Goal: Book appointment/travel/reservation

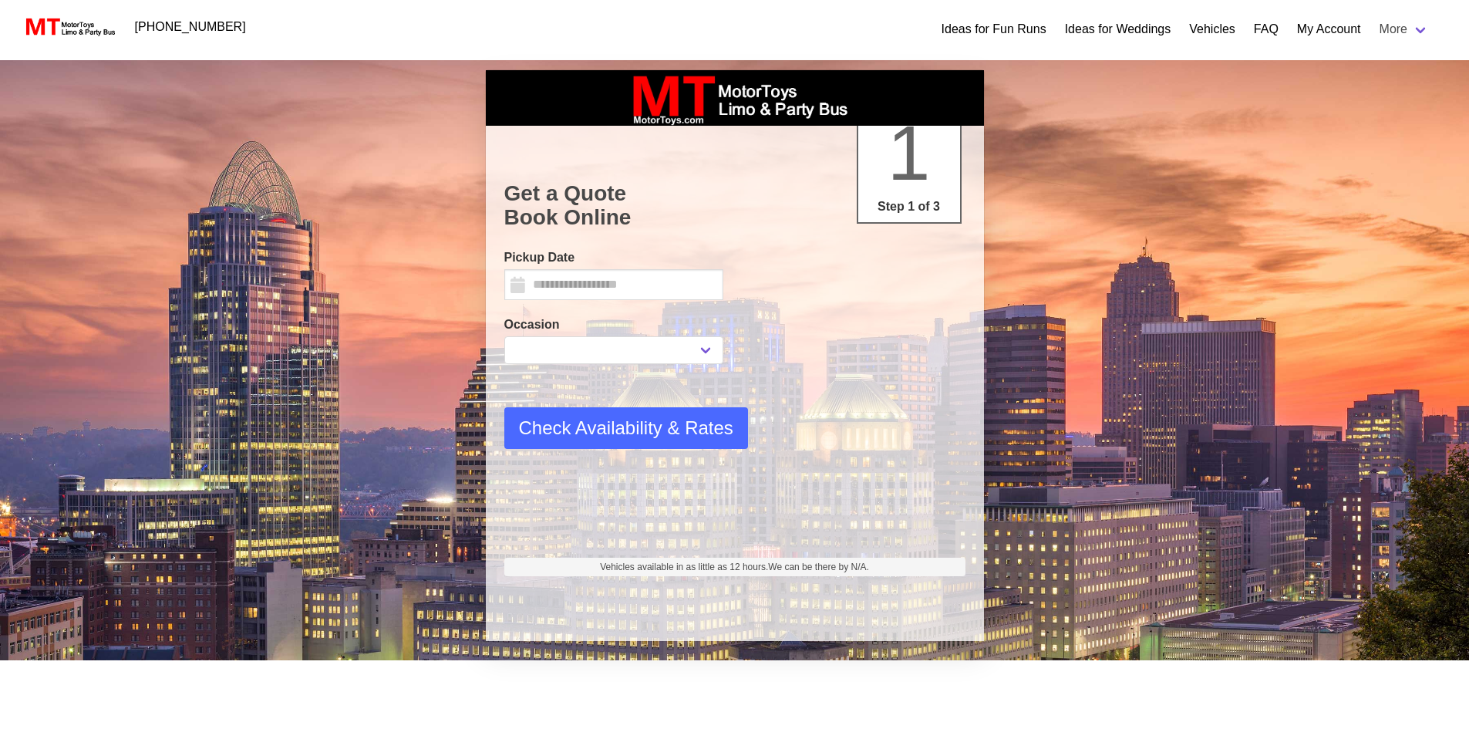
select select "*"
select select "****"
type input "*********"
select select
select select "****"
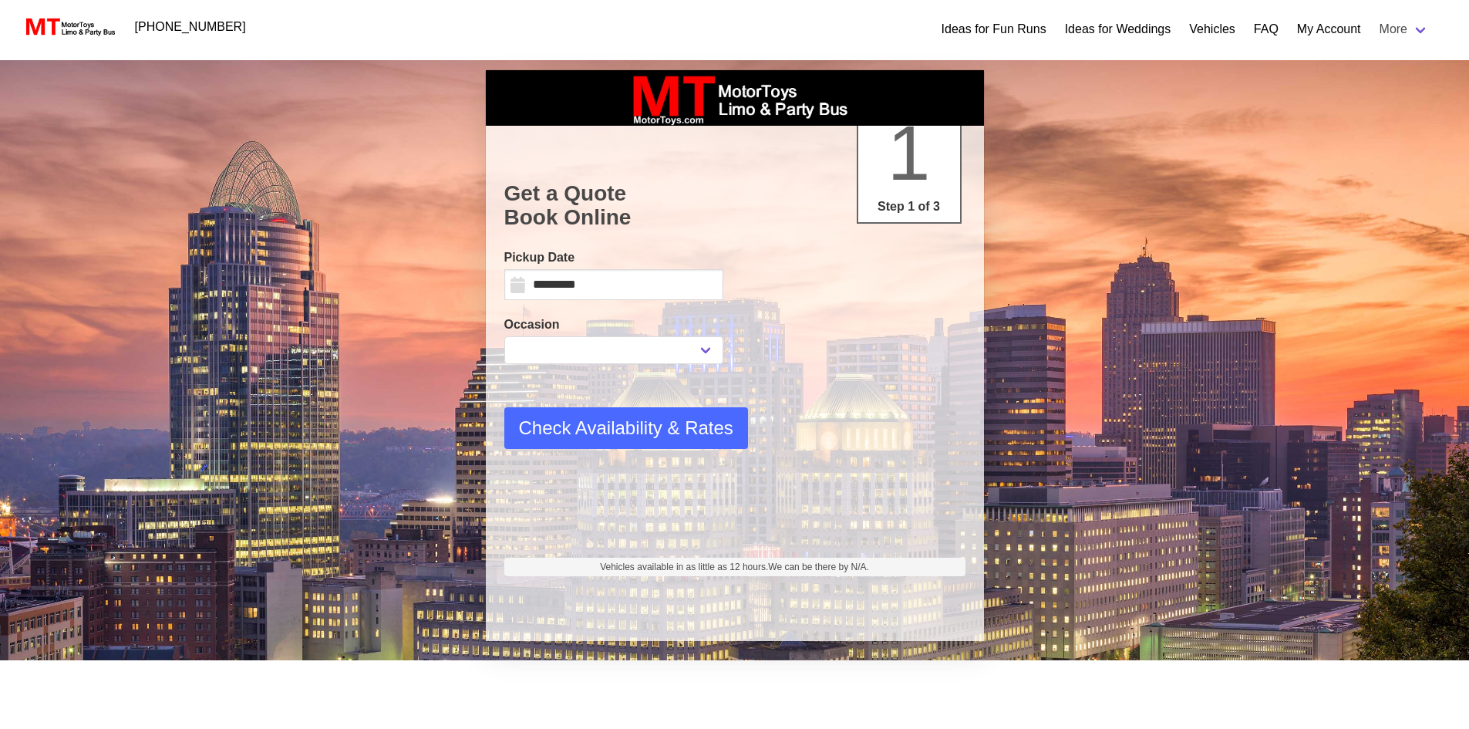
select select "*"
select select "**"
select select "****"
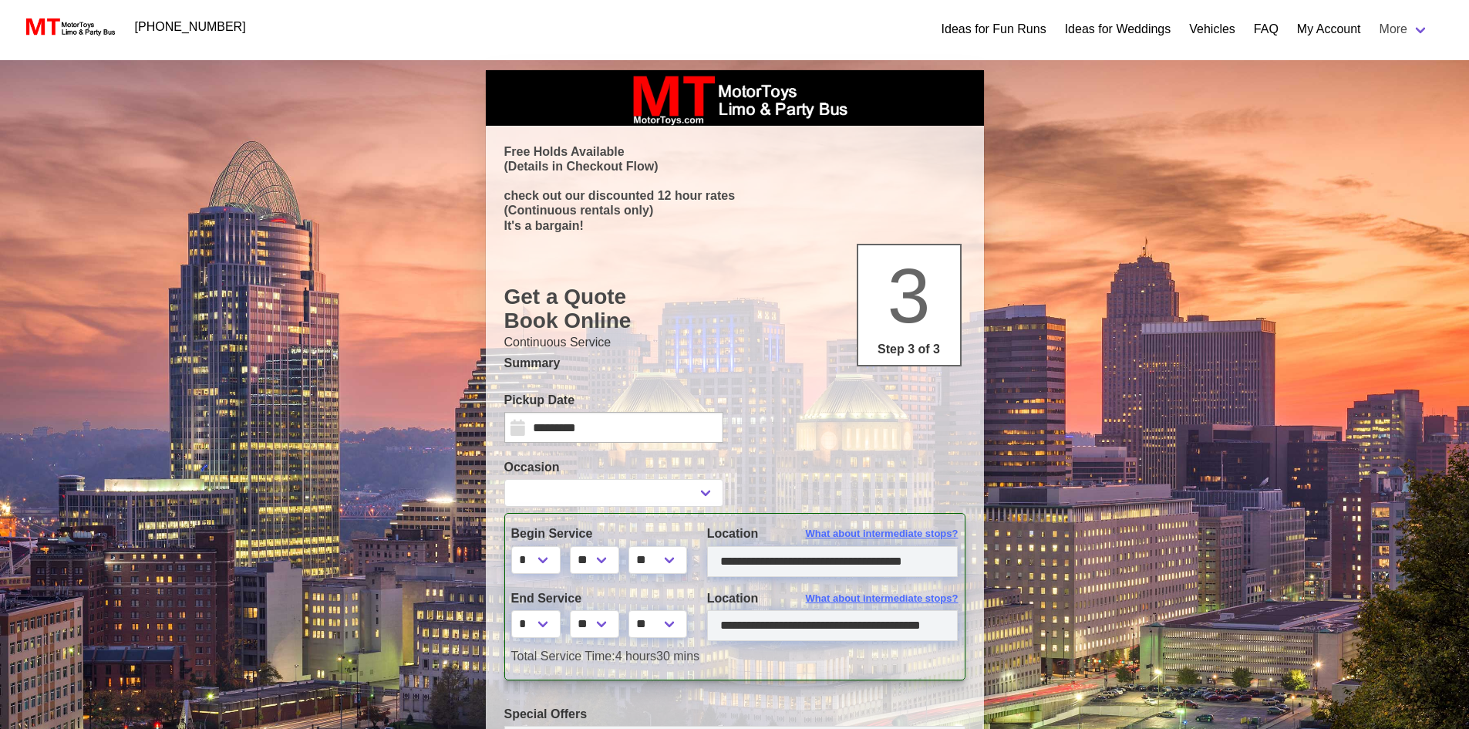
select select
type input "**********"
select select
type input "**********"
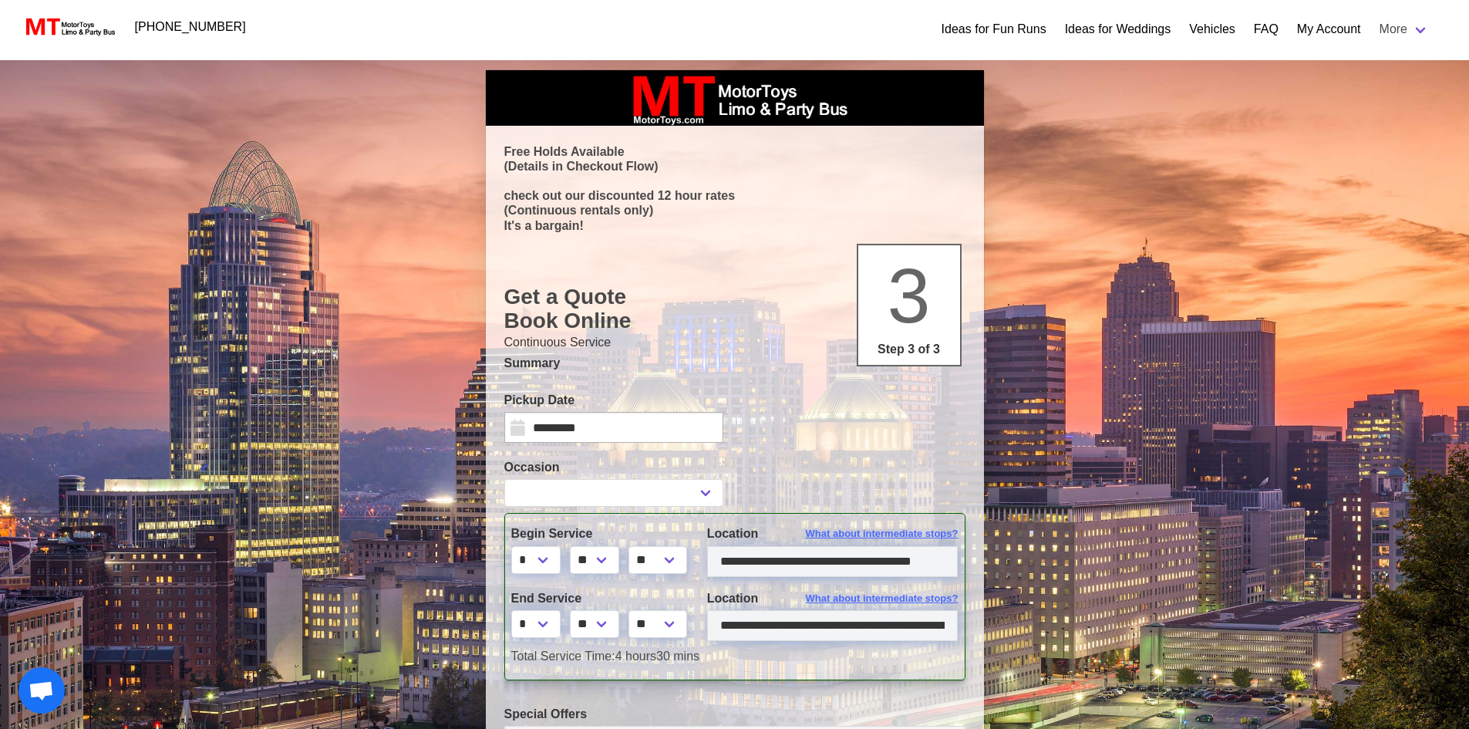
select select
click at [588, 422] on input "*********" at bounding box center [613, 427] width 219 height 31
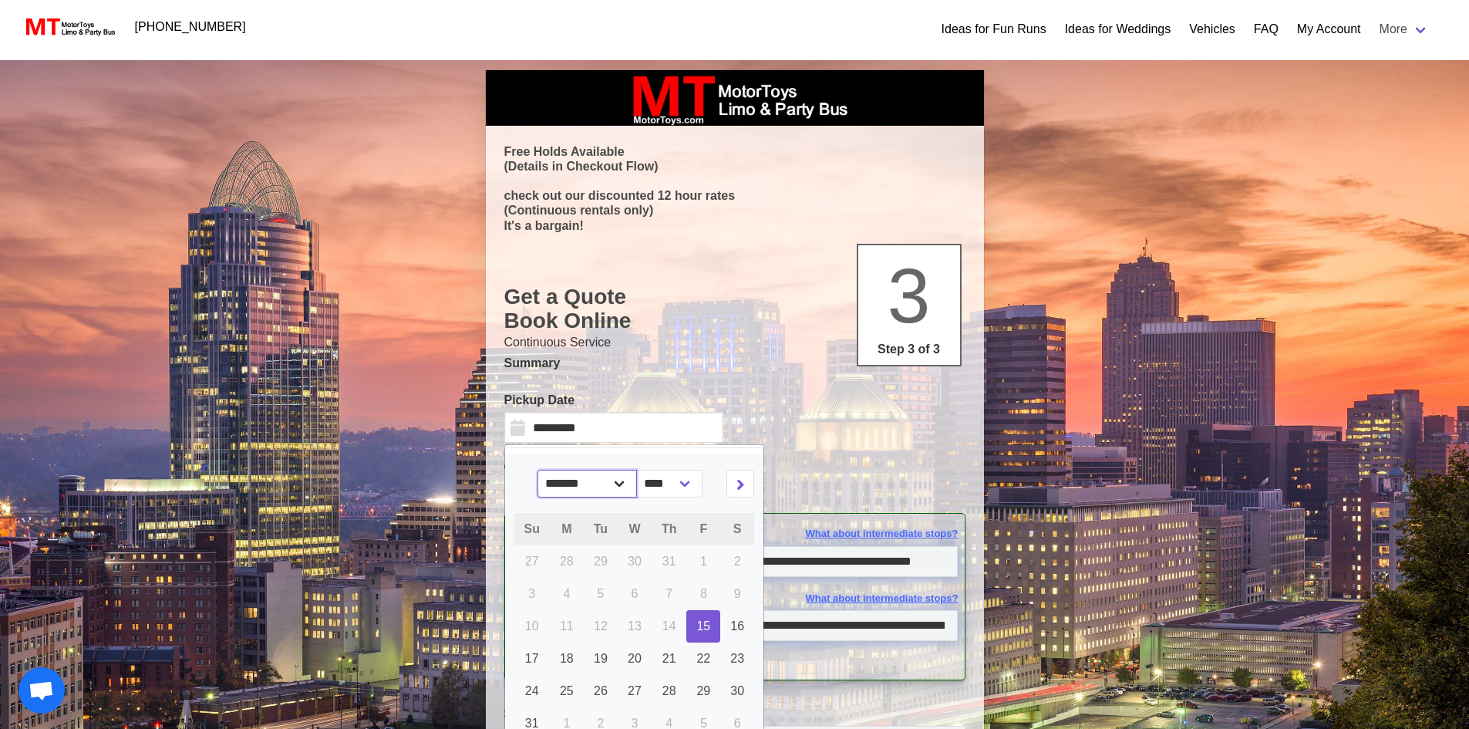
click at [626, 487] on select "******* ******** ***** ***** *** **** **** ****** ********* ******* ******** **…" at bounding box center [587, 484] width 99 height 28
click at [683, 476] on select "**** **** **** ****" at bounding box center [669, 484] width 66 height 28
select select "****"
click at [647, 470] on select "**** **** **** ****" at bounding box center [669, 484] width 66 height 28
click at [599, 484] on select "******* ******** ***** ***** *** **** **** ****** ********* ******* ******** **…" at bounding box center [600, 484] width 99 height 28
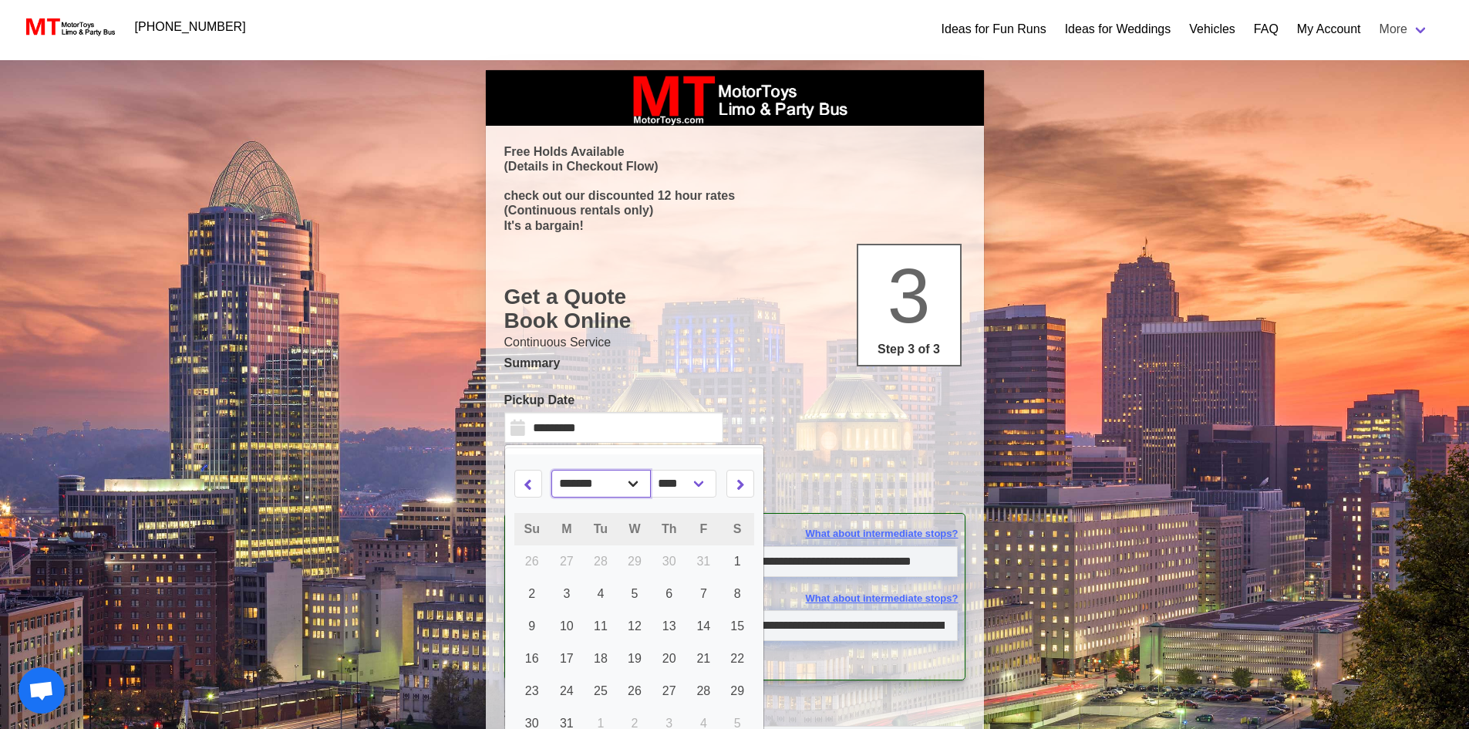
select select "*"
click at [551, 470] on select "******* ******** ***** ***** *** **** **** ****** ********* ******* ******** **…" at bounding box center [600, 484] width 99 height 28
click at [699, 604] on link "13" at bounding box center [703, 594] width 34 height 32
type input "*********"
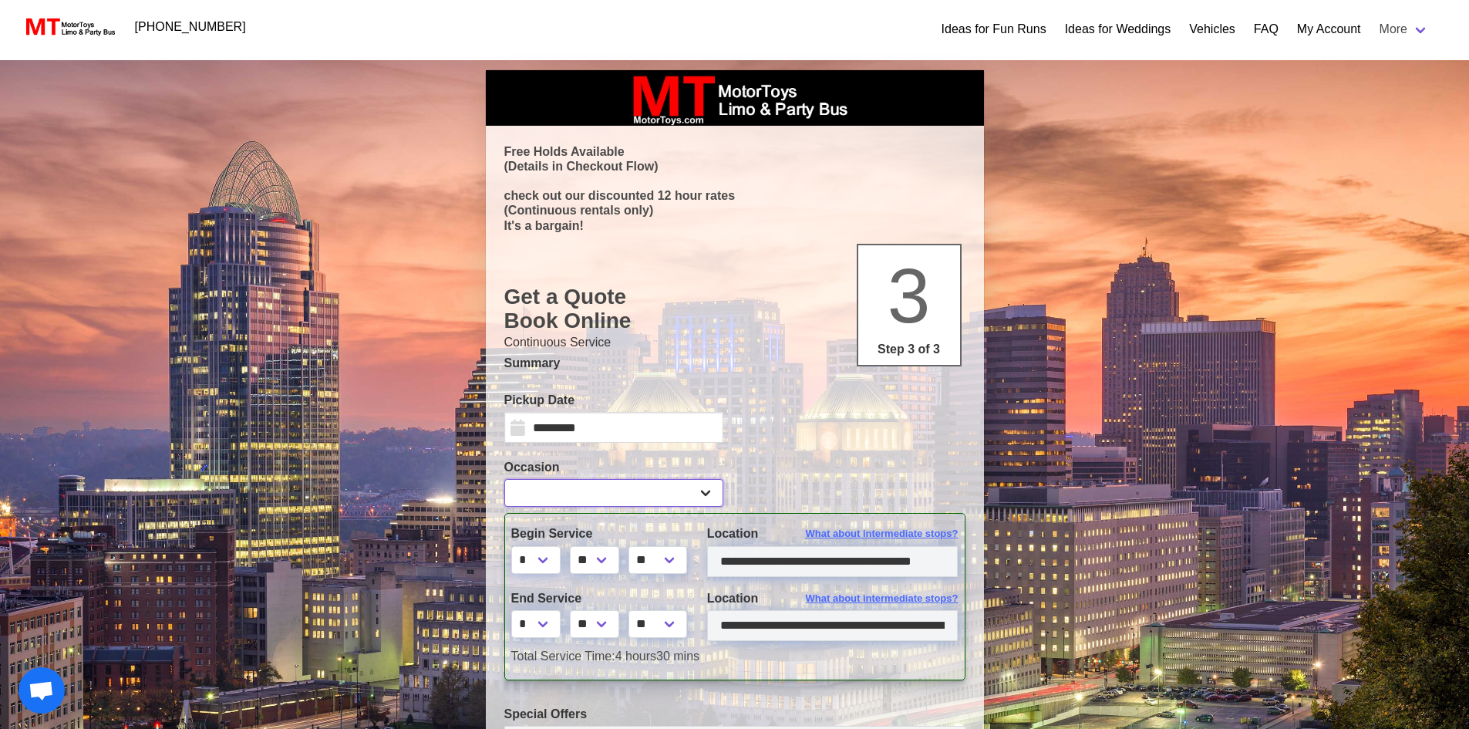
click at [602, 487] on select "**********" at bounding box center [613, 493] width 219 height 28
select select "*"
click at [504, 479] on select "**********" at bounding box center [613, 493] width 219 height 28
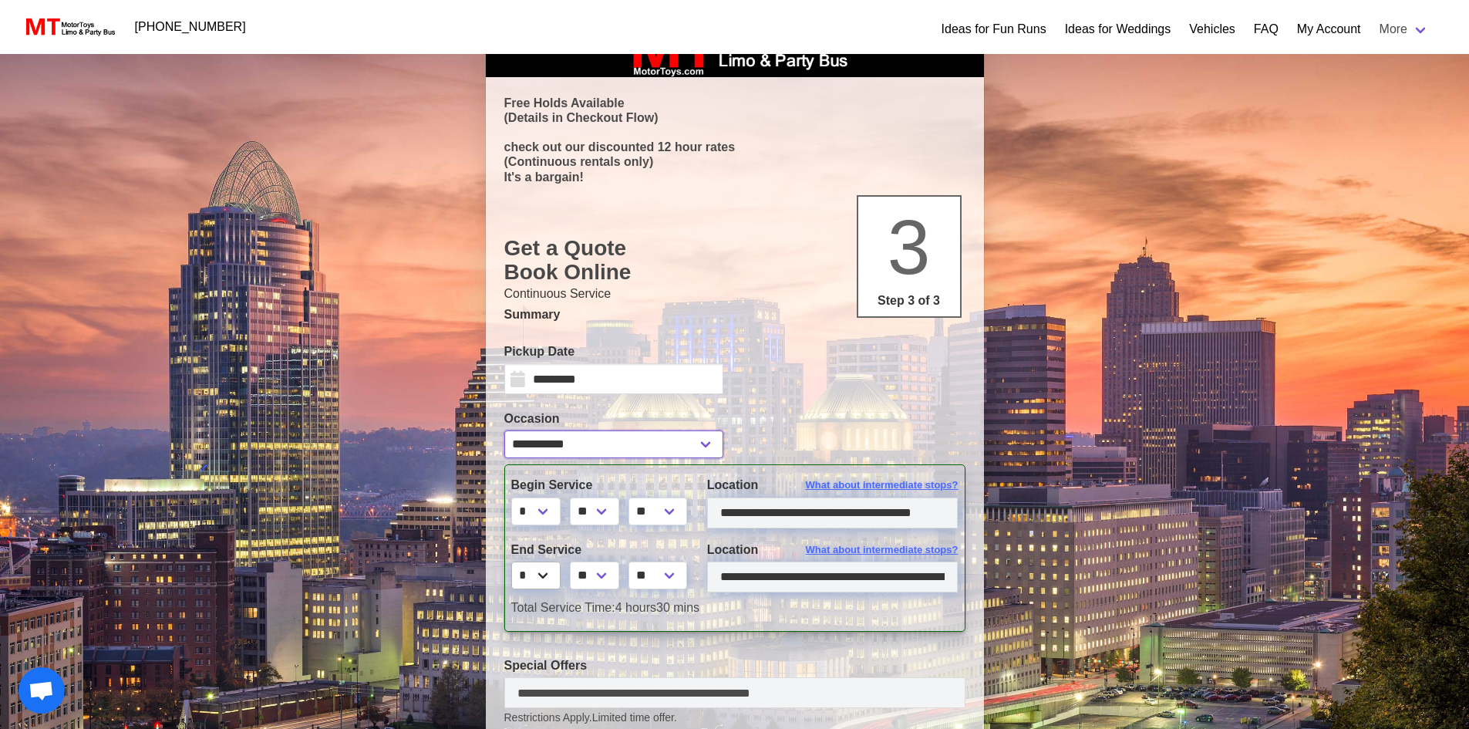
scroll to position [77, 0]
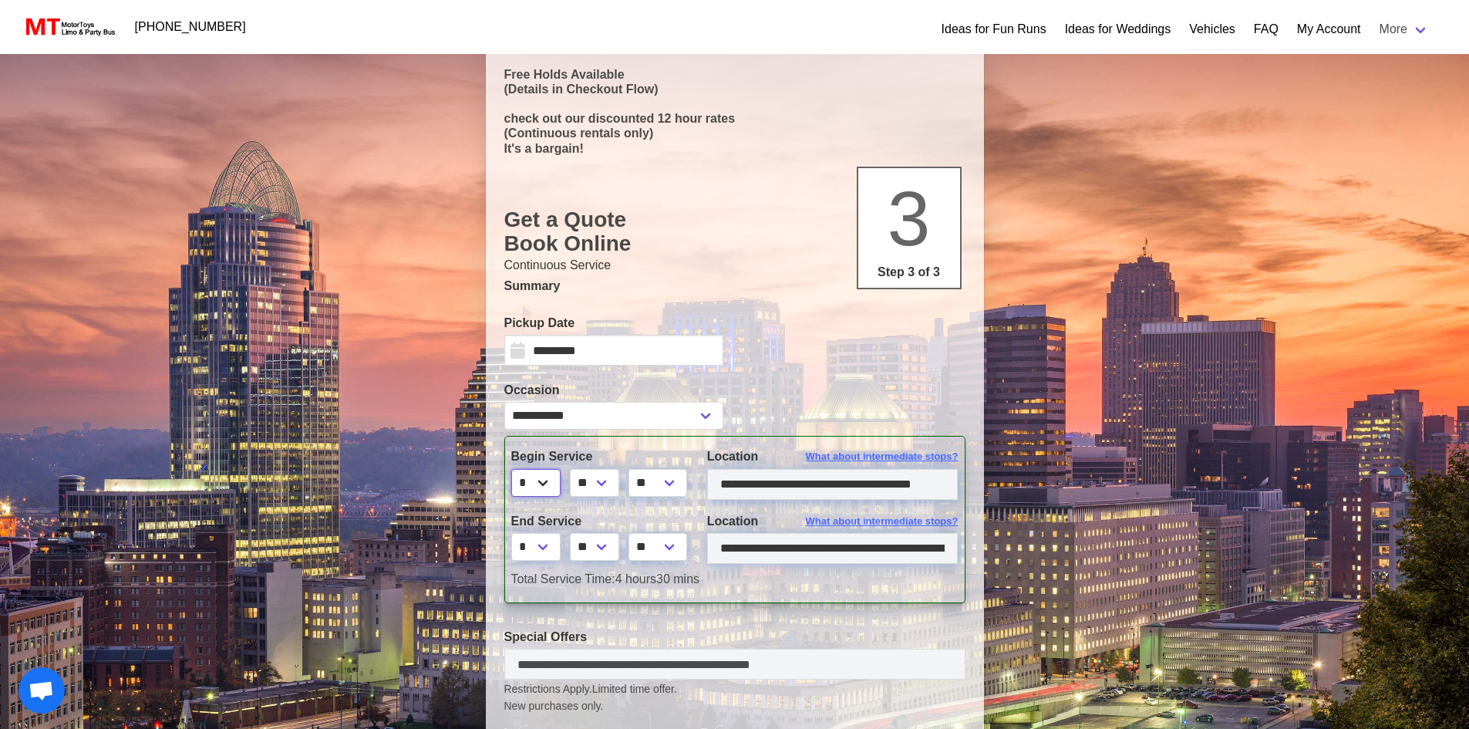
click at [556, 480] on select "* * * * * * * * * ** ** **" at bounding box center [535, 483] width 49 height 28
select select "**"
click at [511, 469] on select "* * * * * * * * * ** ** **" at bounding box center [535, 483] width 49 height 28
click at [600, 597] on div "**********" at bounding box center [734, 519] width 461 height 167
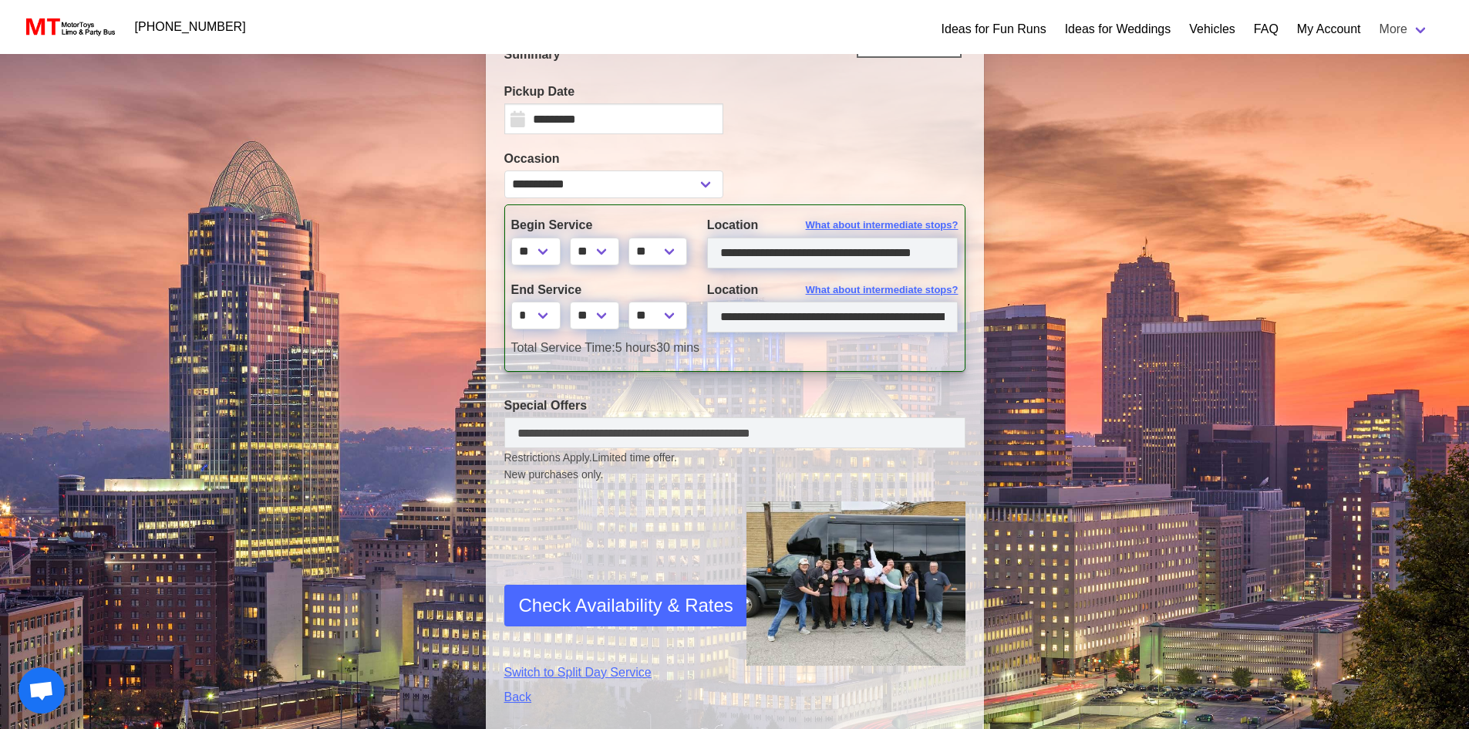
scroll to position [231, 0]
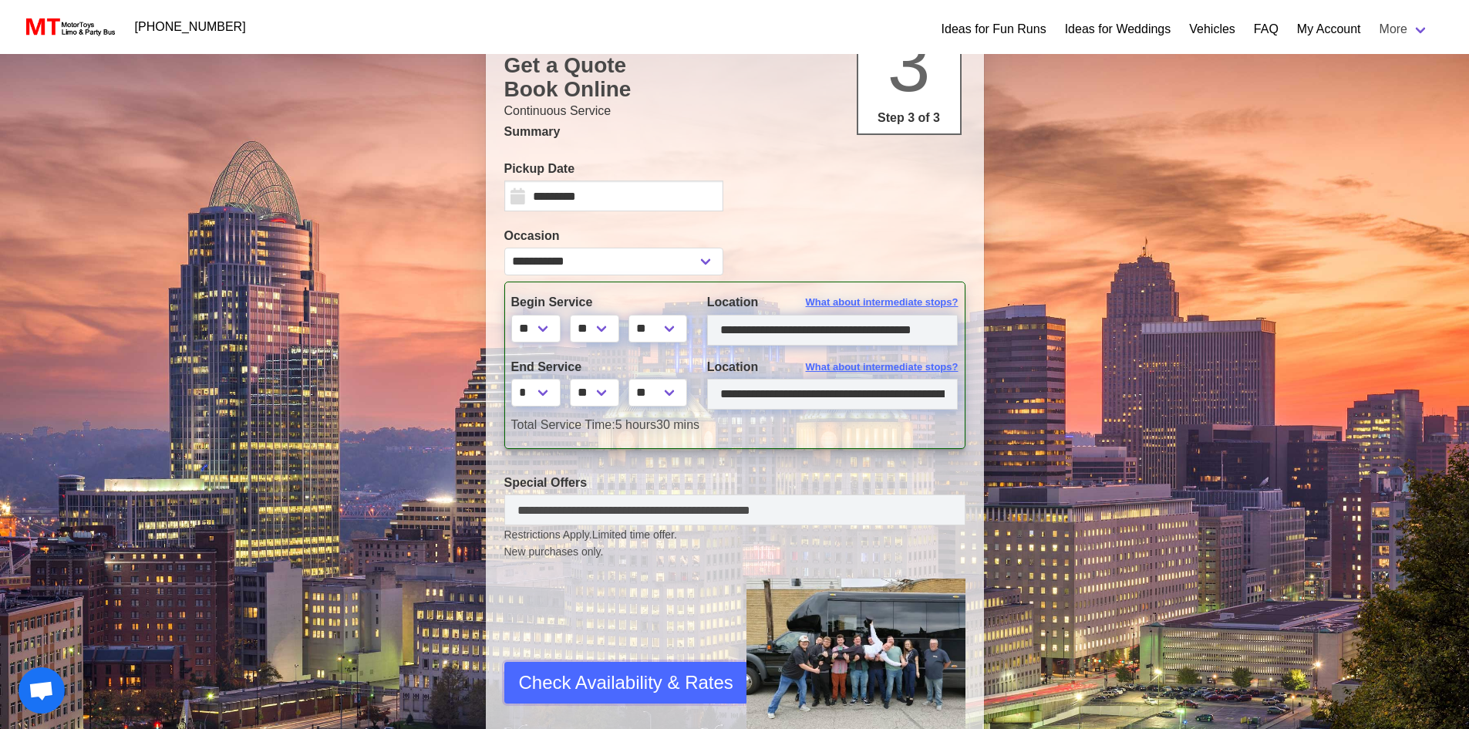
click at [670, 687] on span "Check Availability & Rates" at bounding box center [626, 683] width 214 height 28
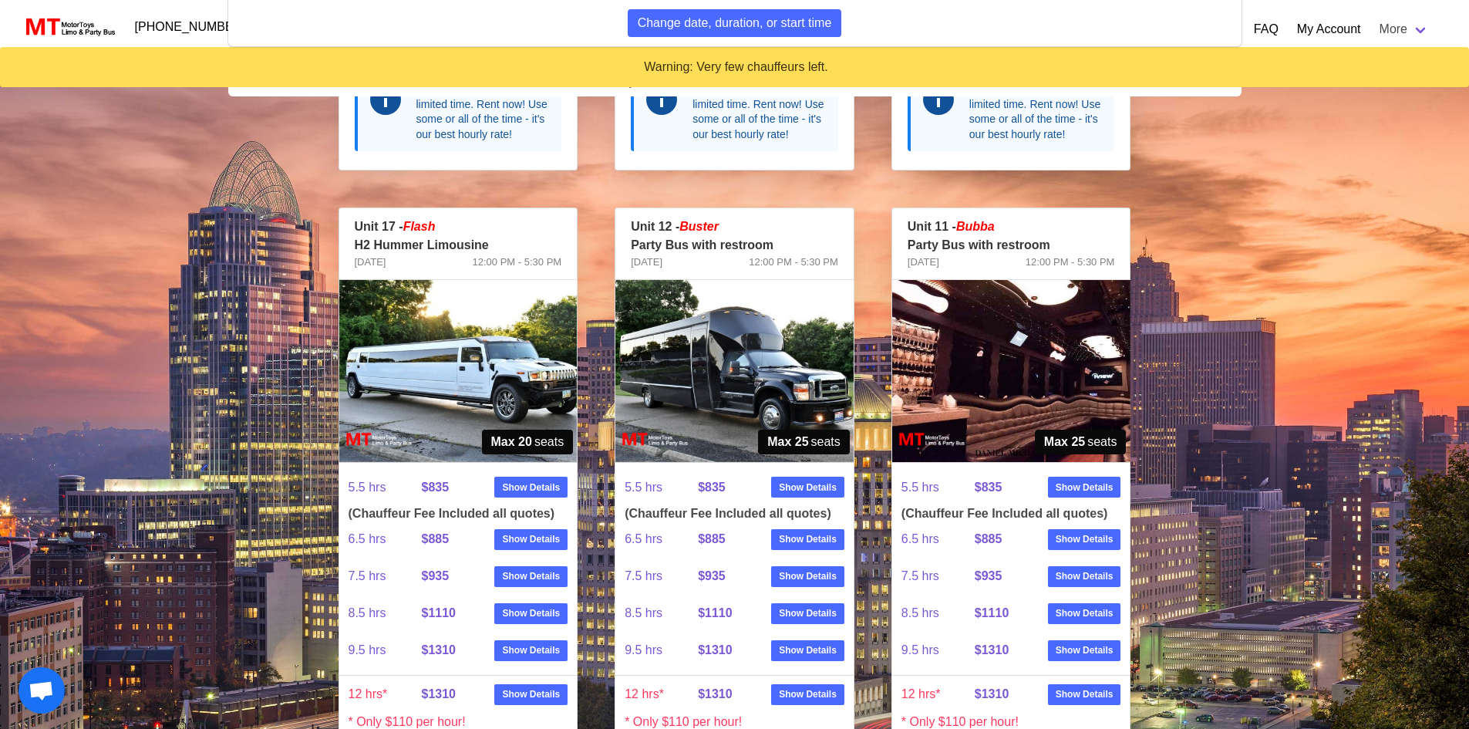
scroll to position [1465, 0]
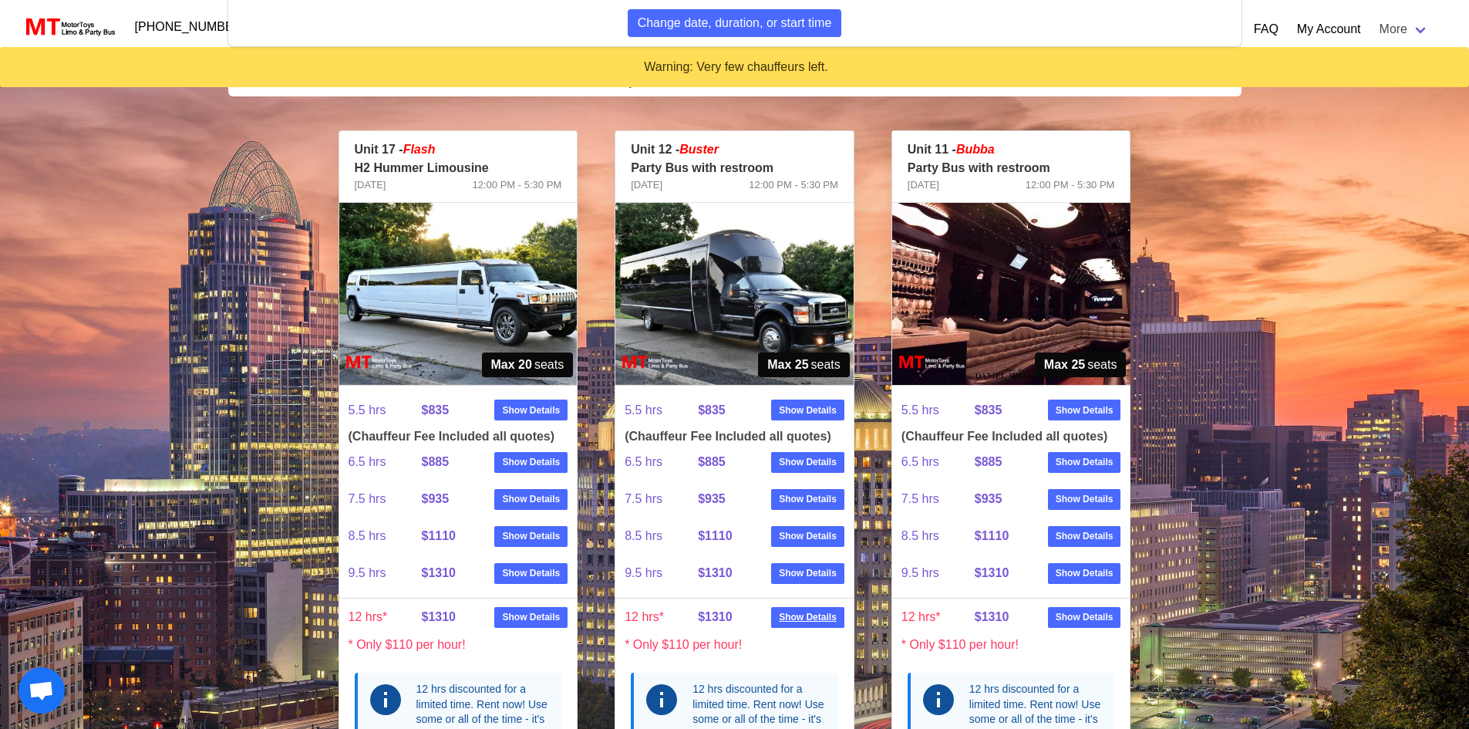
click at [817, 617] on strong "Show Details" at bounding box center [808, 617] width 58 height 14
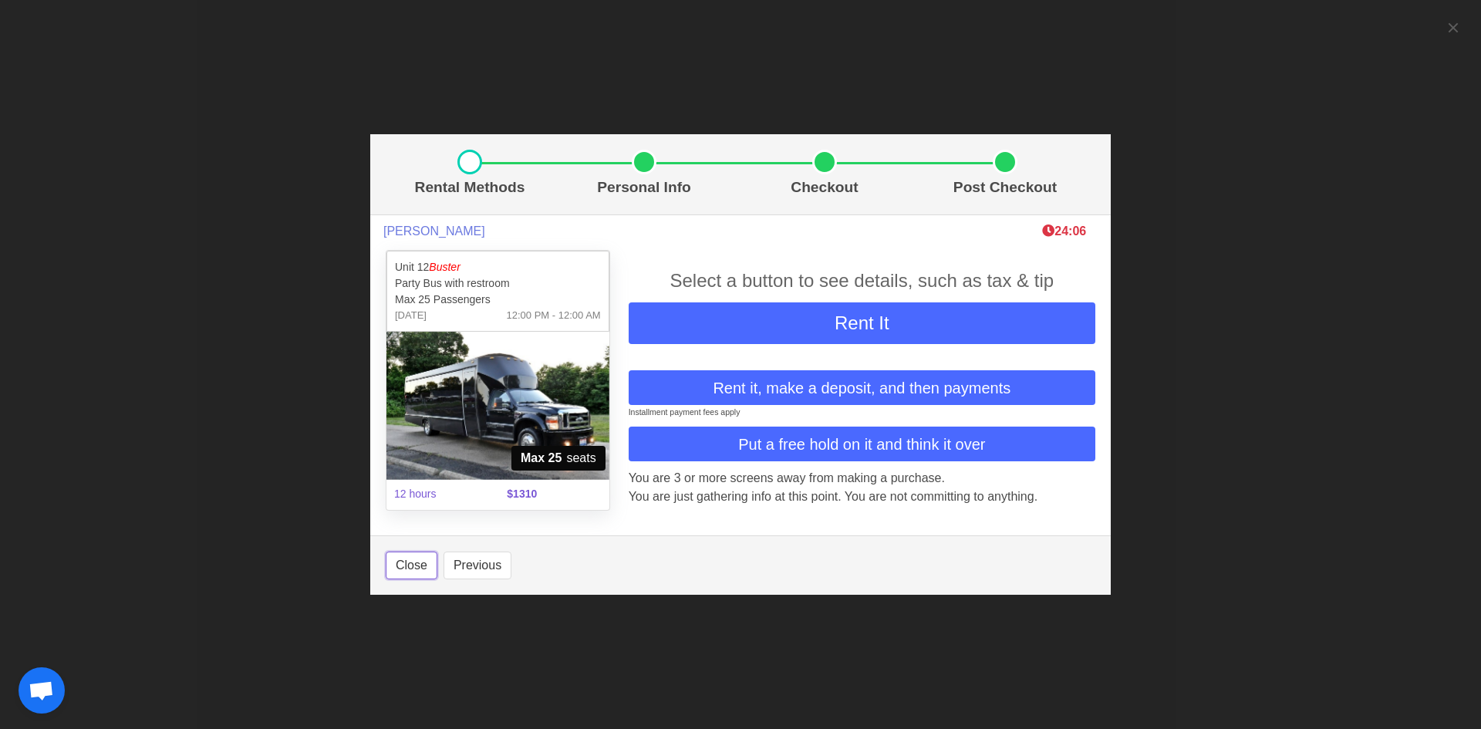
click at [413, 570] on button "Close" at bounding box center [412, 565] width 52 height 28
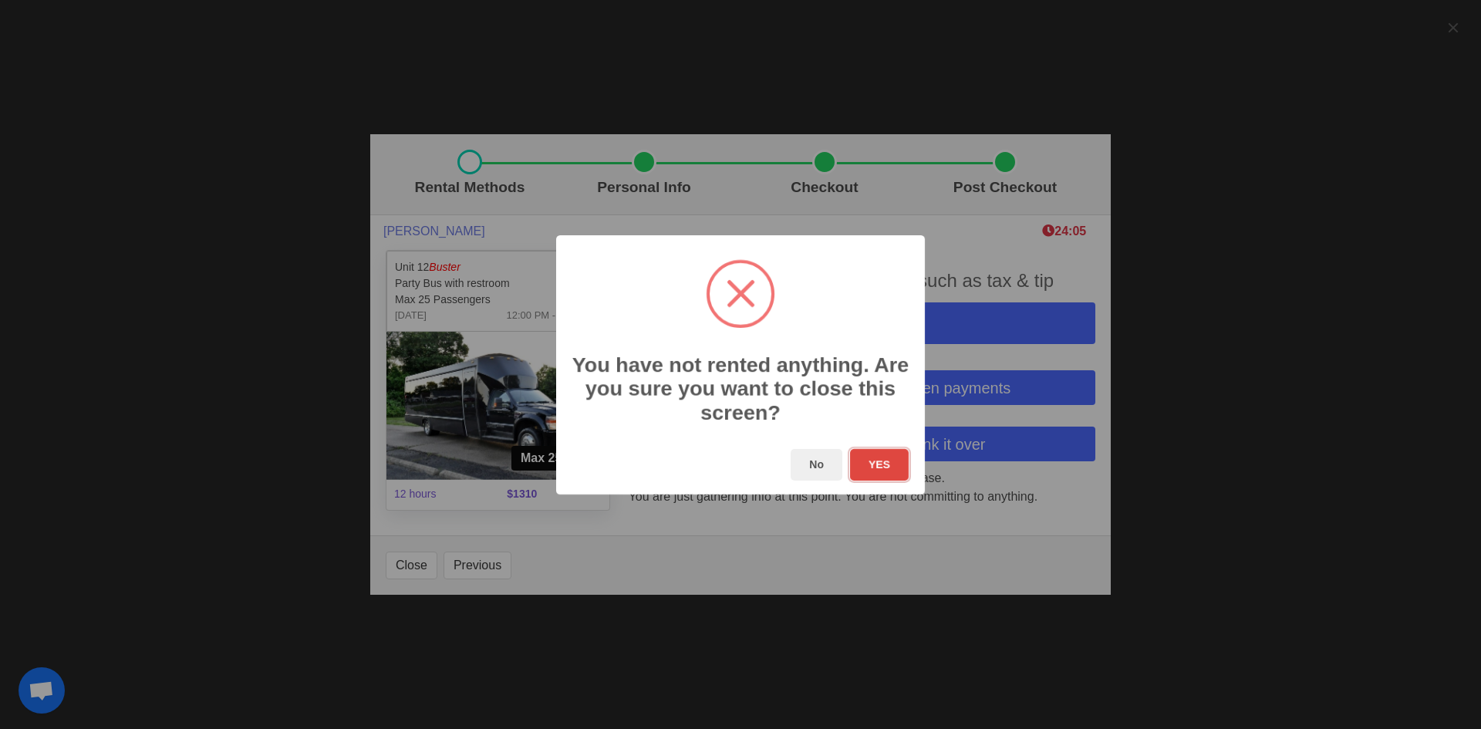
click at [877, 465] on button "YES" at bounding box center [879, 465] width 59 height 32
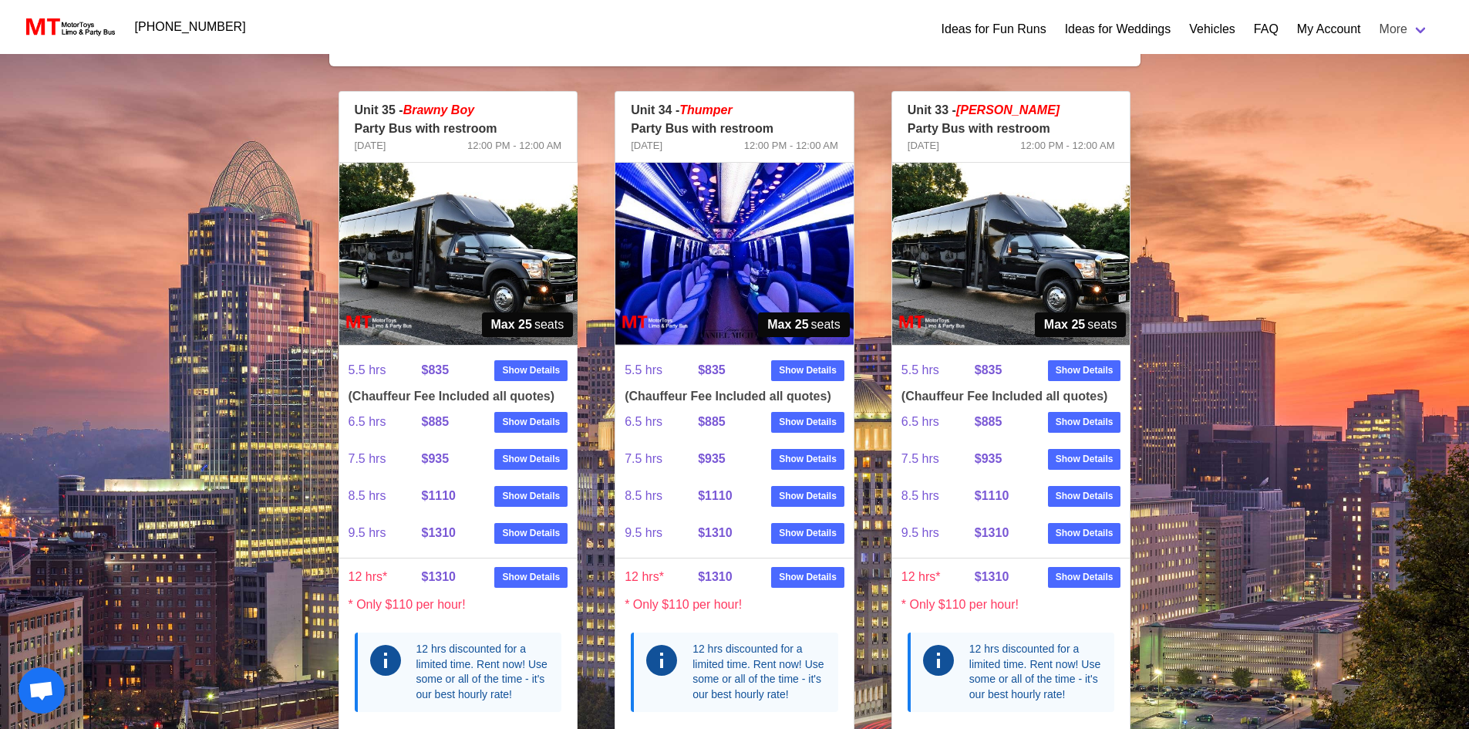
scroll to position [309, 0]
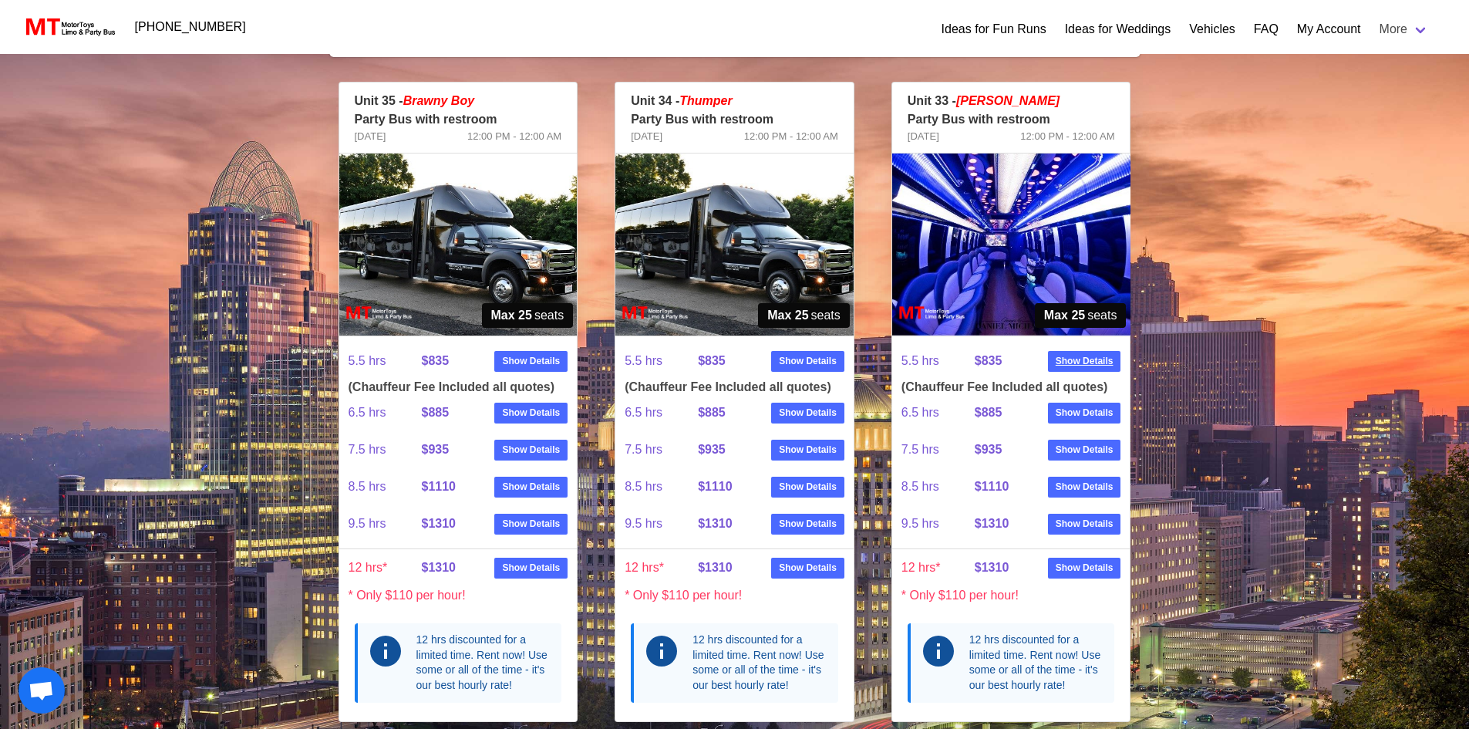
click at [1091, 354] on strong "Show Details" at bounding box center [1085, 361] width 58 height 14
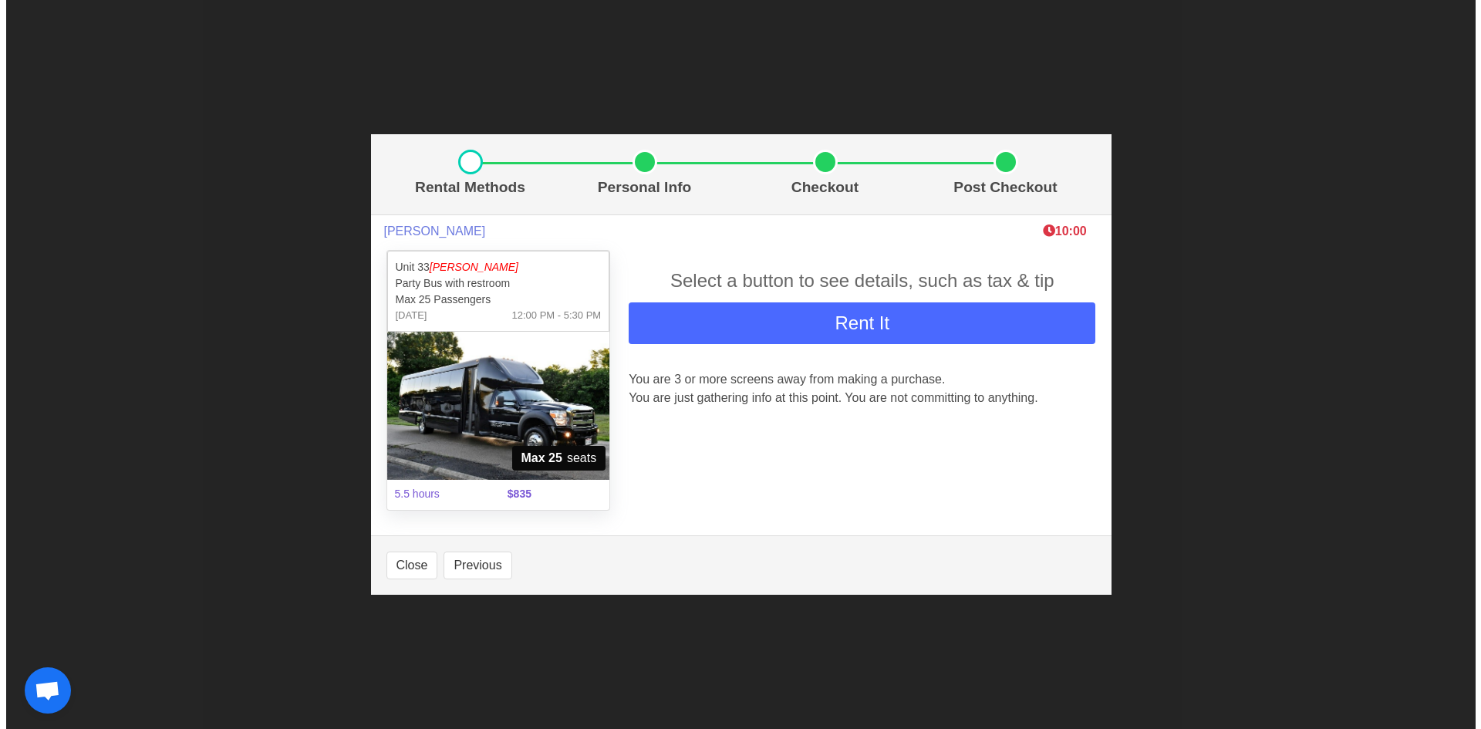
scroll to position [262, 0]
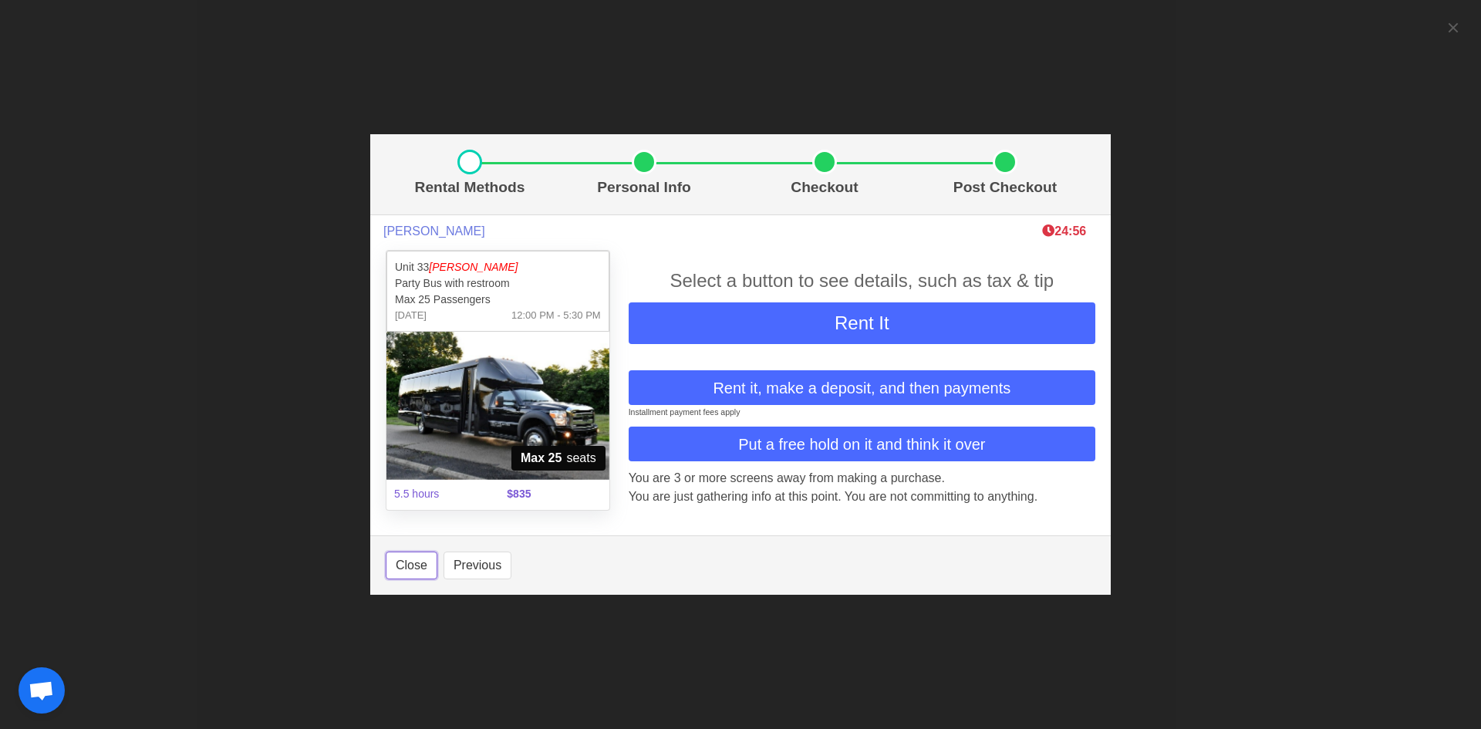
click at [408, 575] on button "Close" at bounding box center [412, 565] width 52 height 28
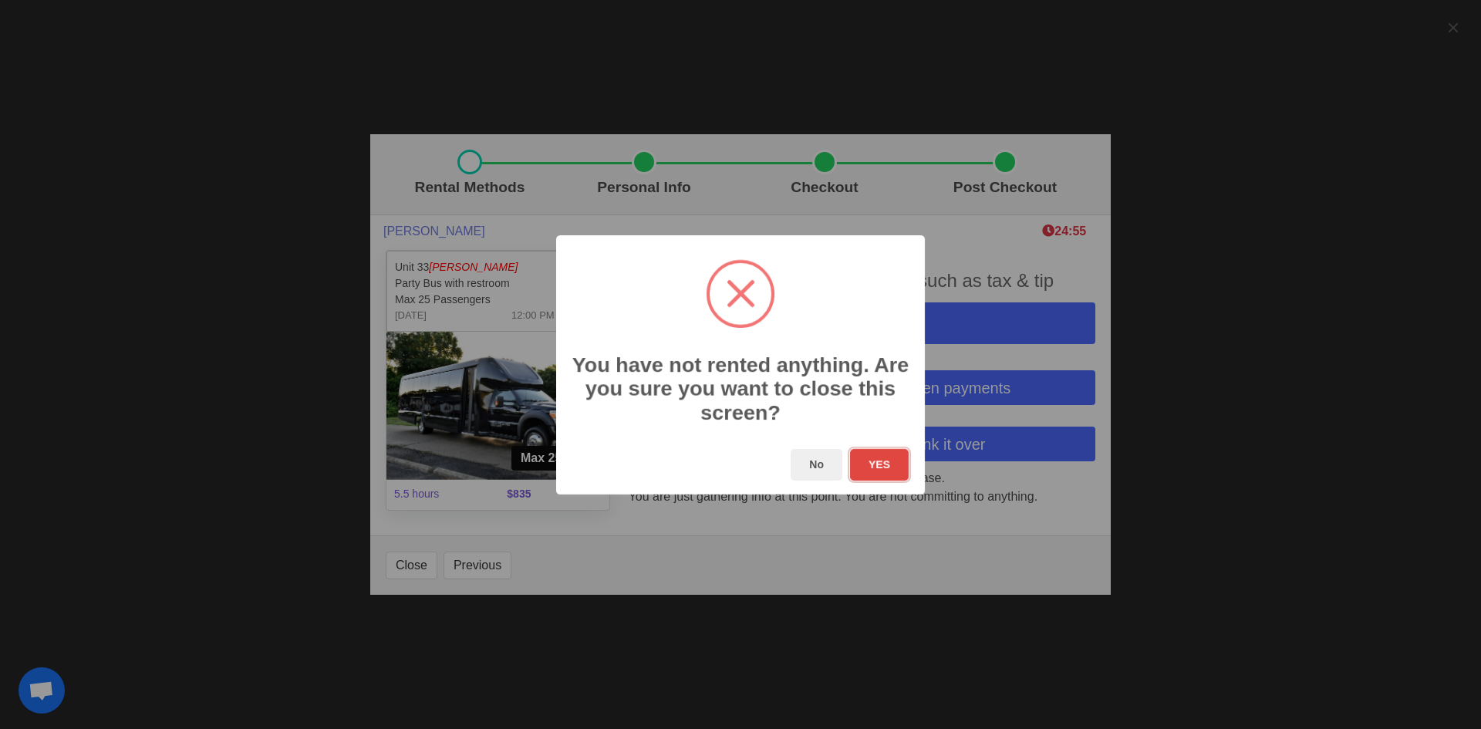
click at [897, 464] on button "YES" at bounding box center [879, 465] width 59 height 32
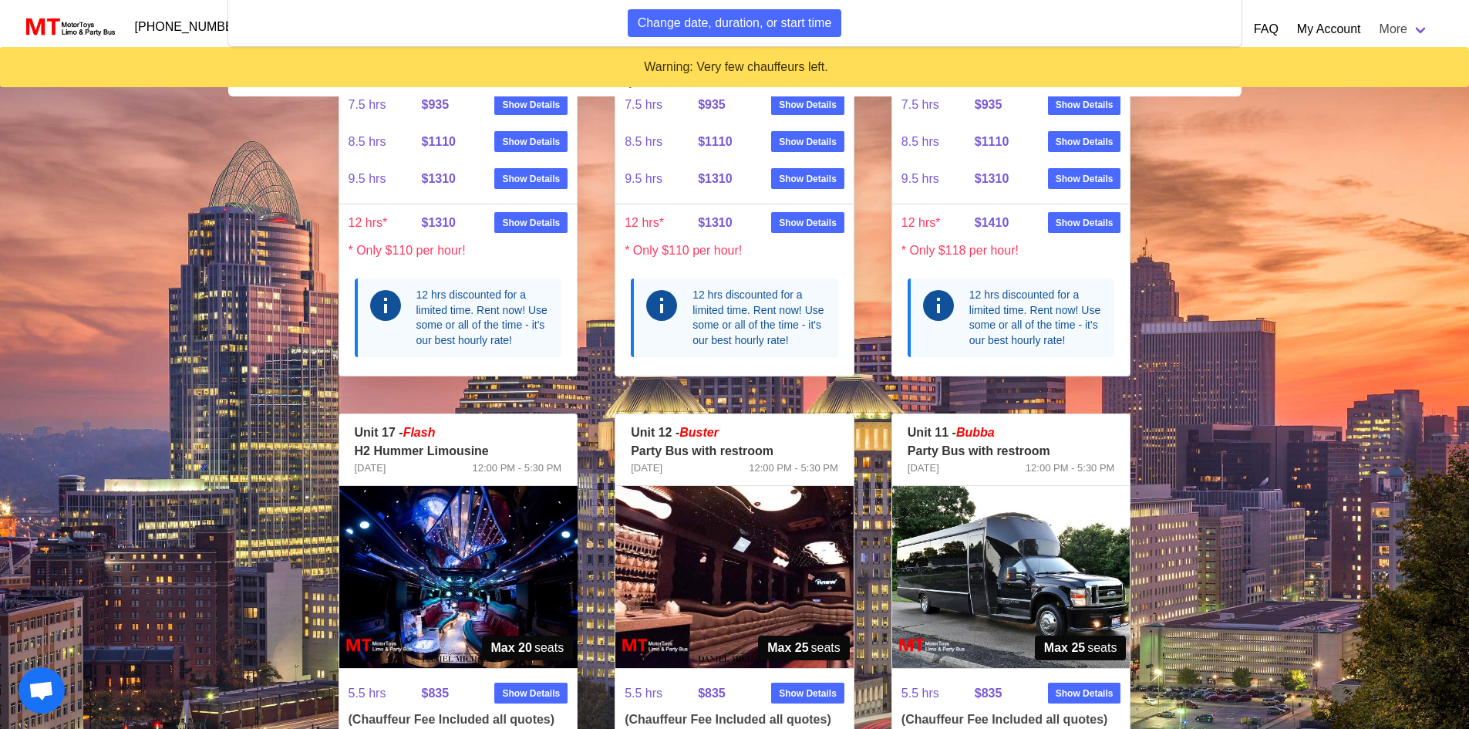
scroll to position [1311, 0]
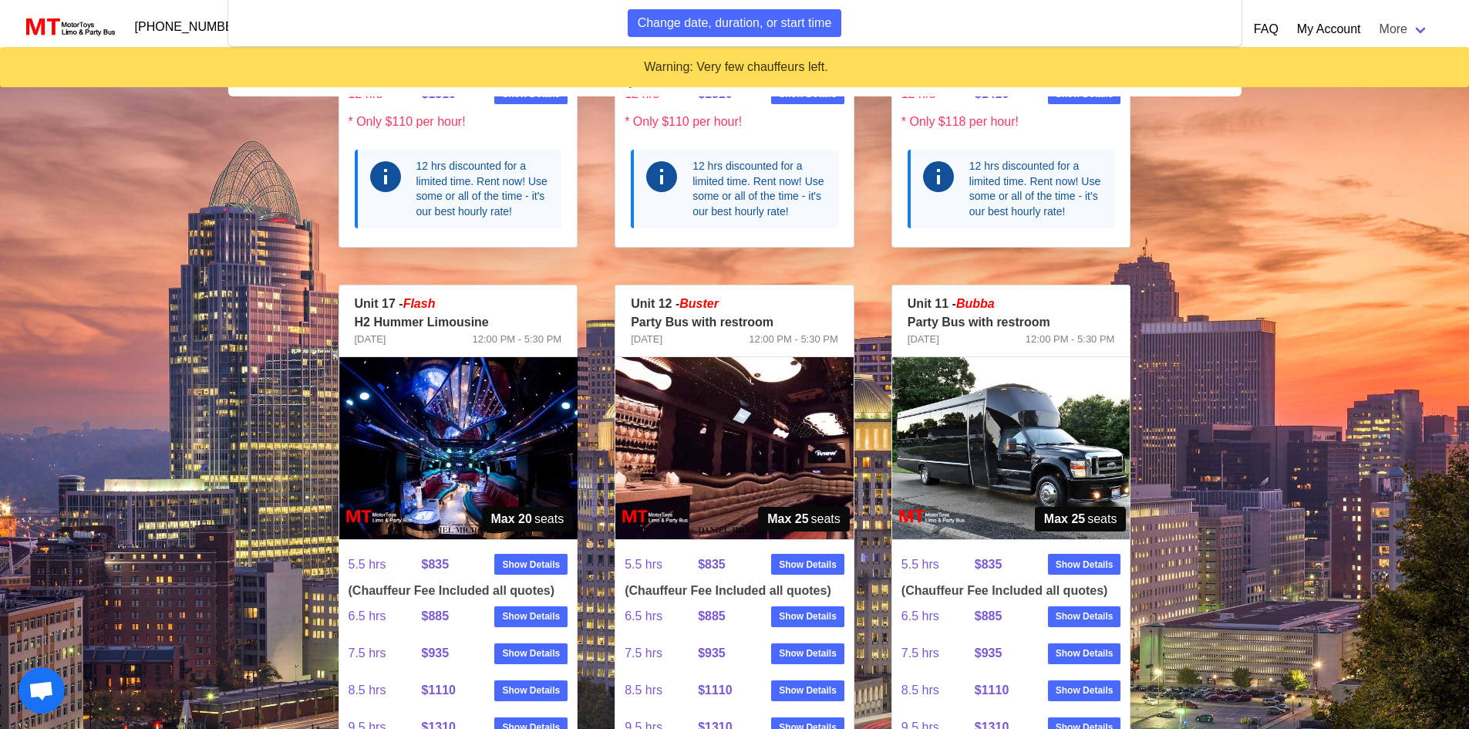
click at [794, 456] on img at bounding box center [734, 448] width 238 height 182
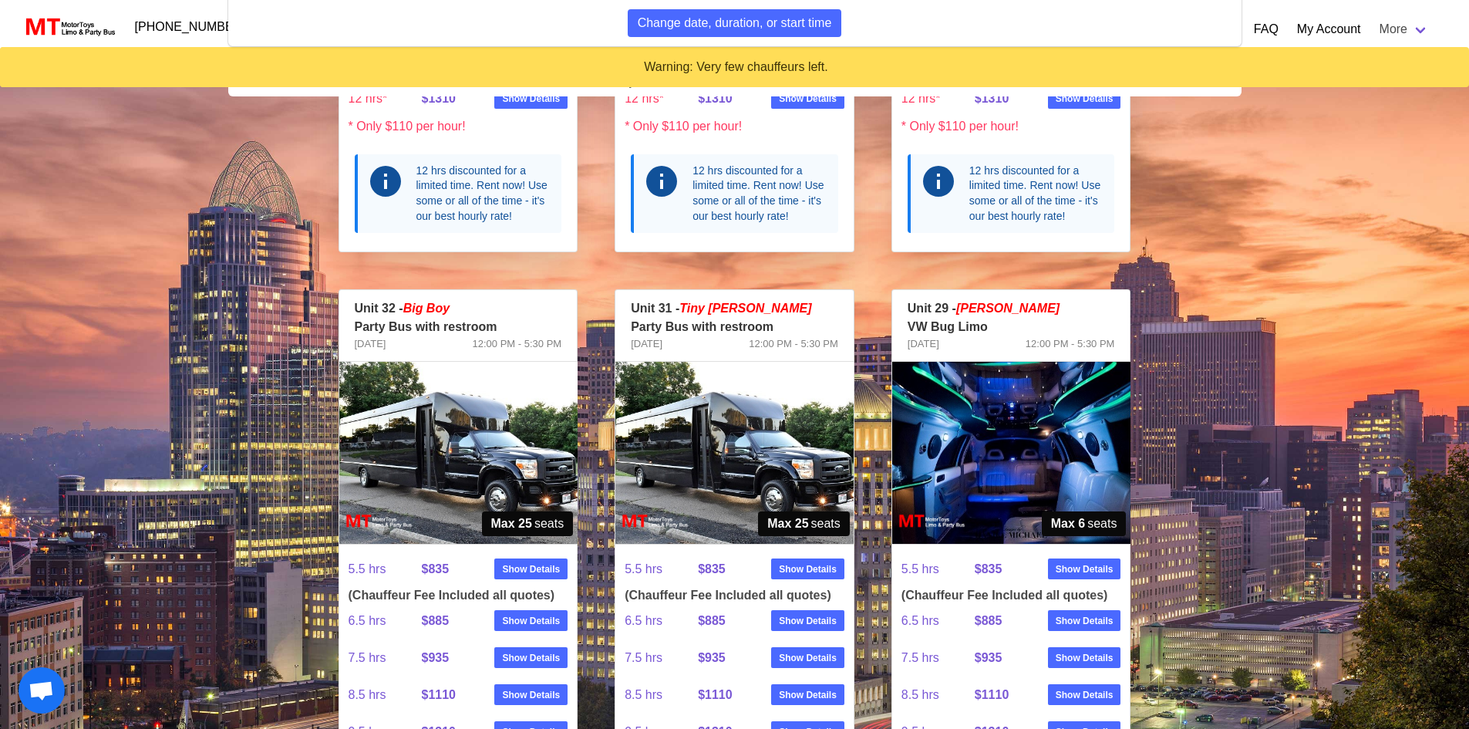
scroll to position [617, 0]
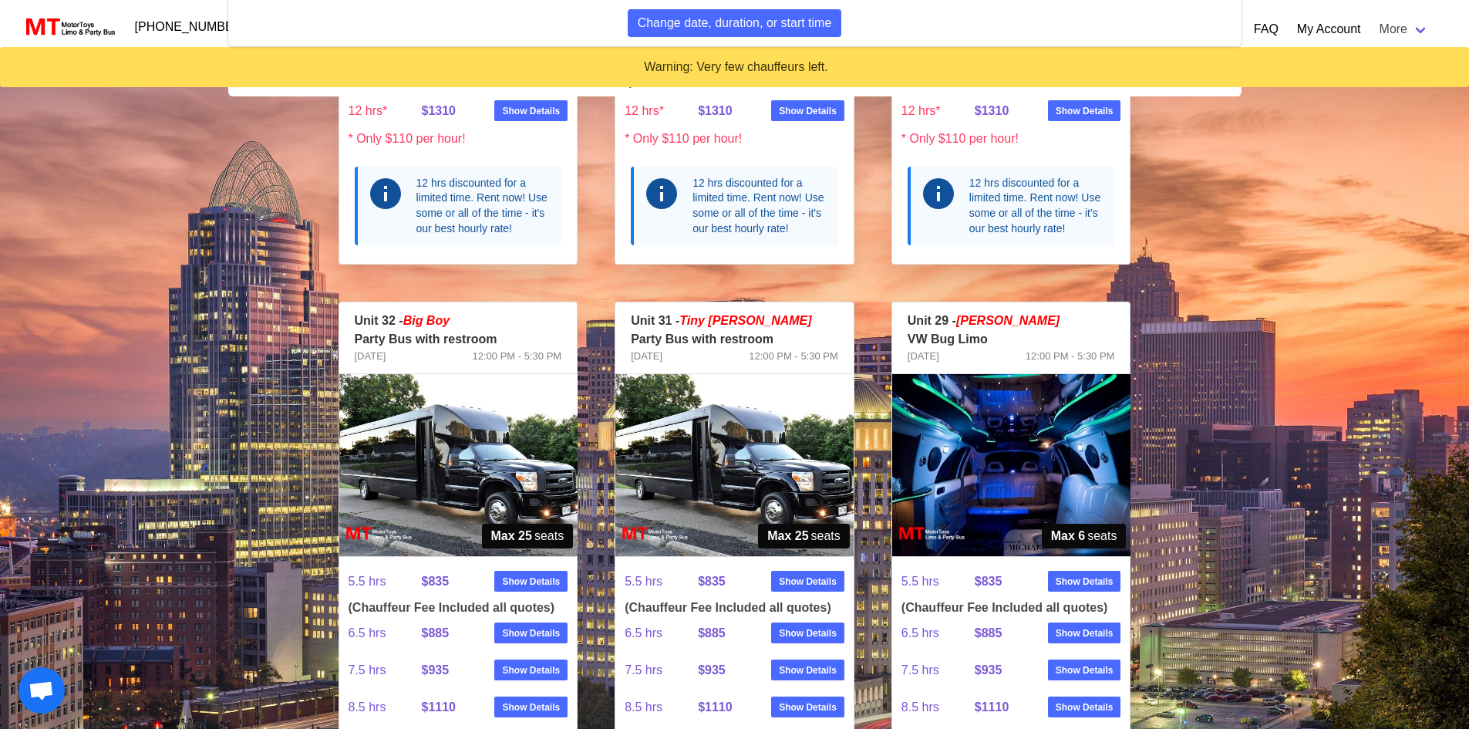
click at [451, 447] on img at bounding box center [458, 465] width 238 height 182
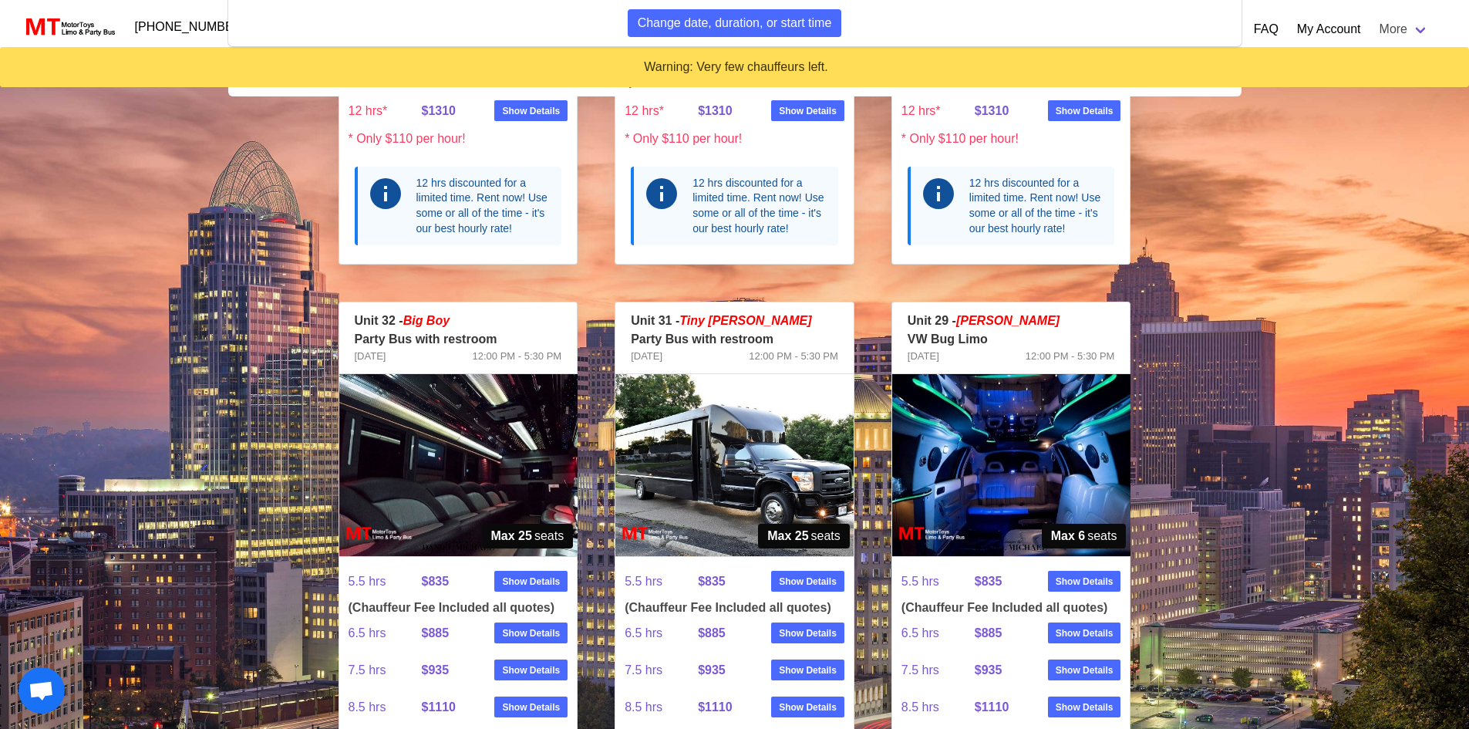
click at [444, 452] on img at bounding box center [458, 465] width 238 height 182
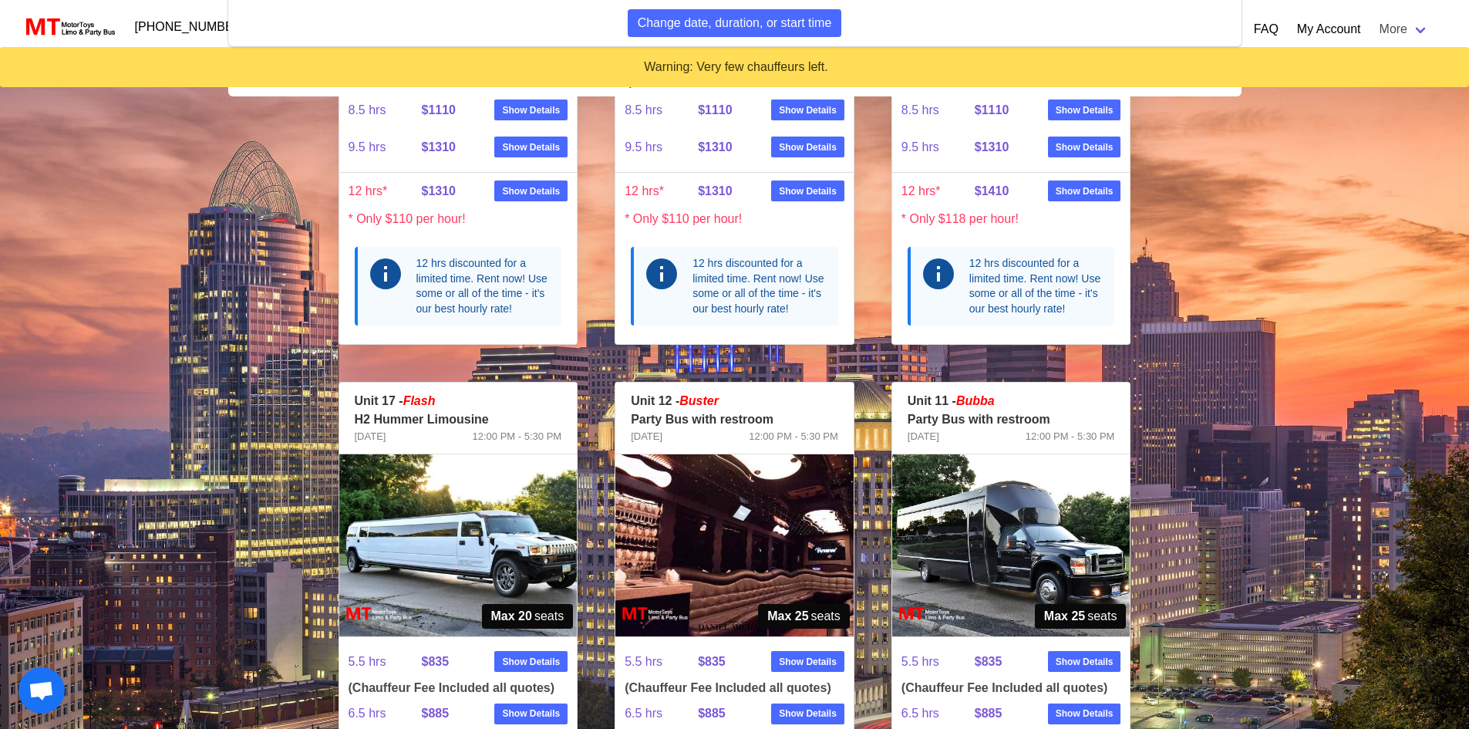
scroll to position [1234, 0]
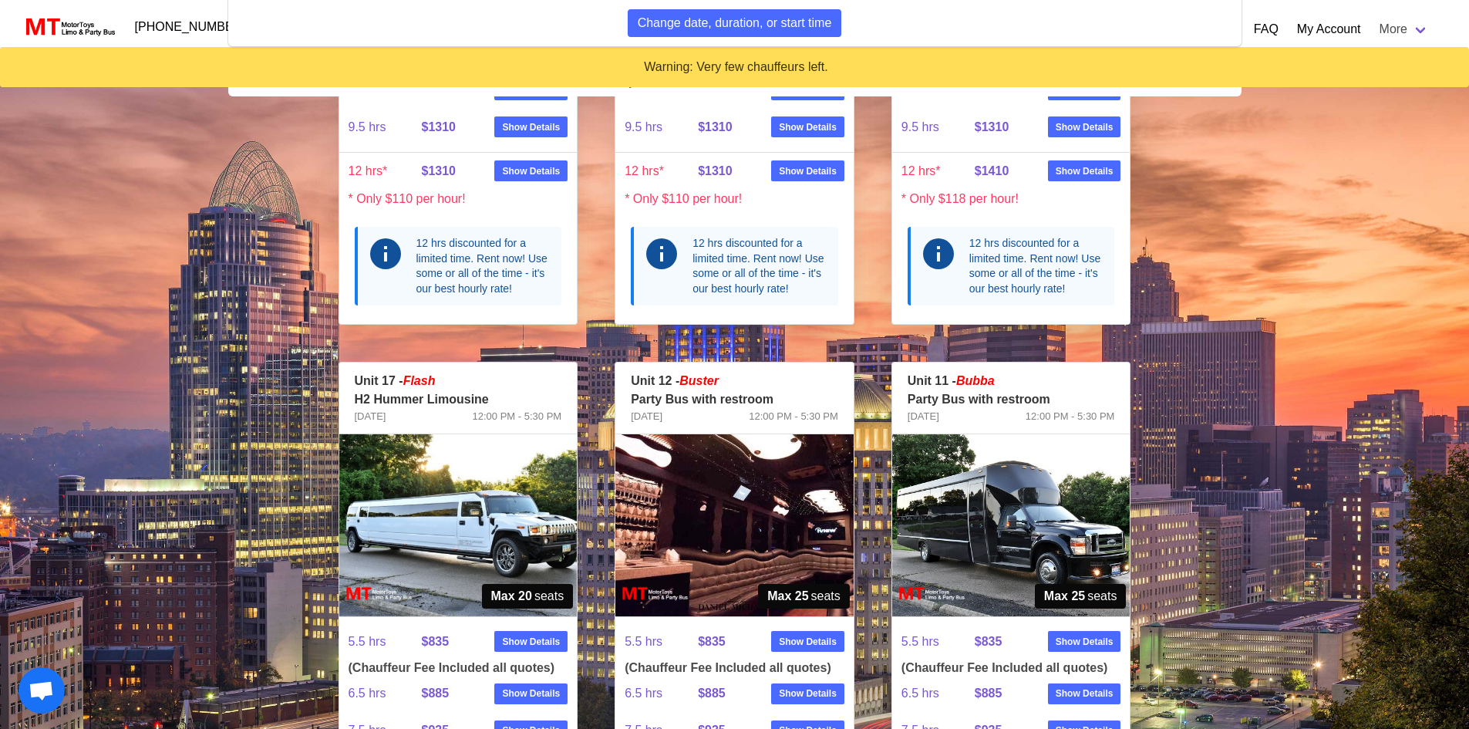
click at [737, 538] on img at bounding box center [734, 525] width 238 height 182
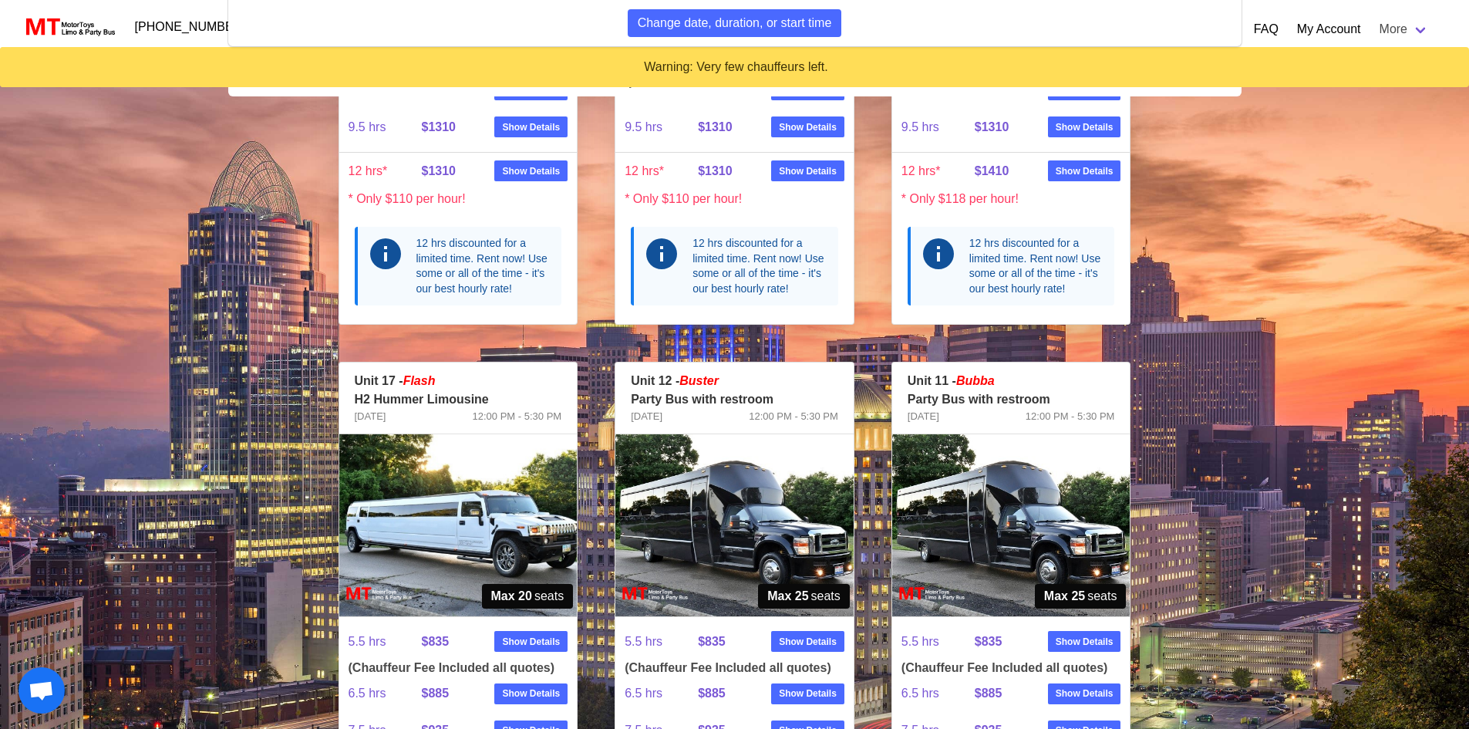
click at [737, 537] on img at bounding box center [734, 525] width 238 height 182
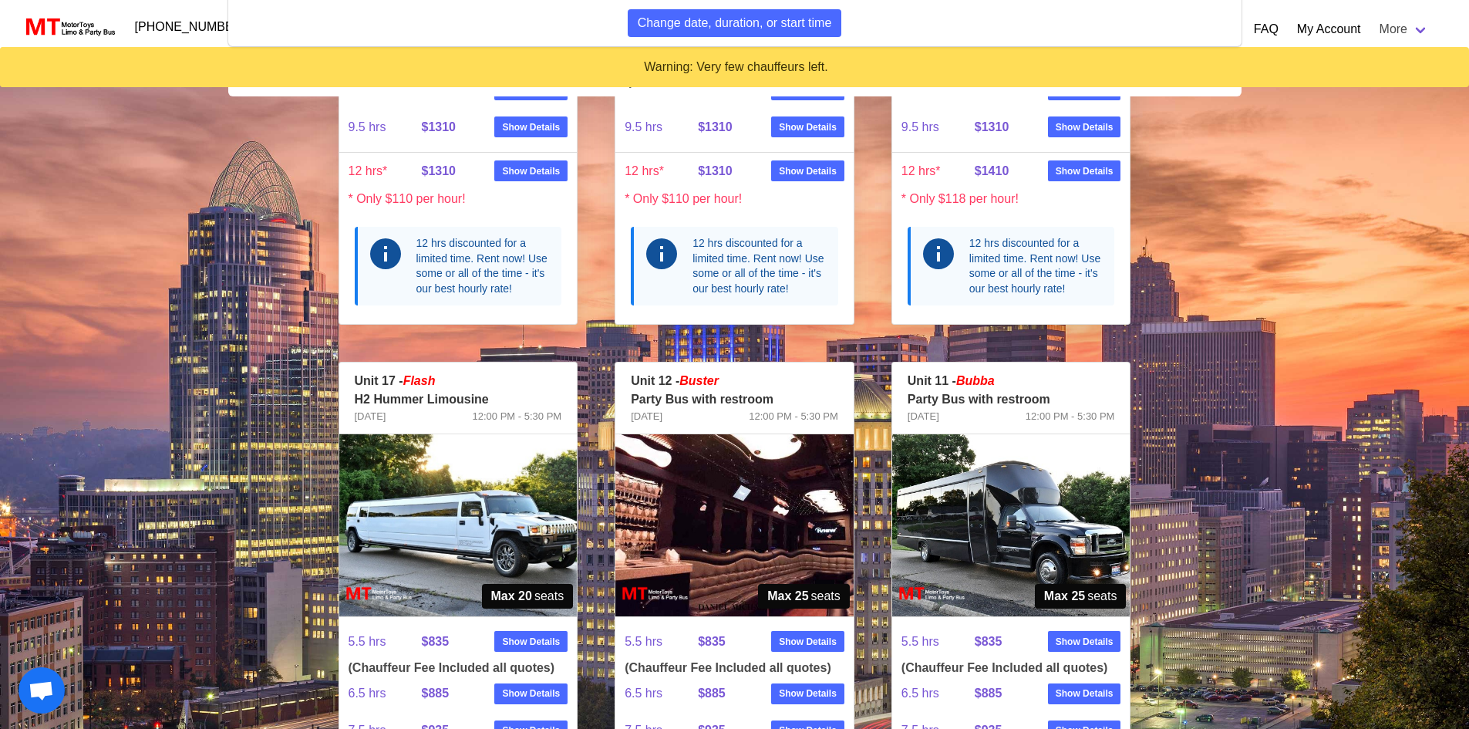
click at [737, 537] on img at bounding box center [734, 525] width 238 height 182
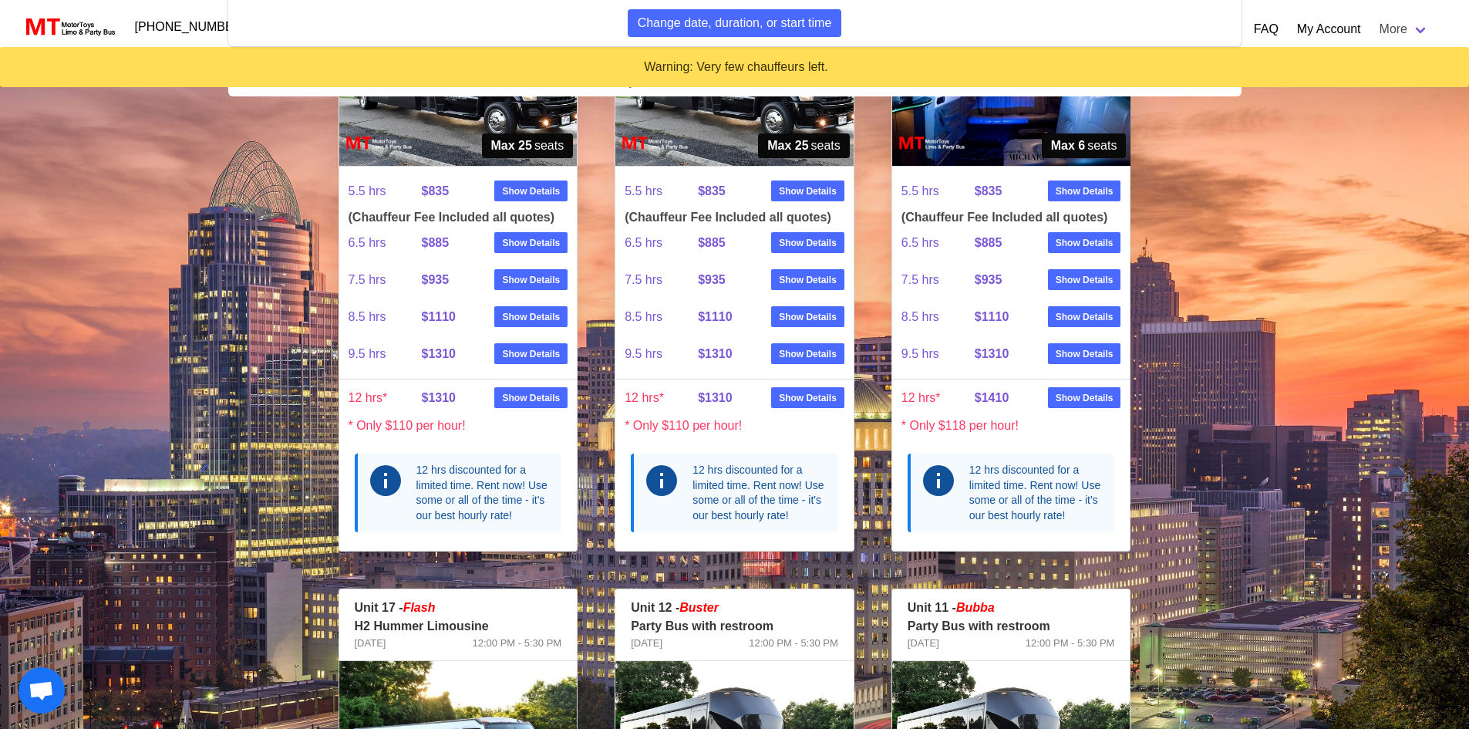
scroll to position [848, 0]
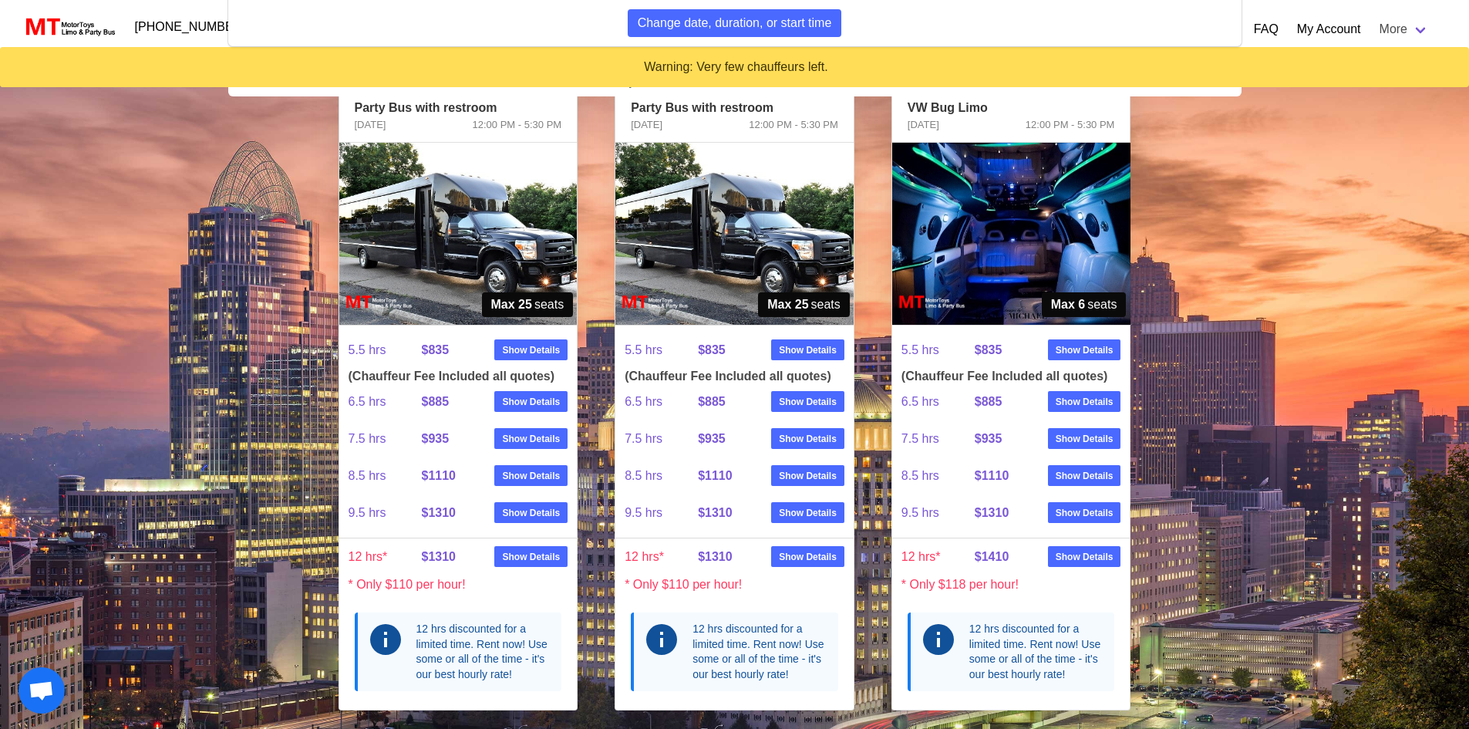
click at [502, 227] on img at bounding box center [458, 234] width 238 height 182
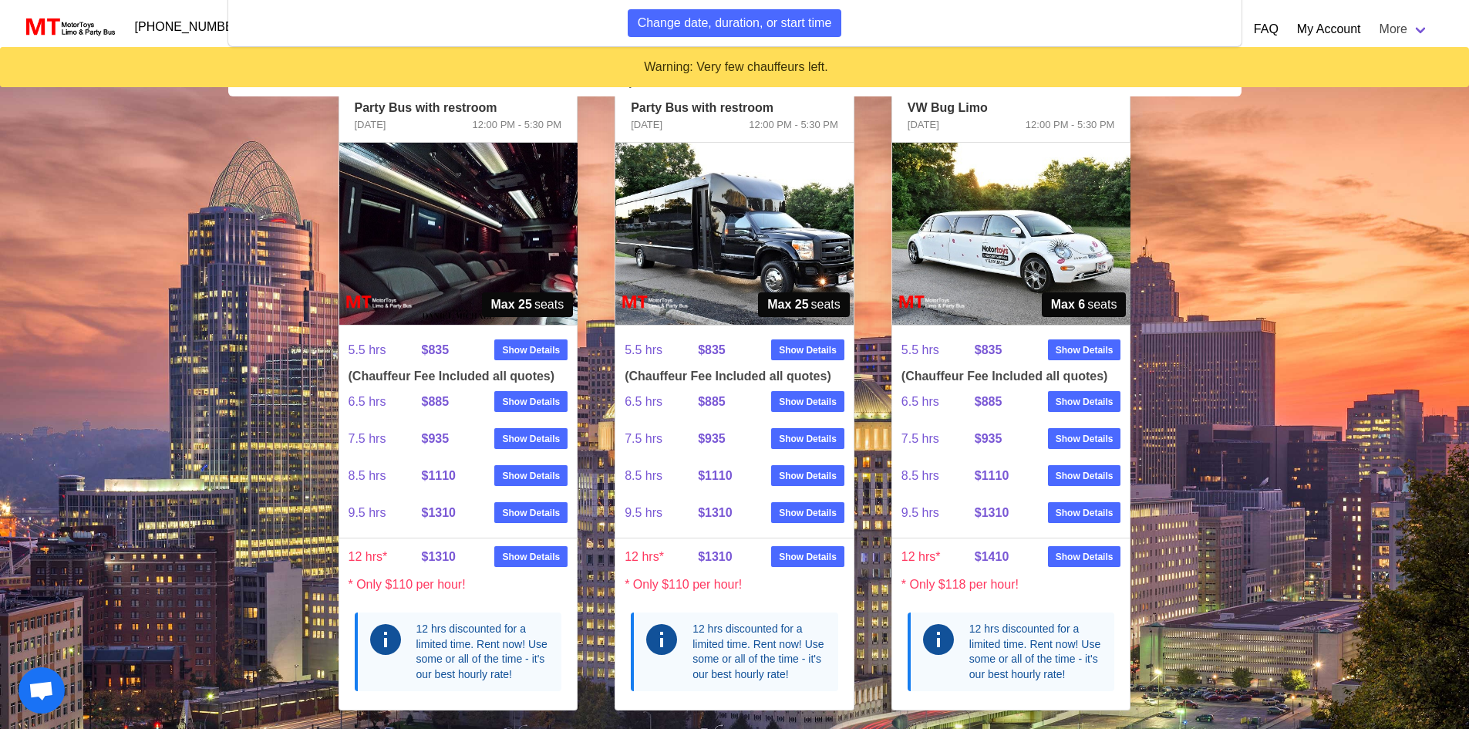
click at [502, 228] on img at bounding box center [458, 234] width 238 height 182
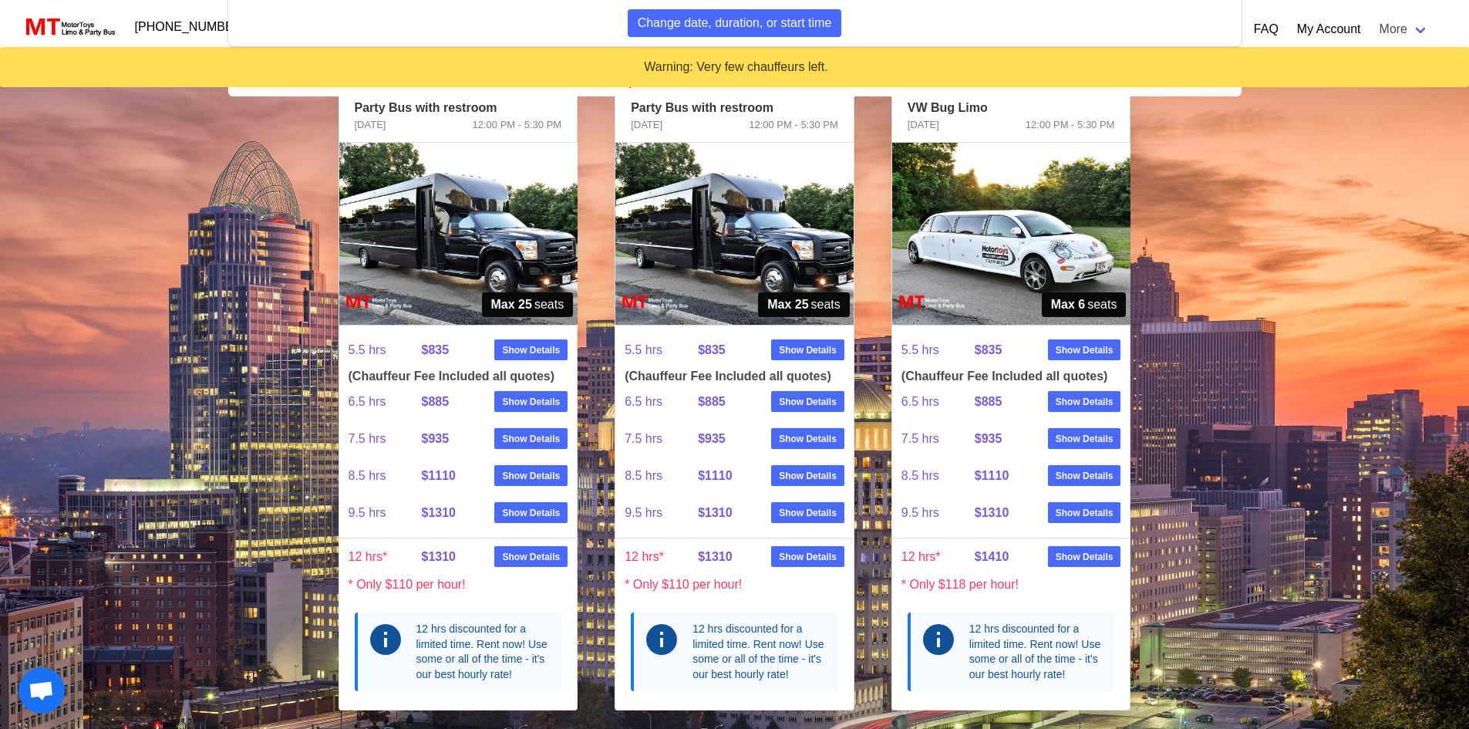
click at [693, 214] on img at bounding box center [734, 234] width 238 height 182
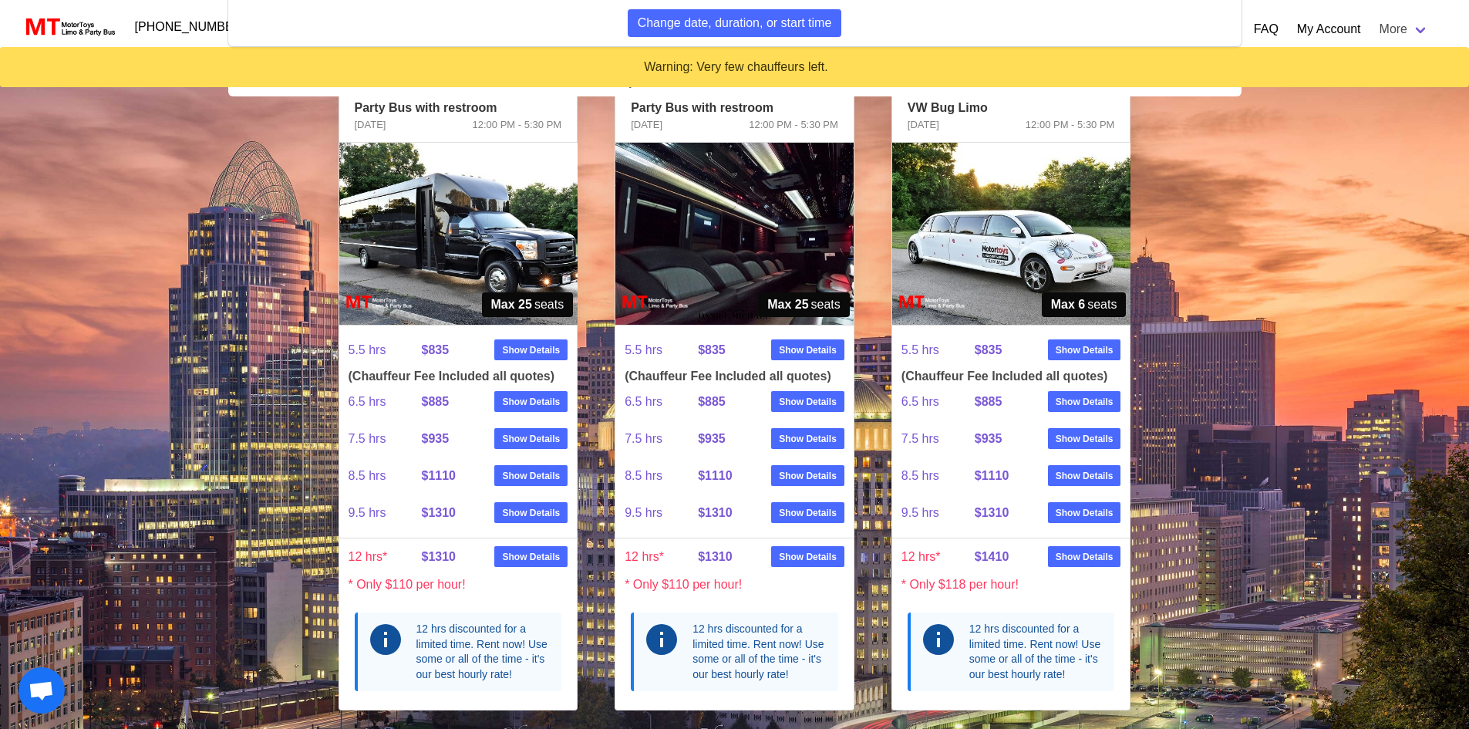
click at [693, 214] on img at bounding box center [734, 234] width 238 height 182
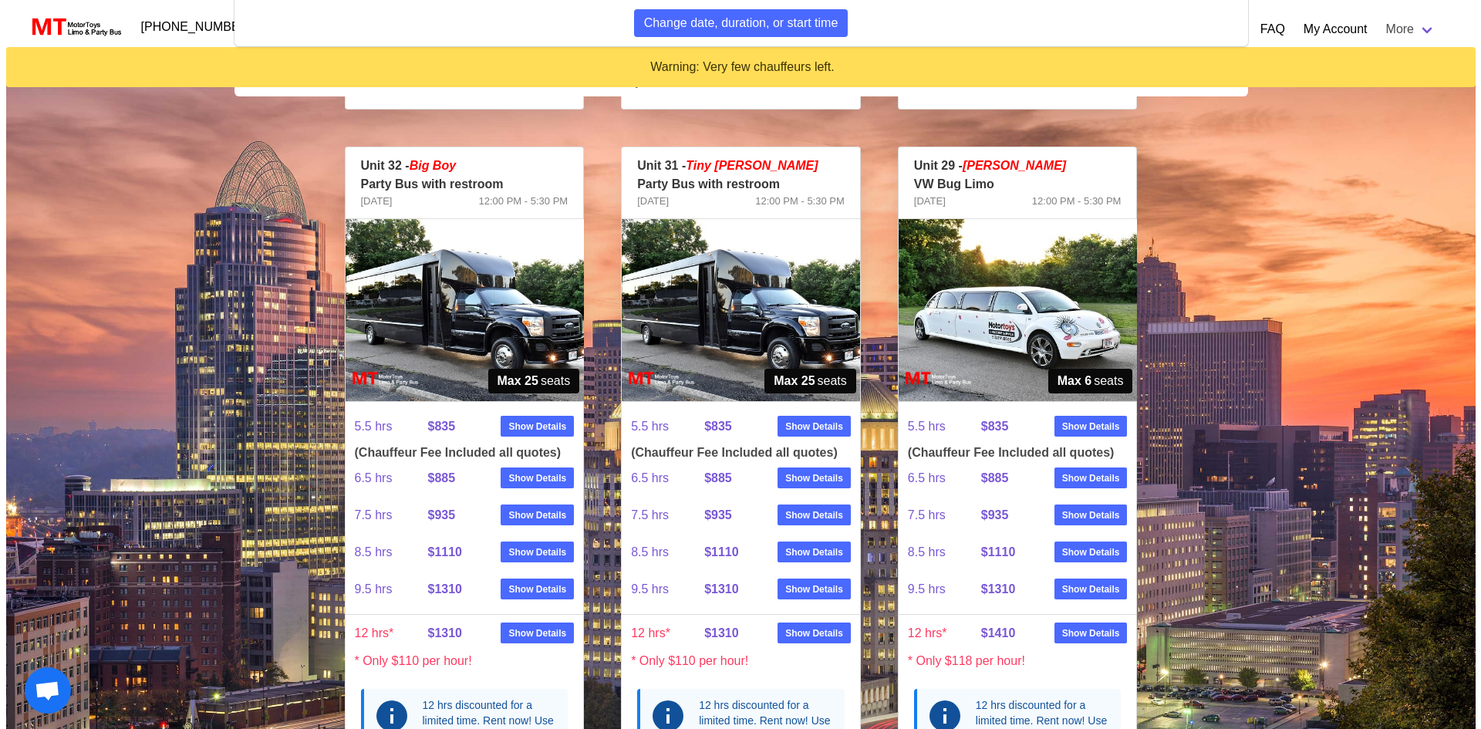
scroll to position [771, 0]
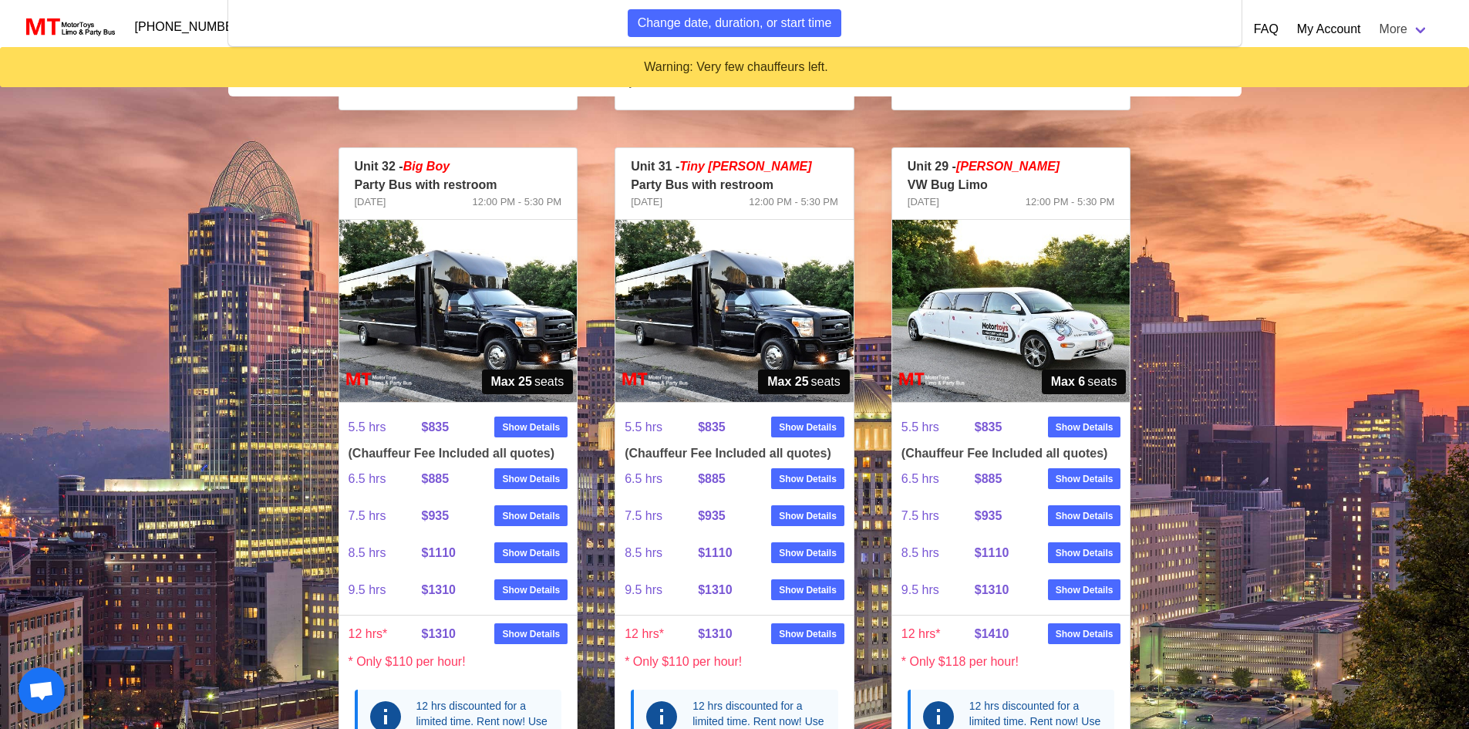
click at [503, 300] on img at bounding box center [458, 311] width 238 height 182
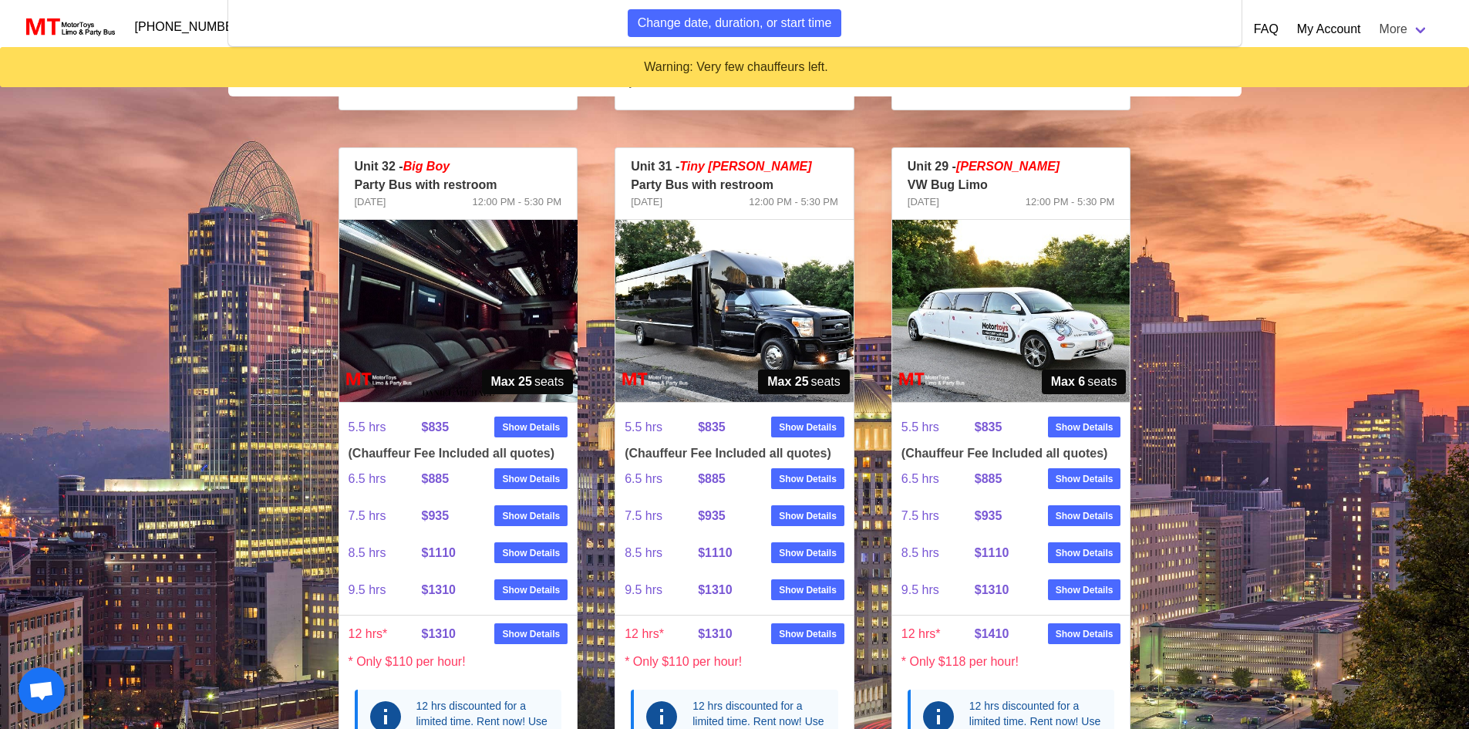
click at [503, 300] on img at bounding box center [458, 311] width 238 height 182
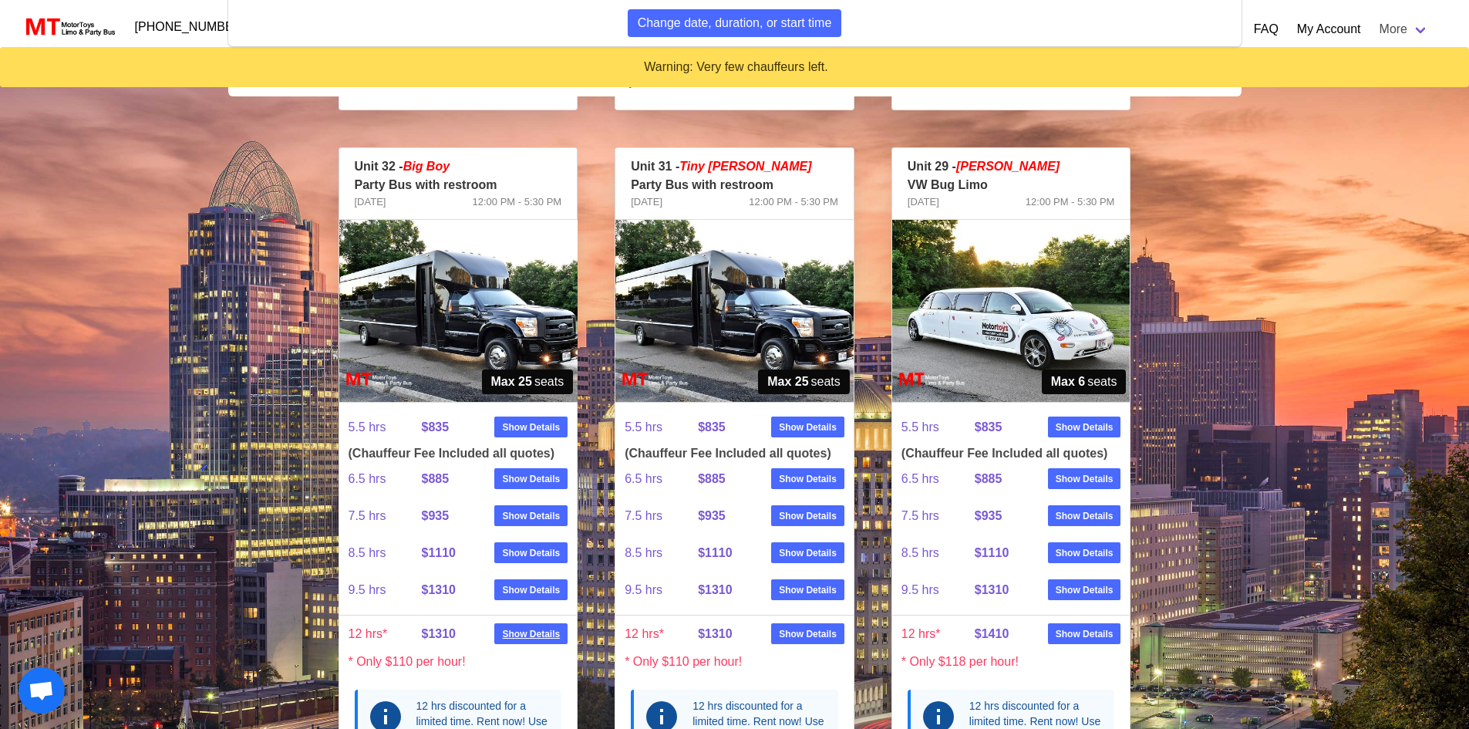
click at [551, 638] on strong "Show Details" at bounding box center [531, 634] width 58 height 14
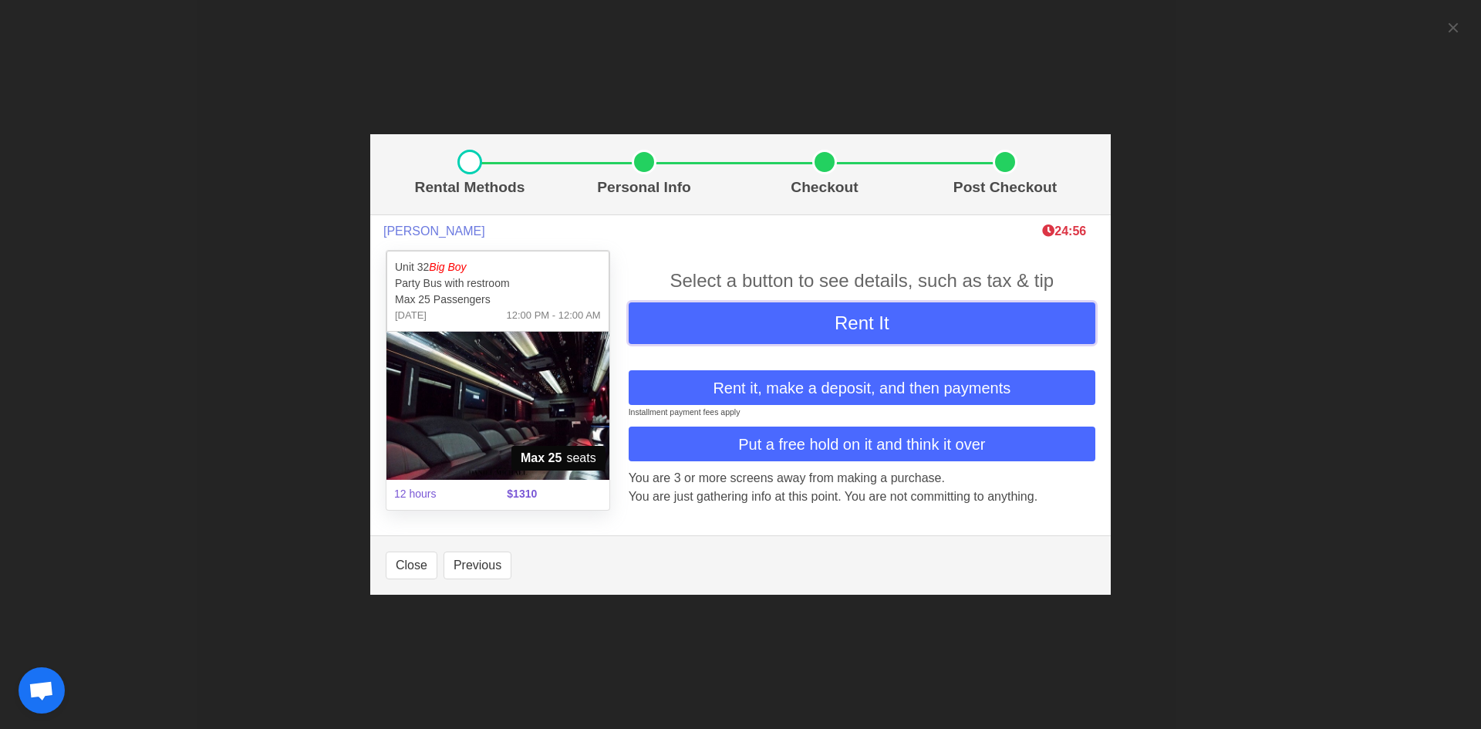
click at [793, 329] on button "Rent It" at bounding box center [862, 323] width 467 height 42
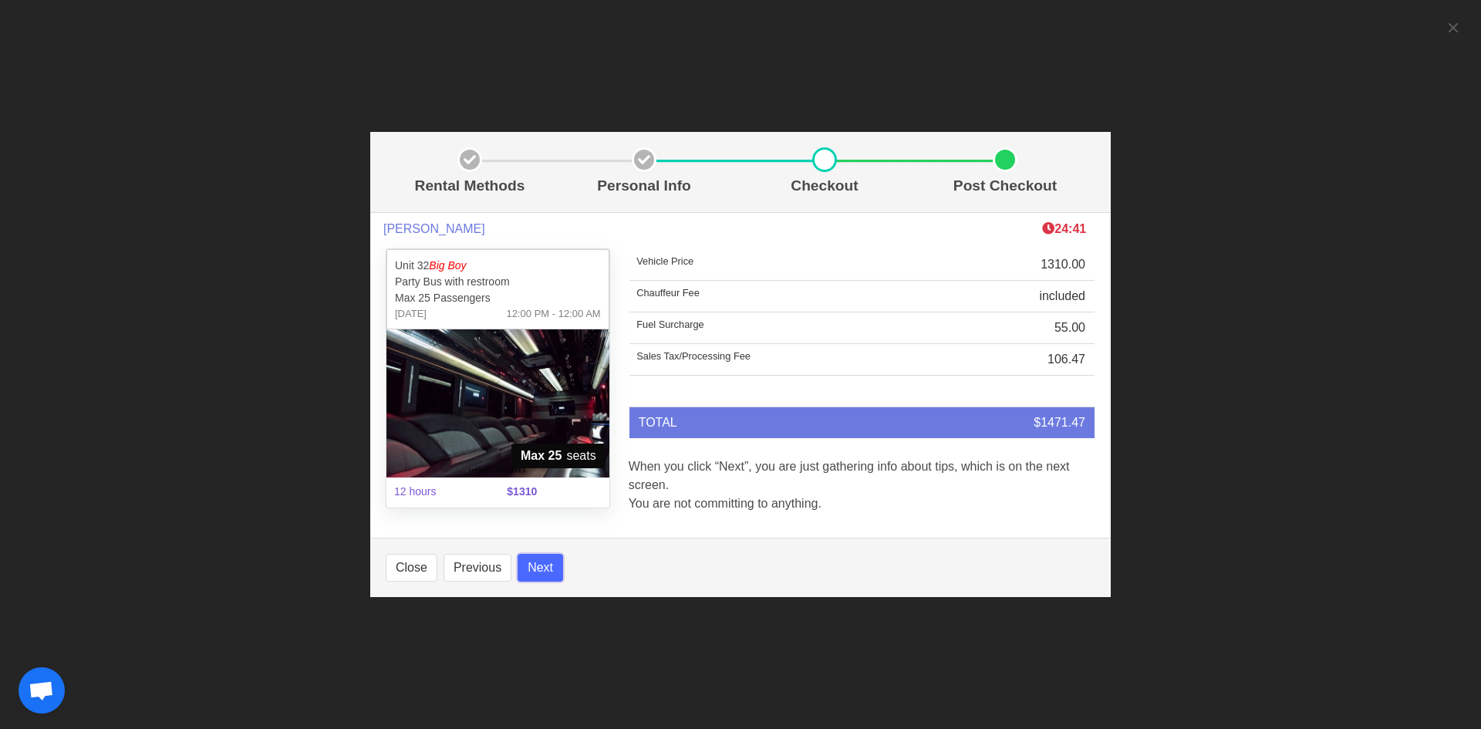
click at [546, 563] on button "Next" at bounding box center [541, 568] width 46 height 28
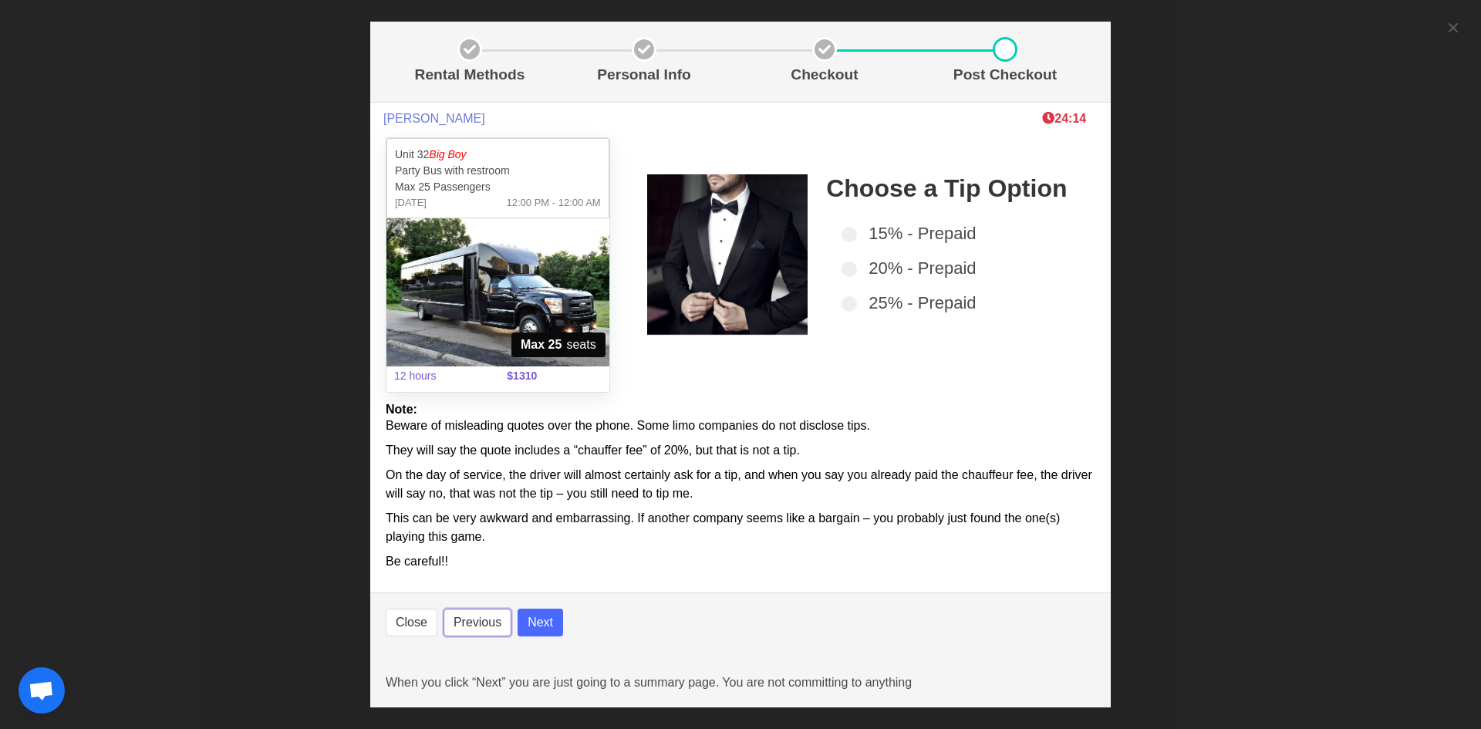
click at [496, 622] on button "Previous" at bounding box center [477, 623] width 68 height 28
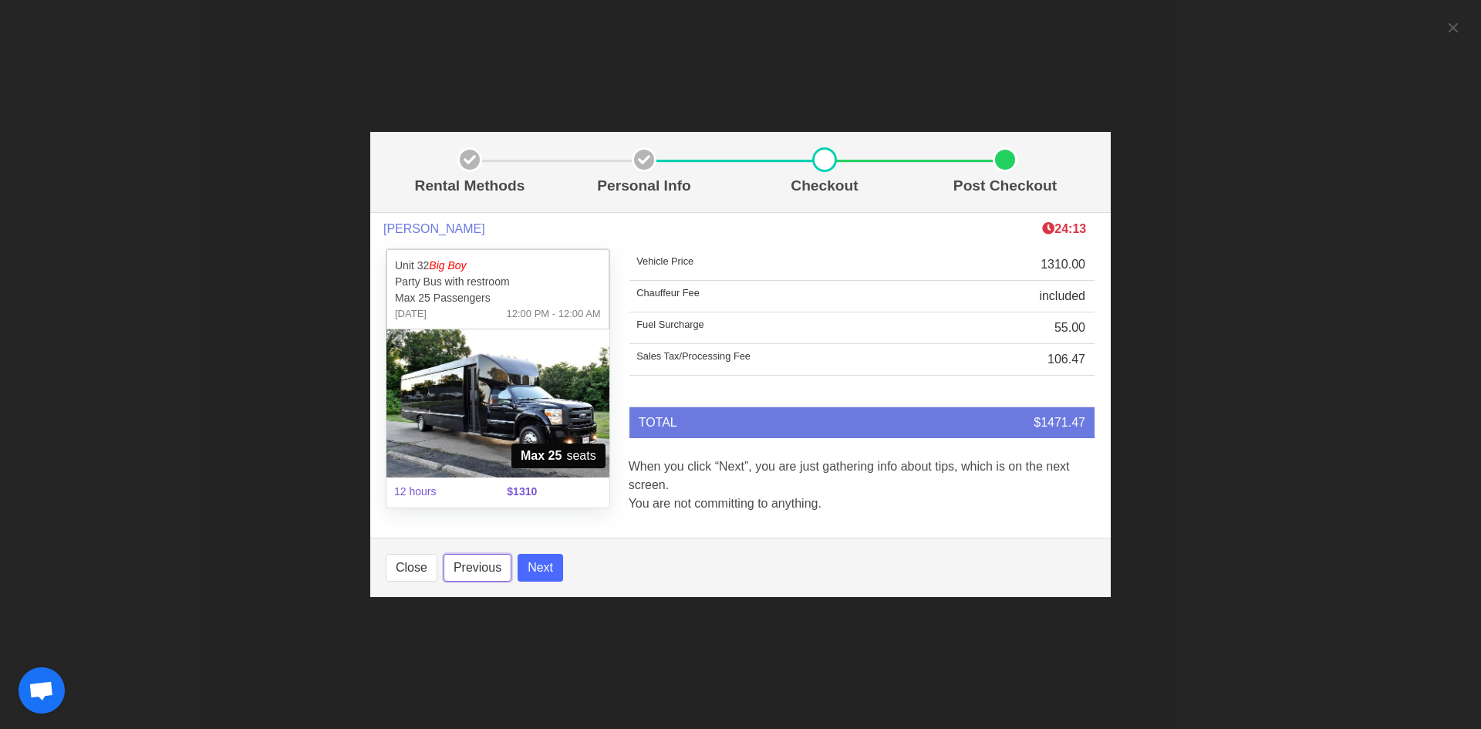
click at [457, 571] on button "Previous" at bounding box center [477, 568] width 68 height 28
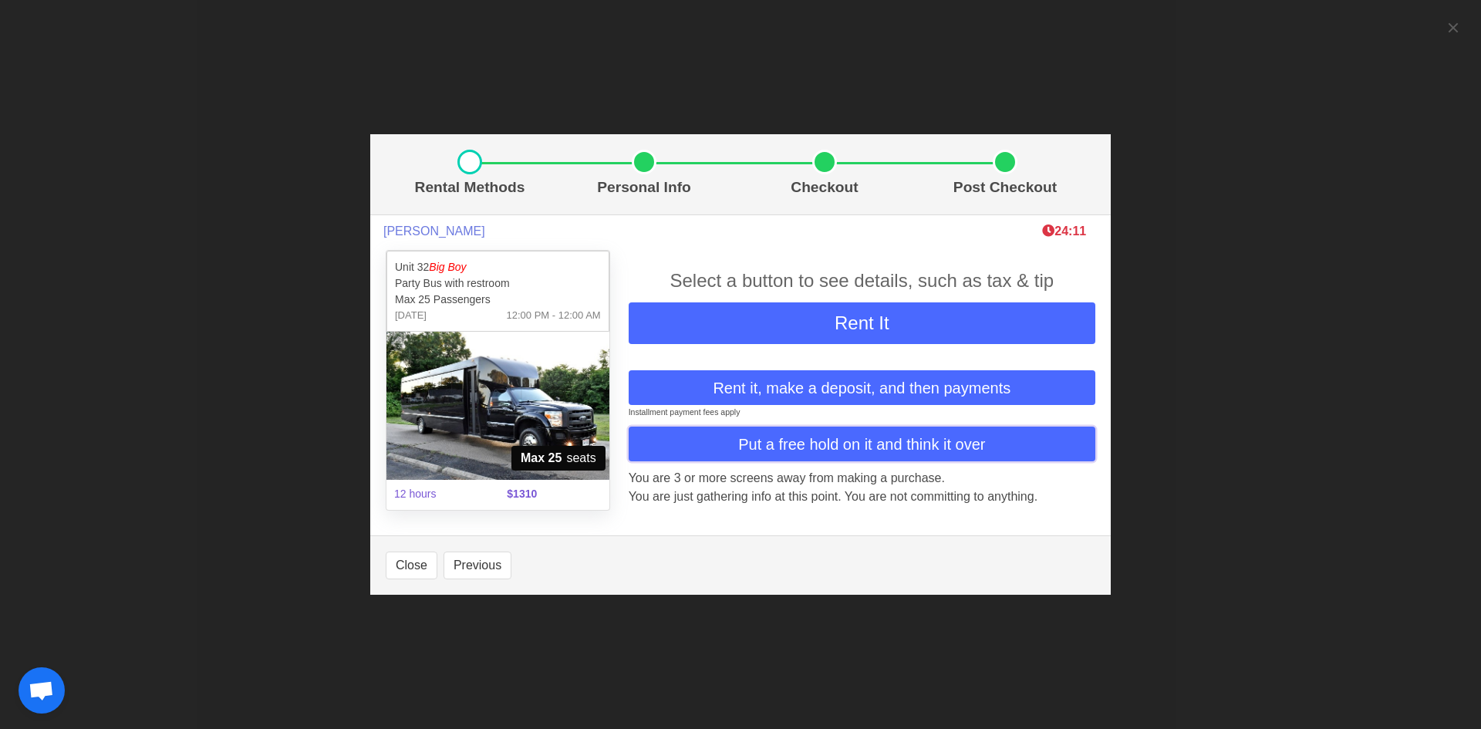
click at [895, 452] on span "Put a free hold on it and think it over" at bounding box center [861, 444] width 247 height 23
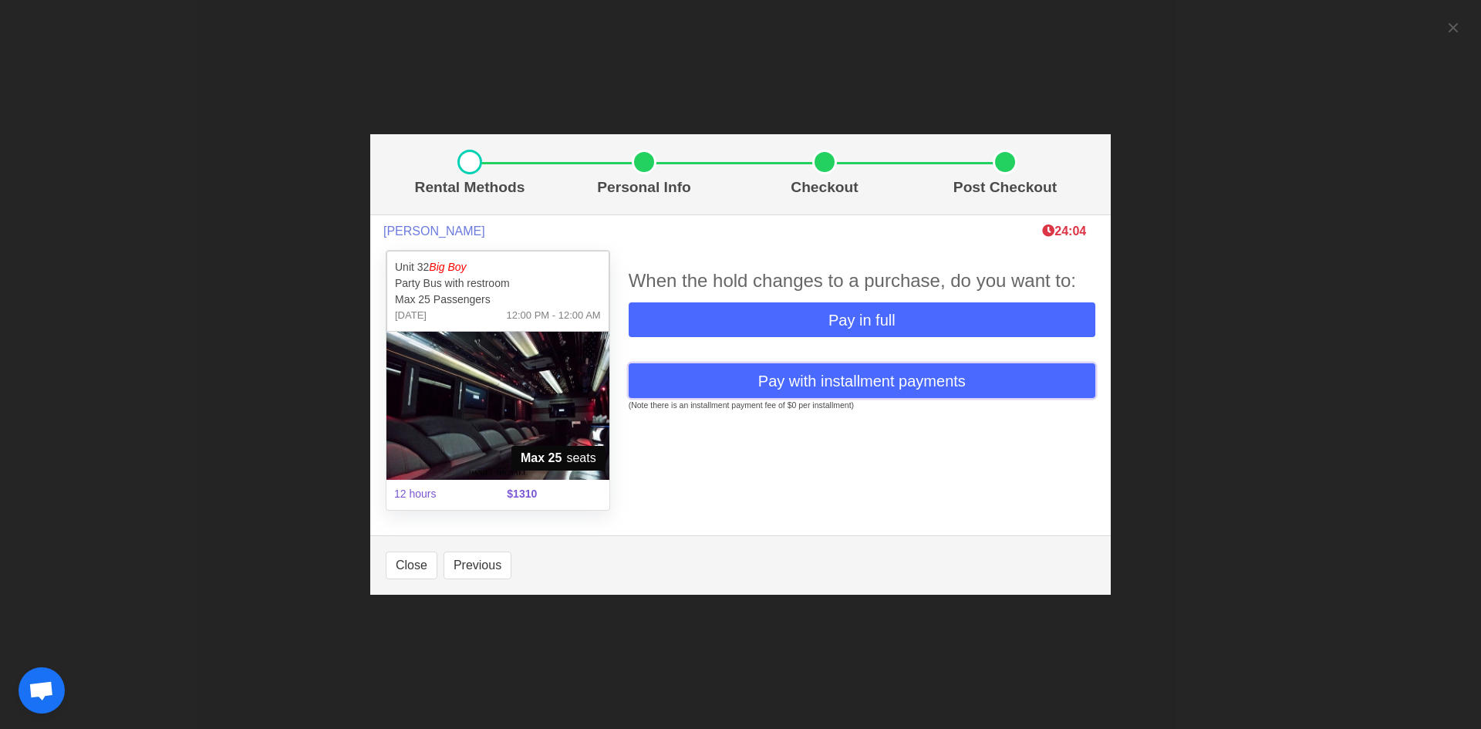
click at [848, 383] on span "Pay with installment payments" at bounding box center [861, 380] width 207 height 23
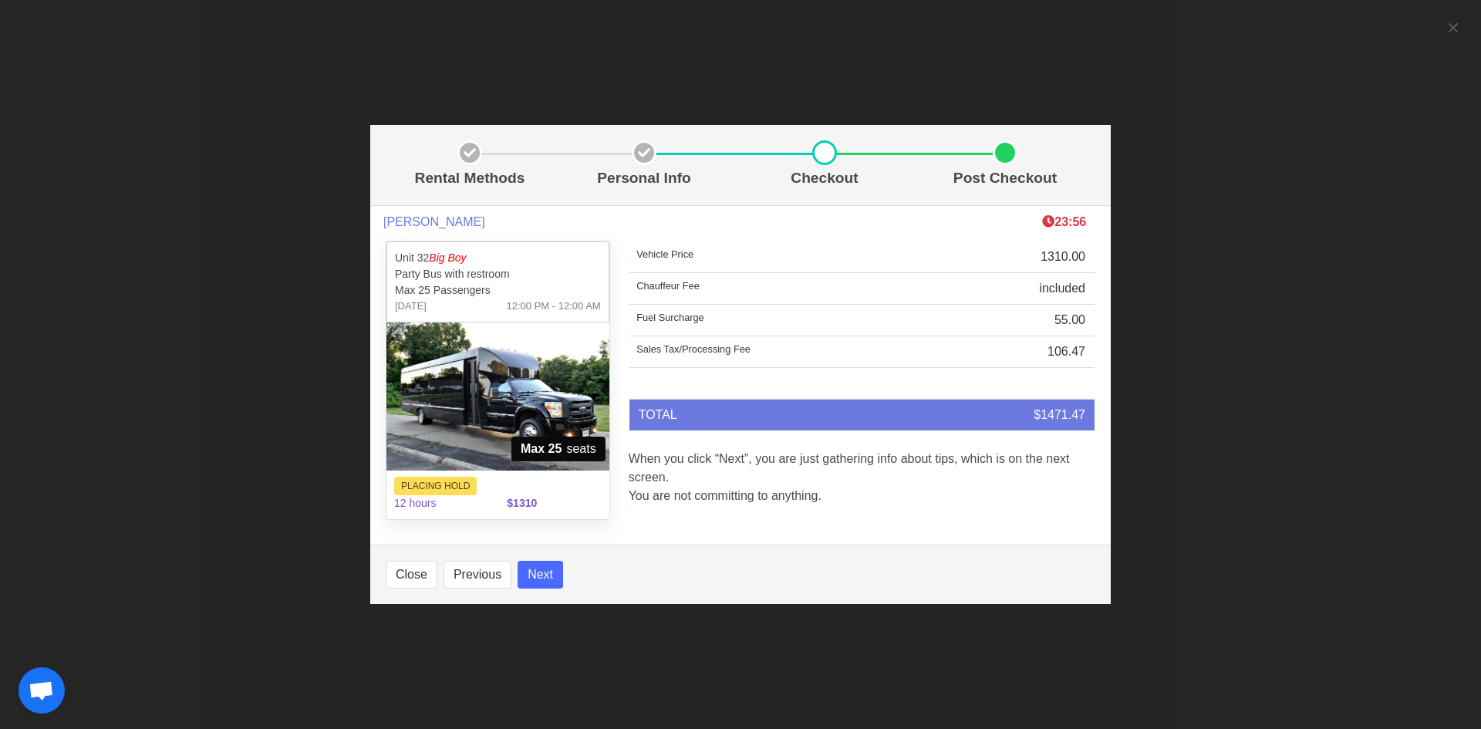
select select
click at [548, 576] on button "Next" at bounding box center [541, 575] width 46 height 28
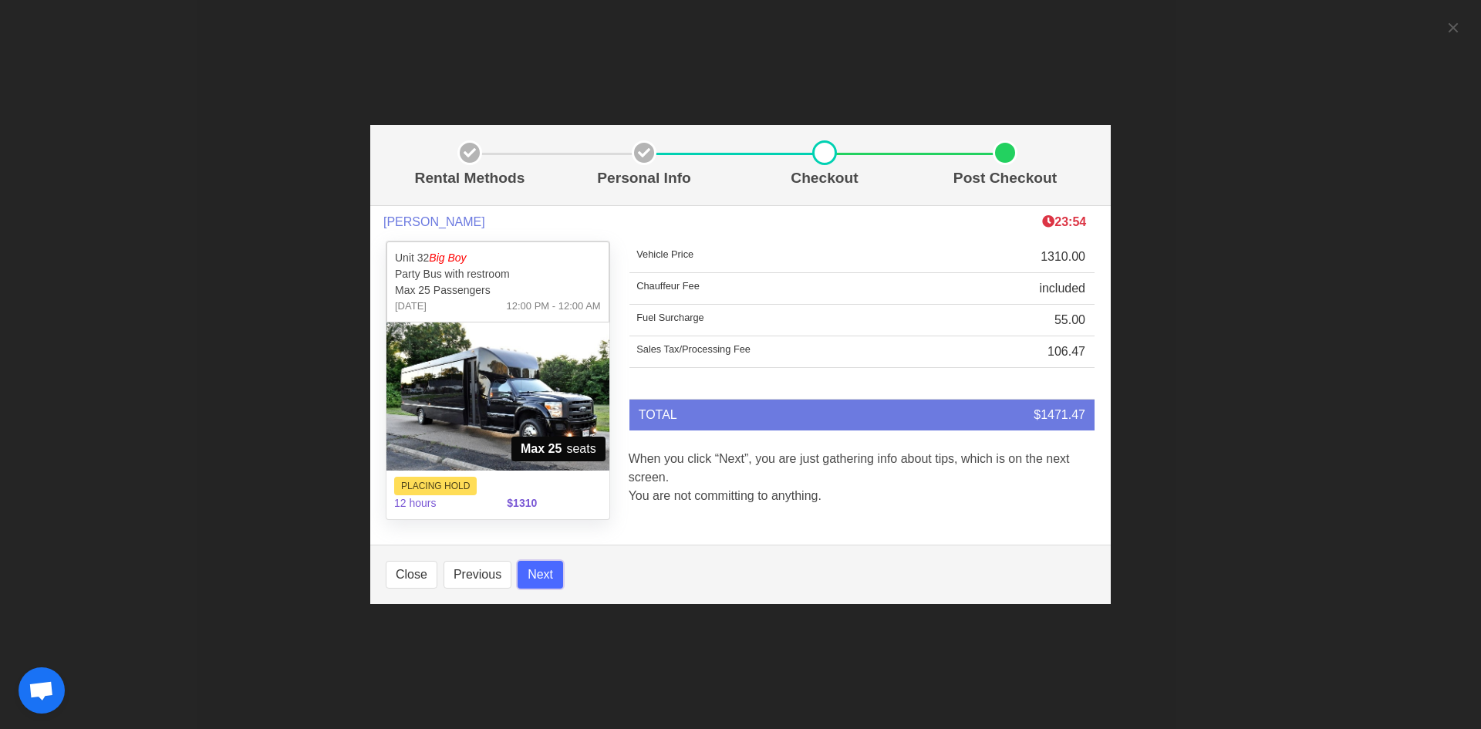
select select
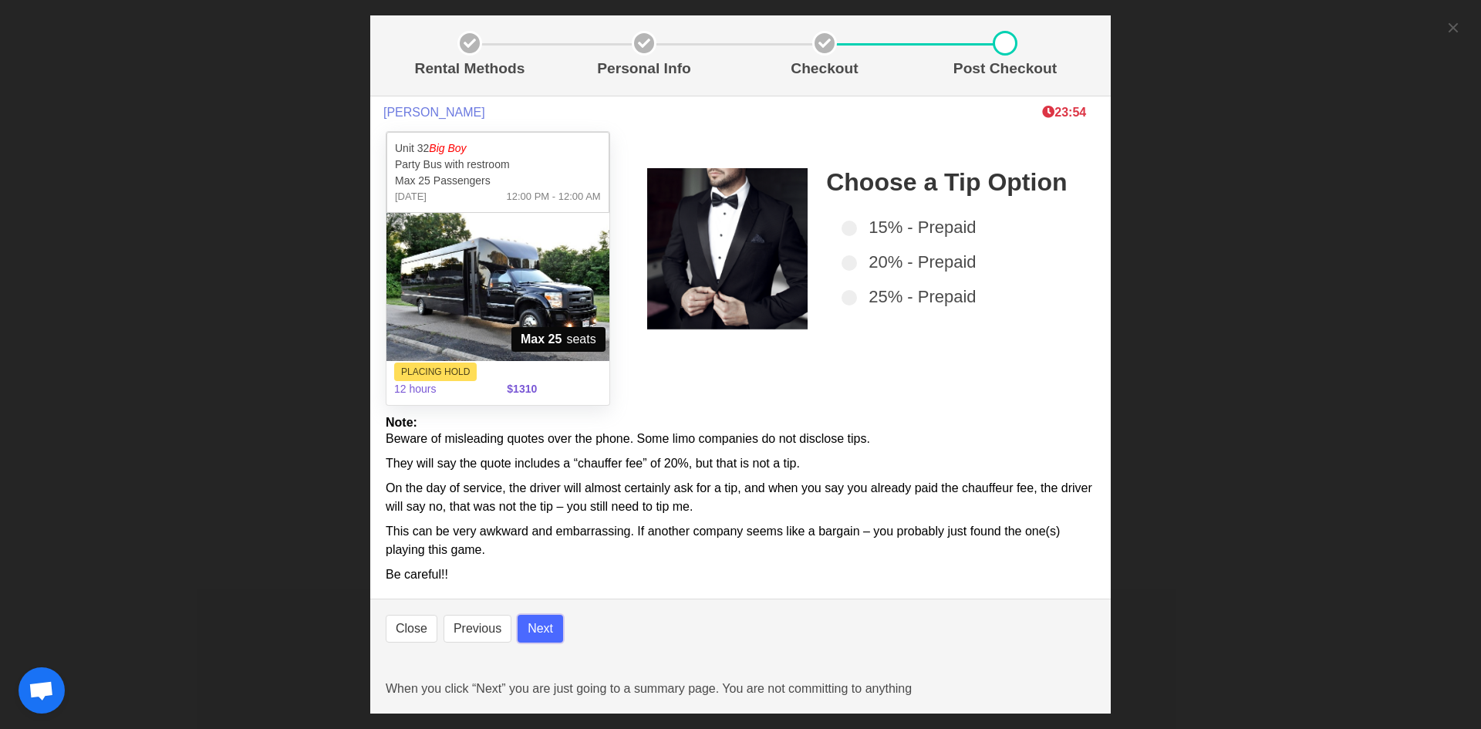
select select
click at [539, 634] on button "Next" at bounding box center [541, 629] width 46 height 28
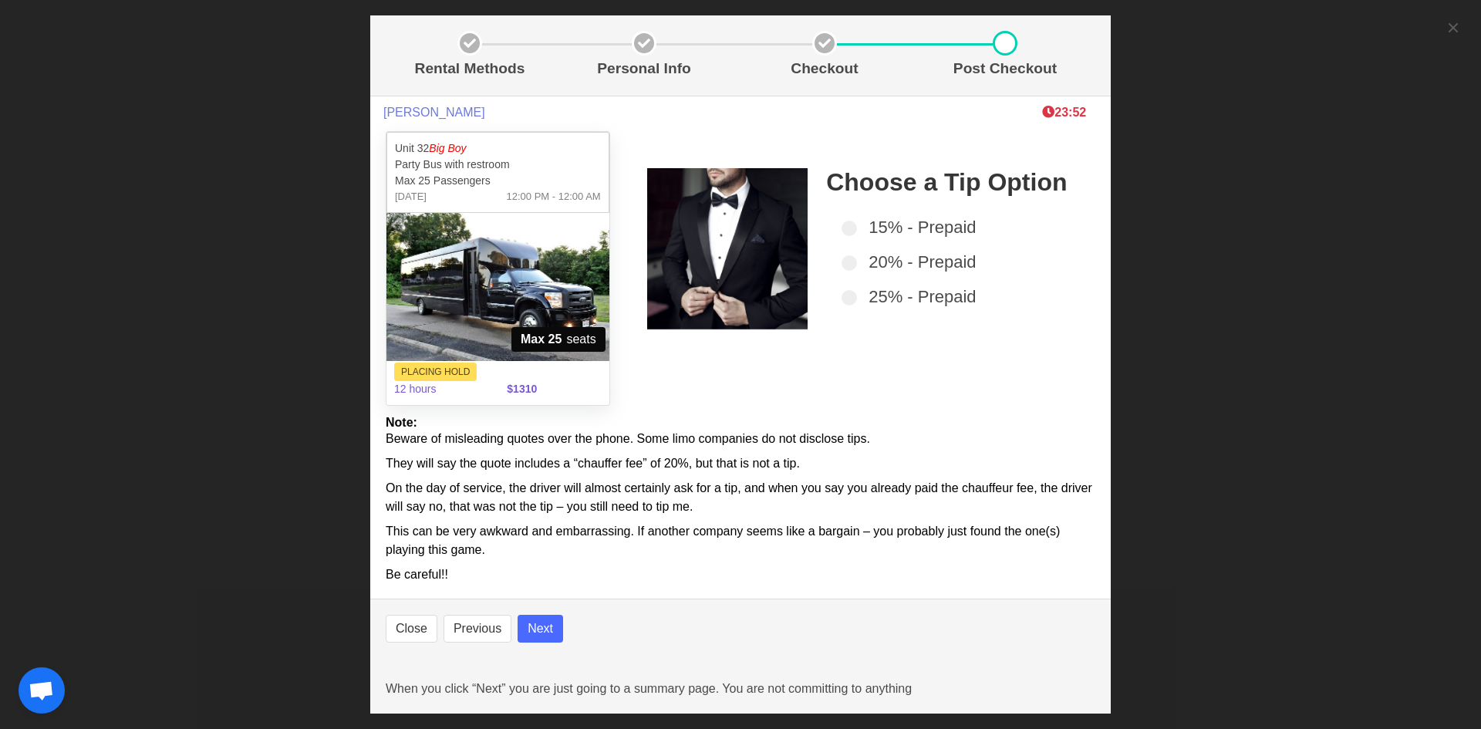
select select
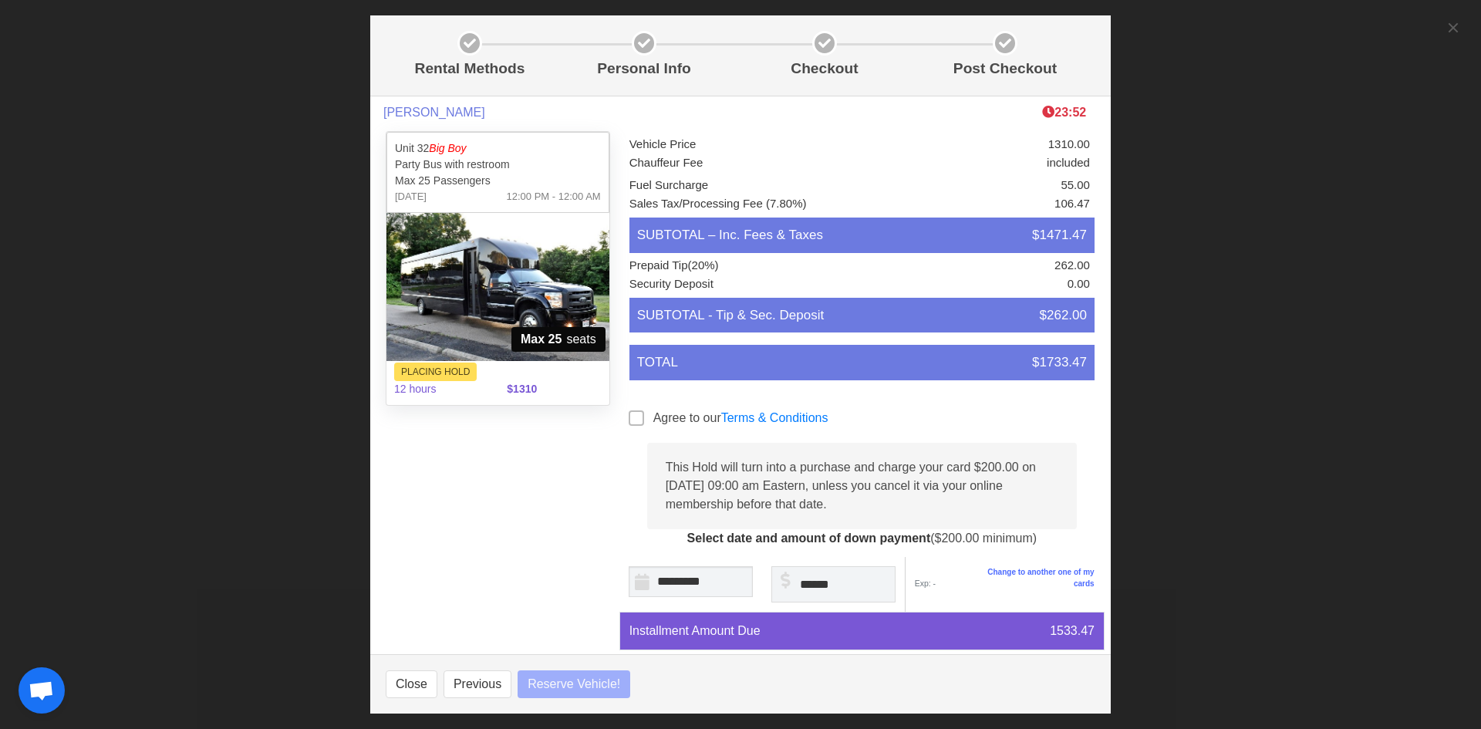
select select
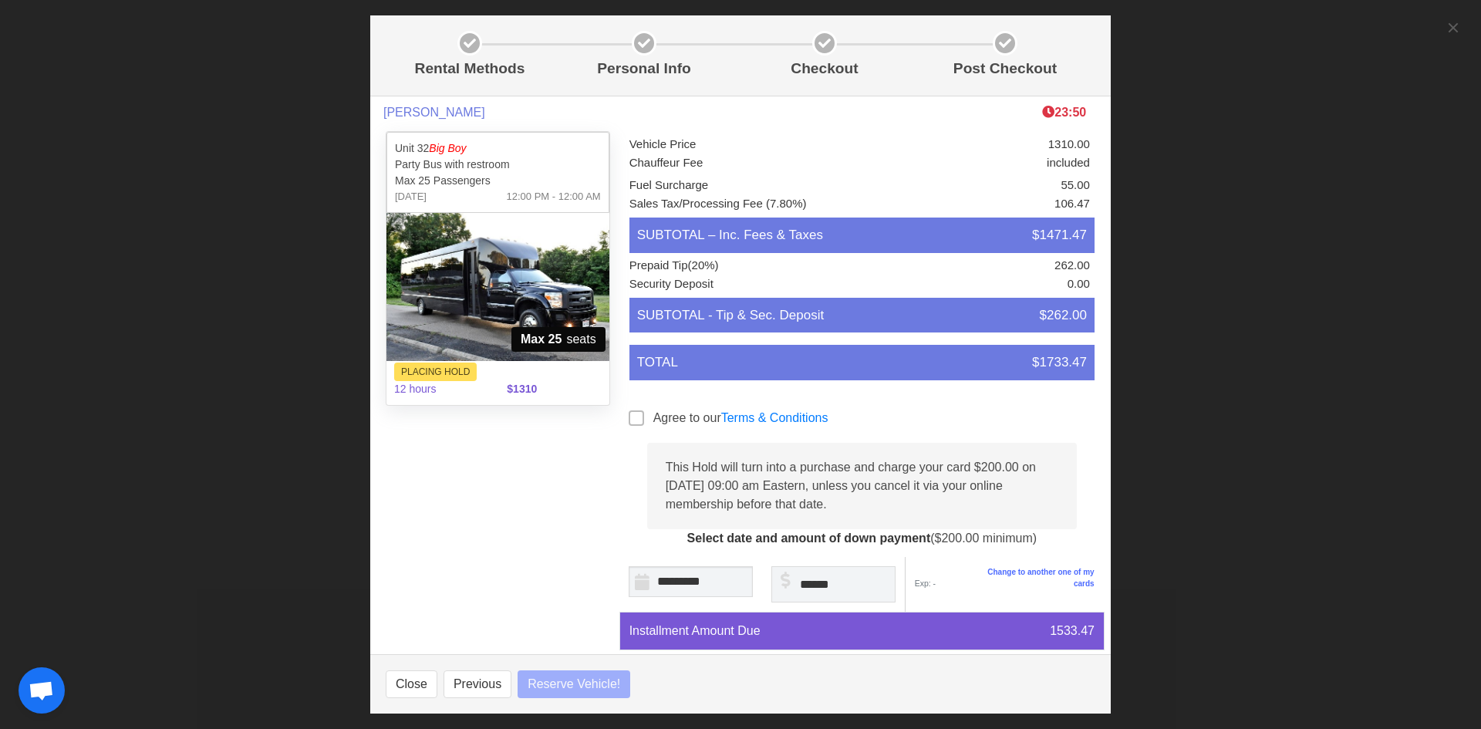
select select
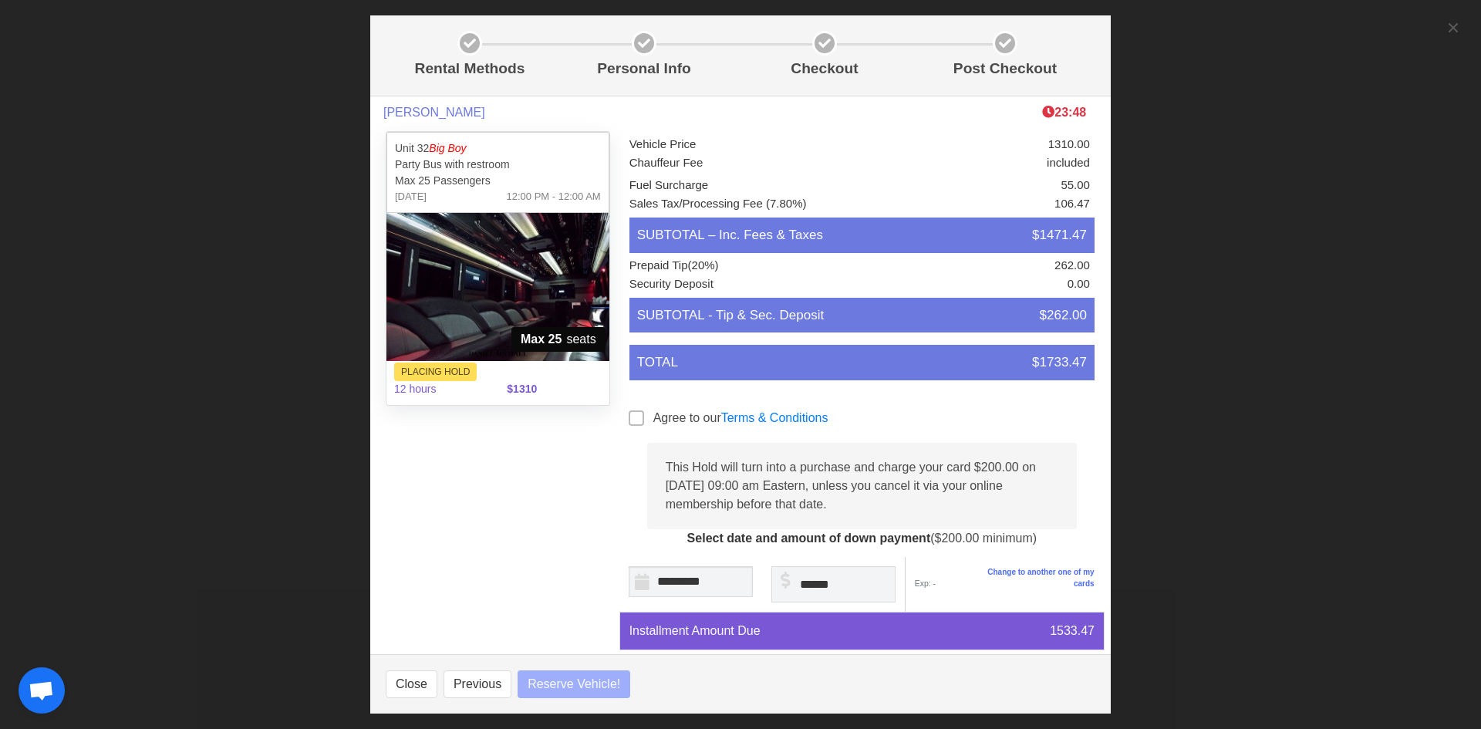
select select
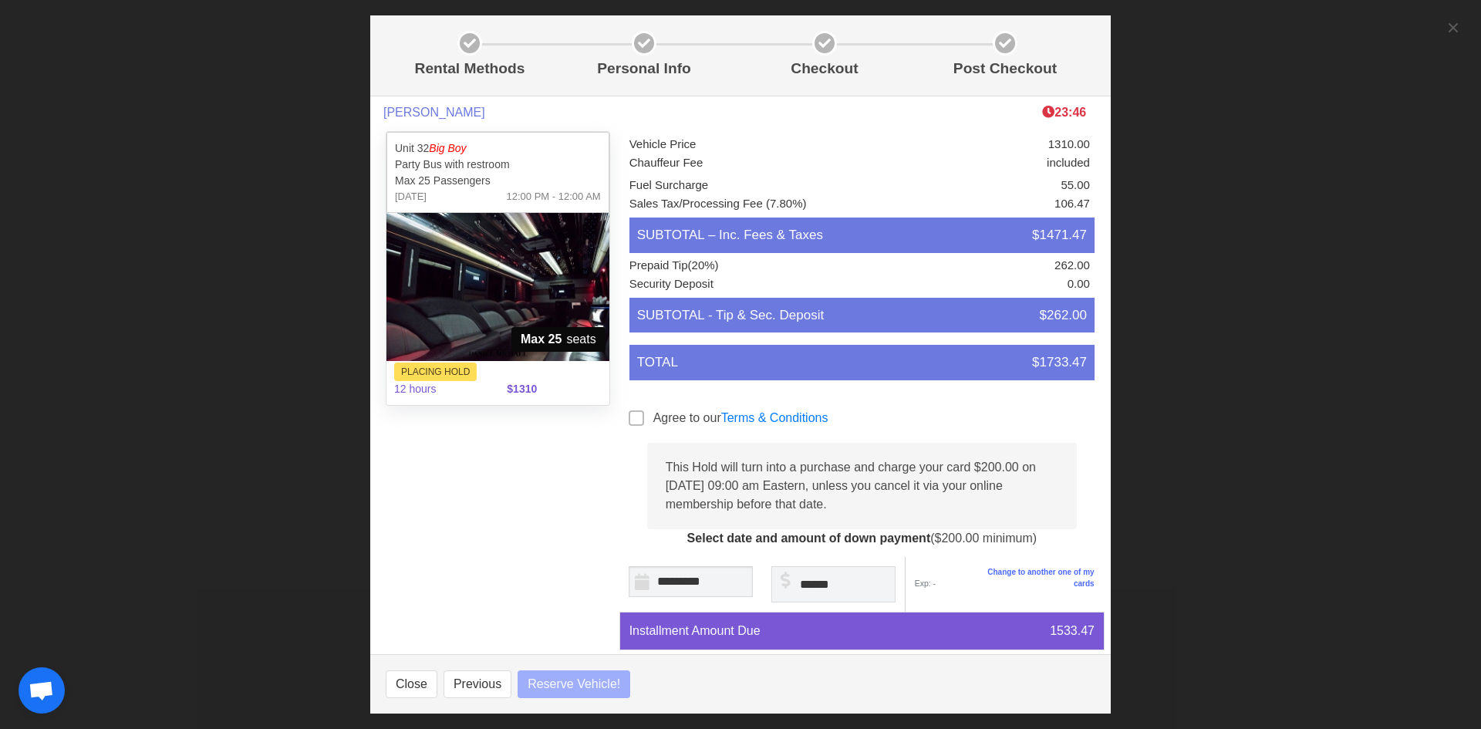
select select
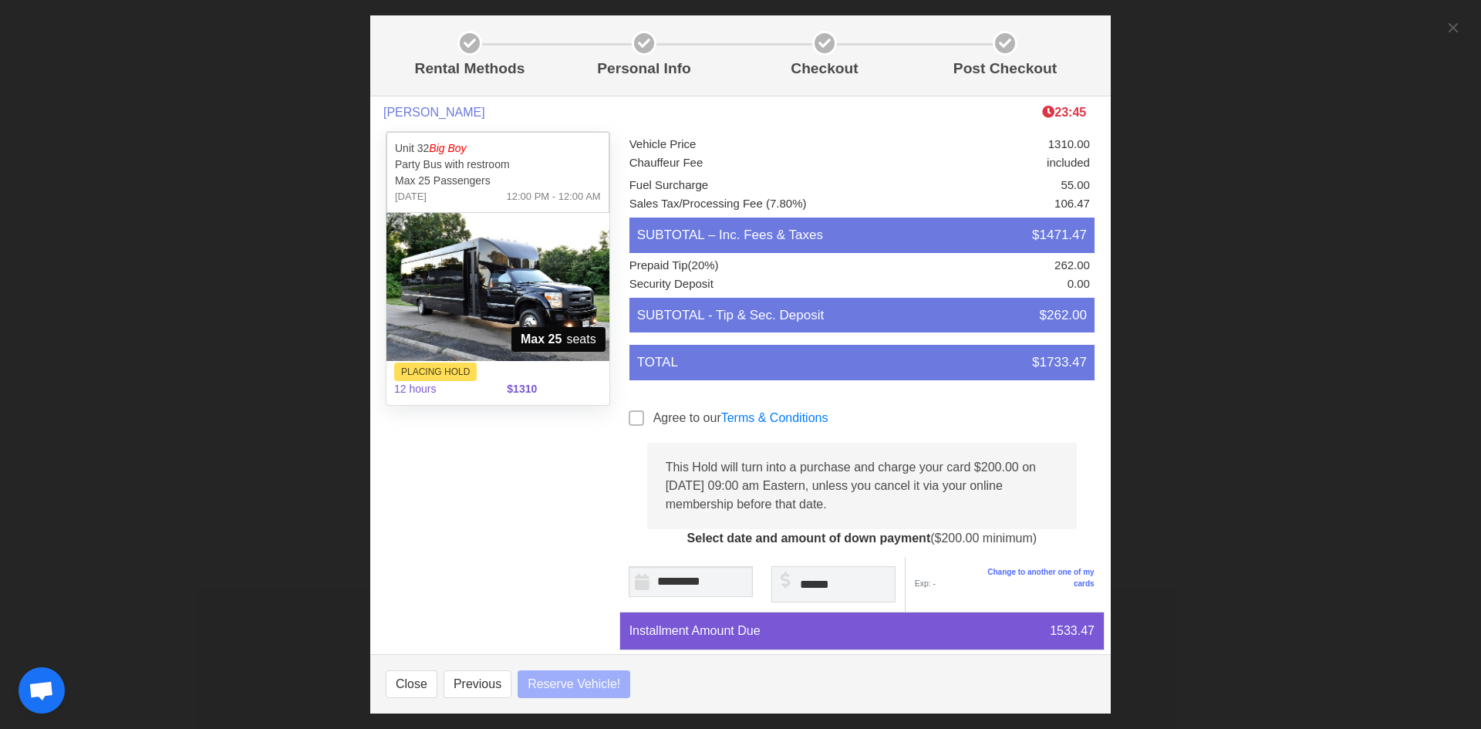
select select
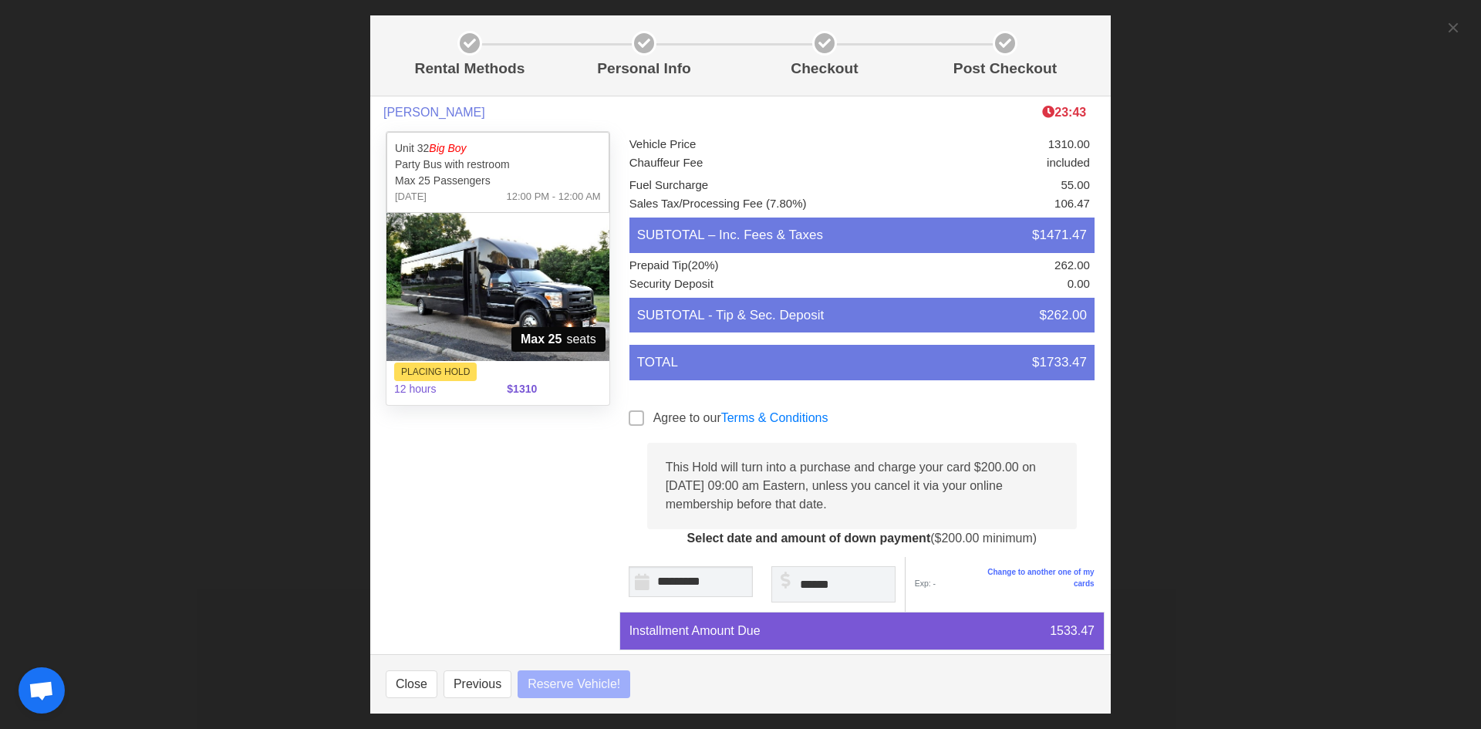
select select
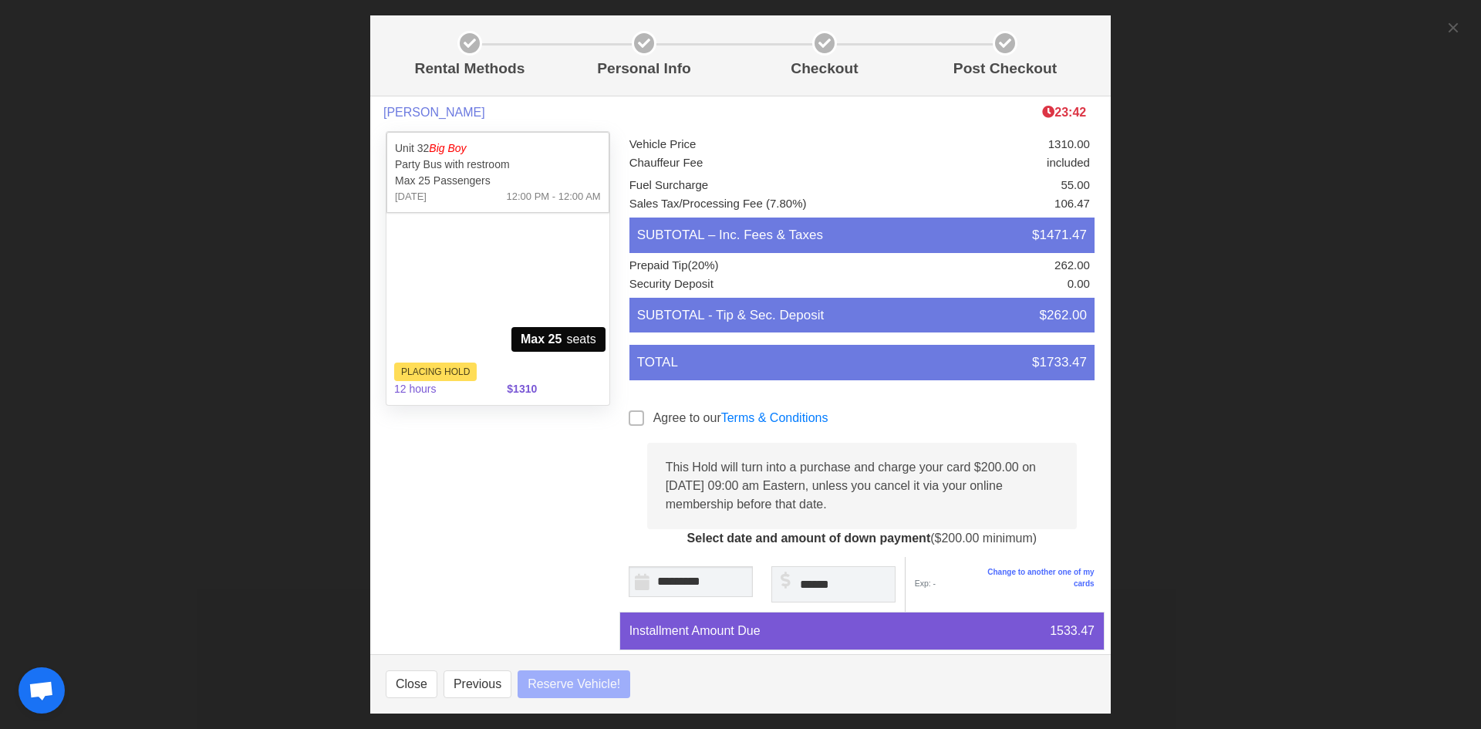
select select
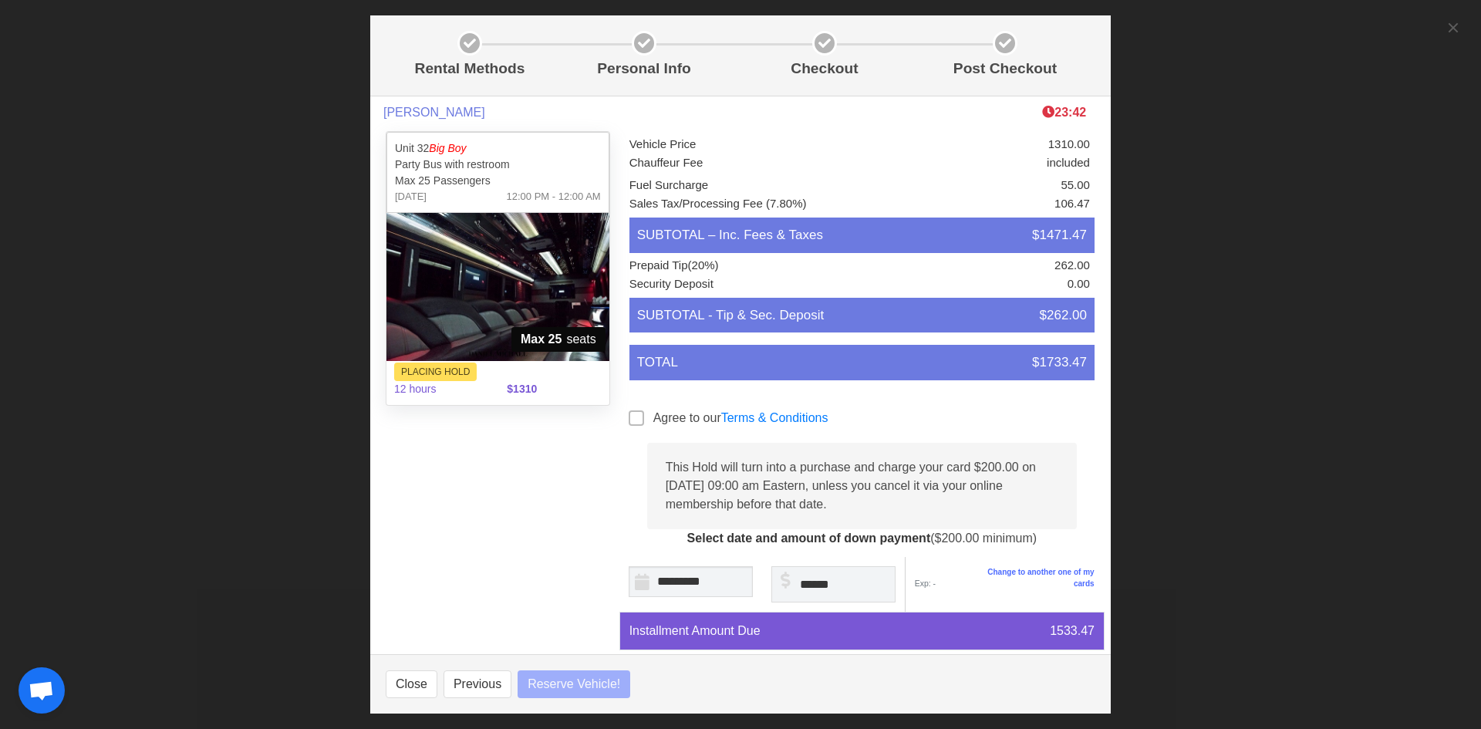
select select
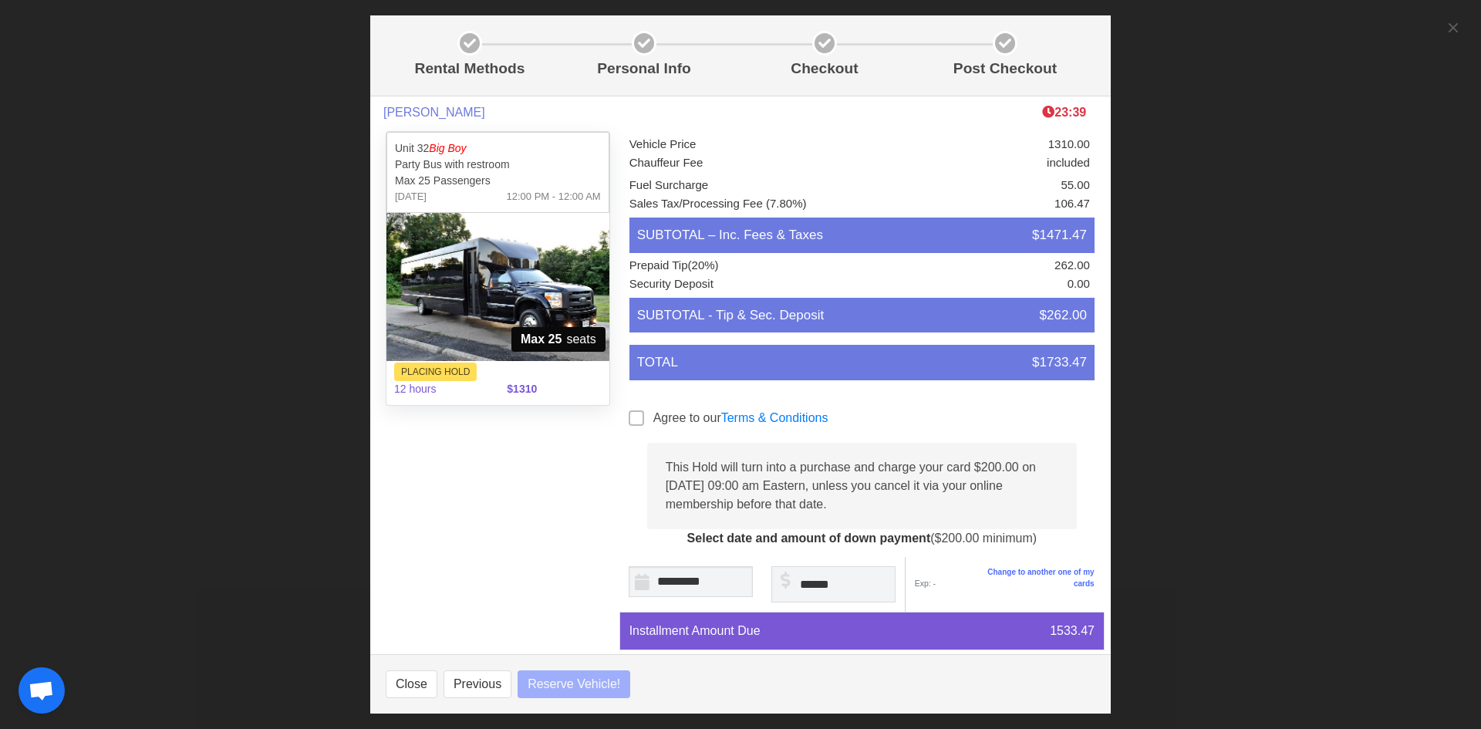
select select
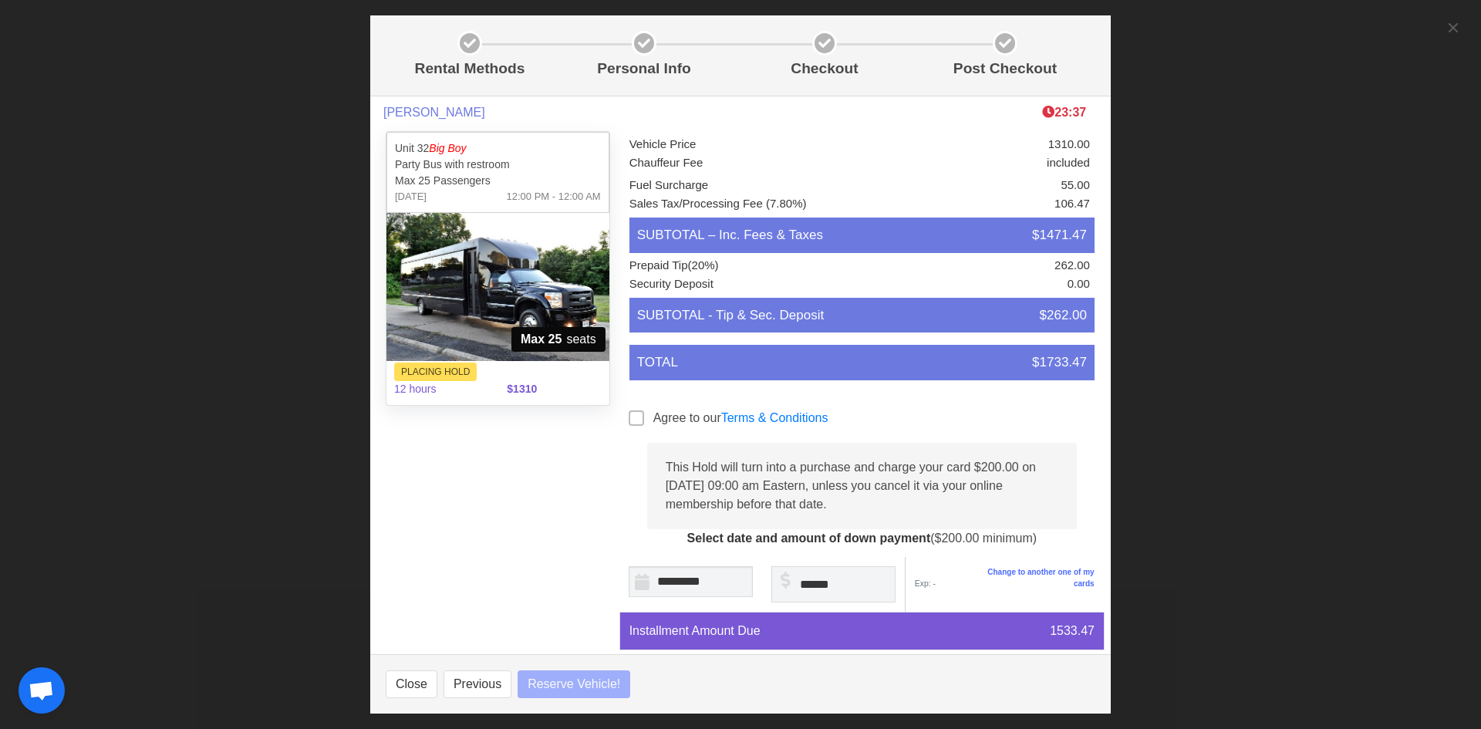
select select
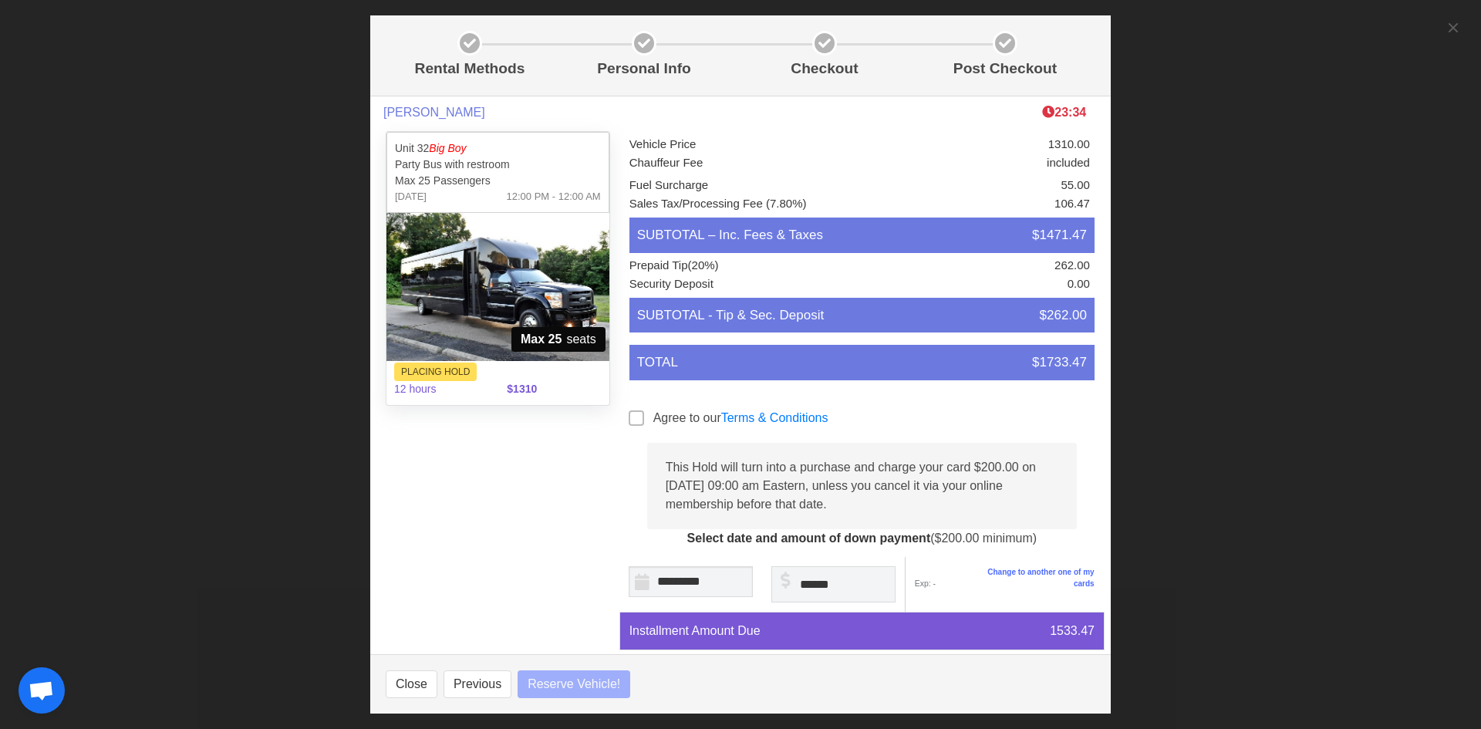
select select
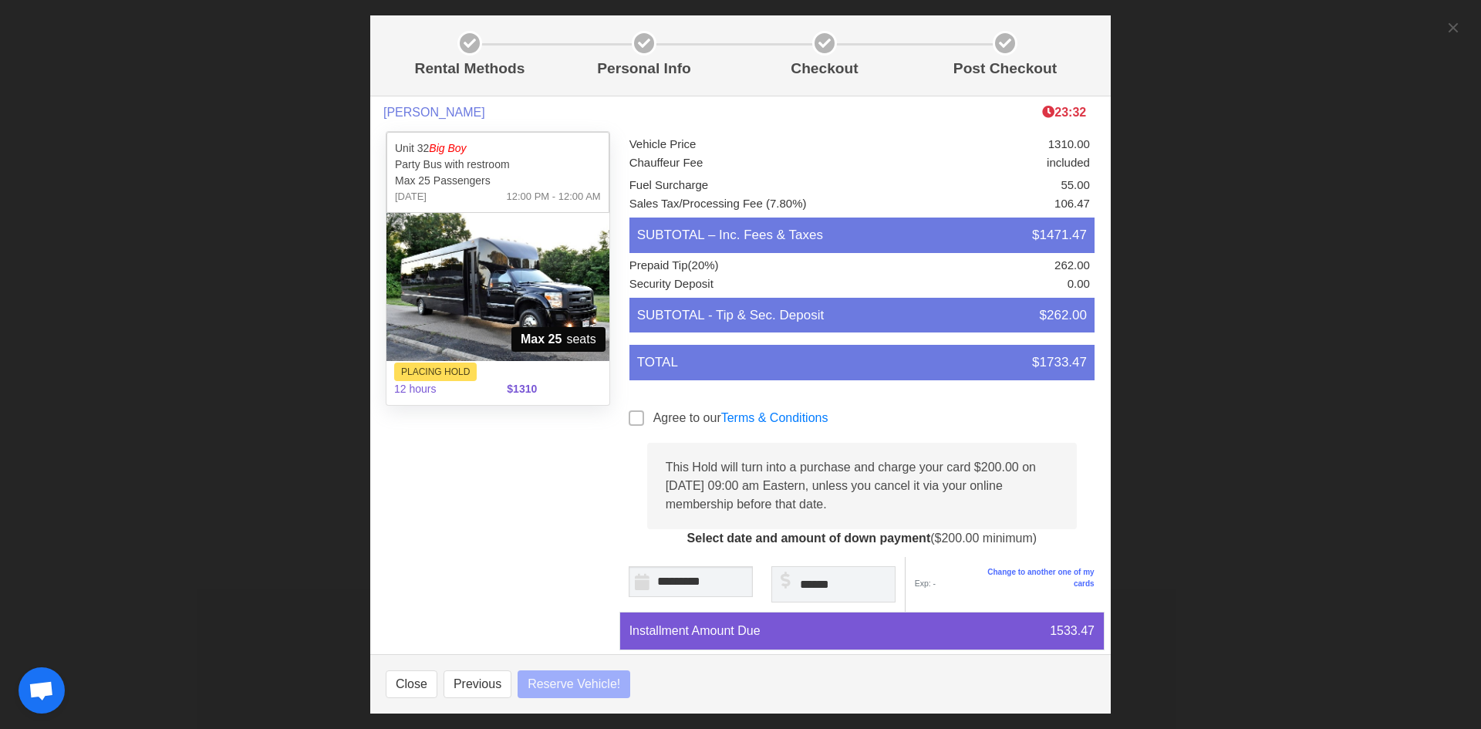
select select
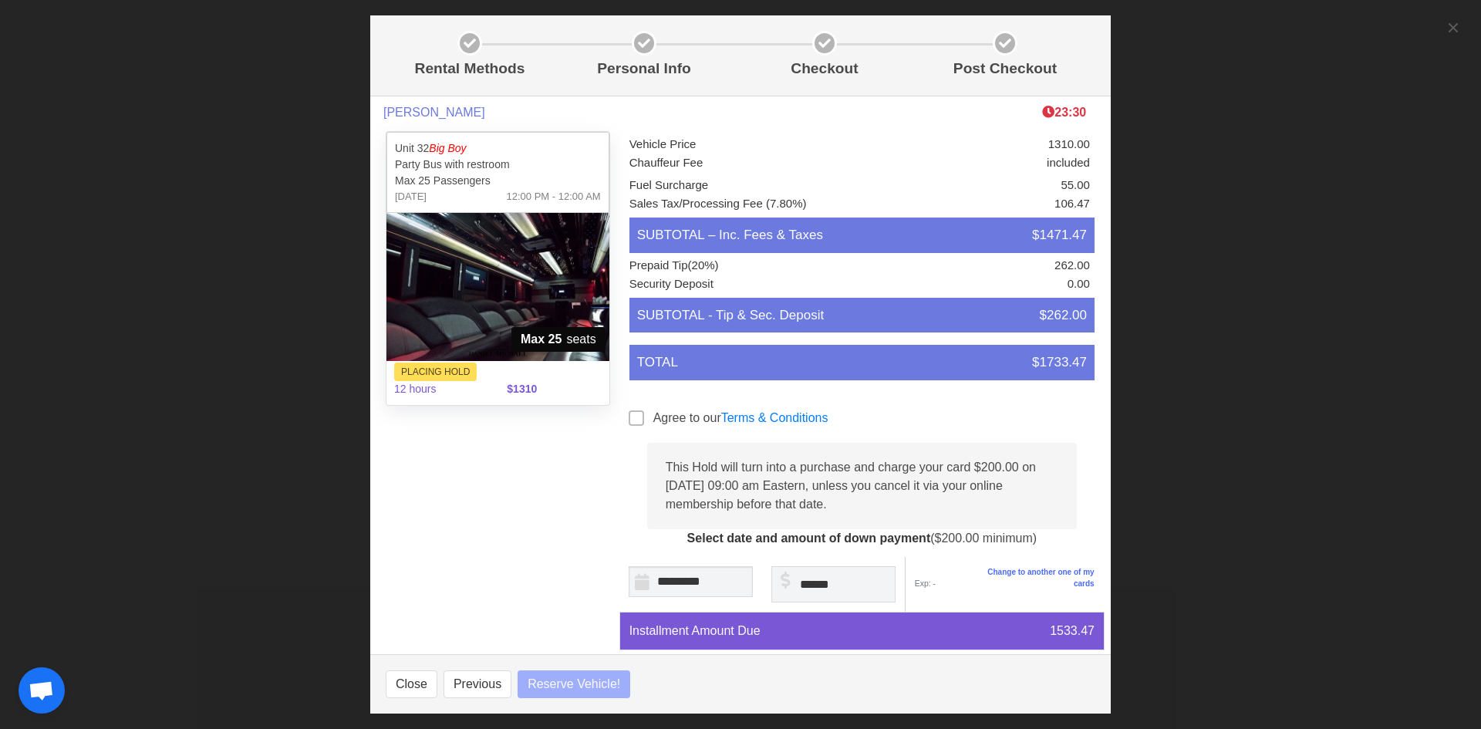
select select
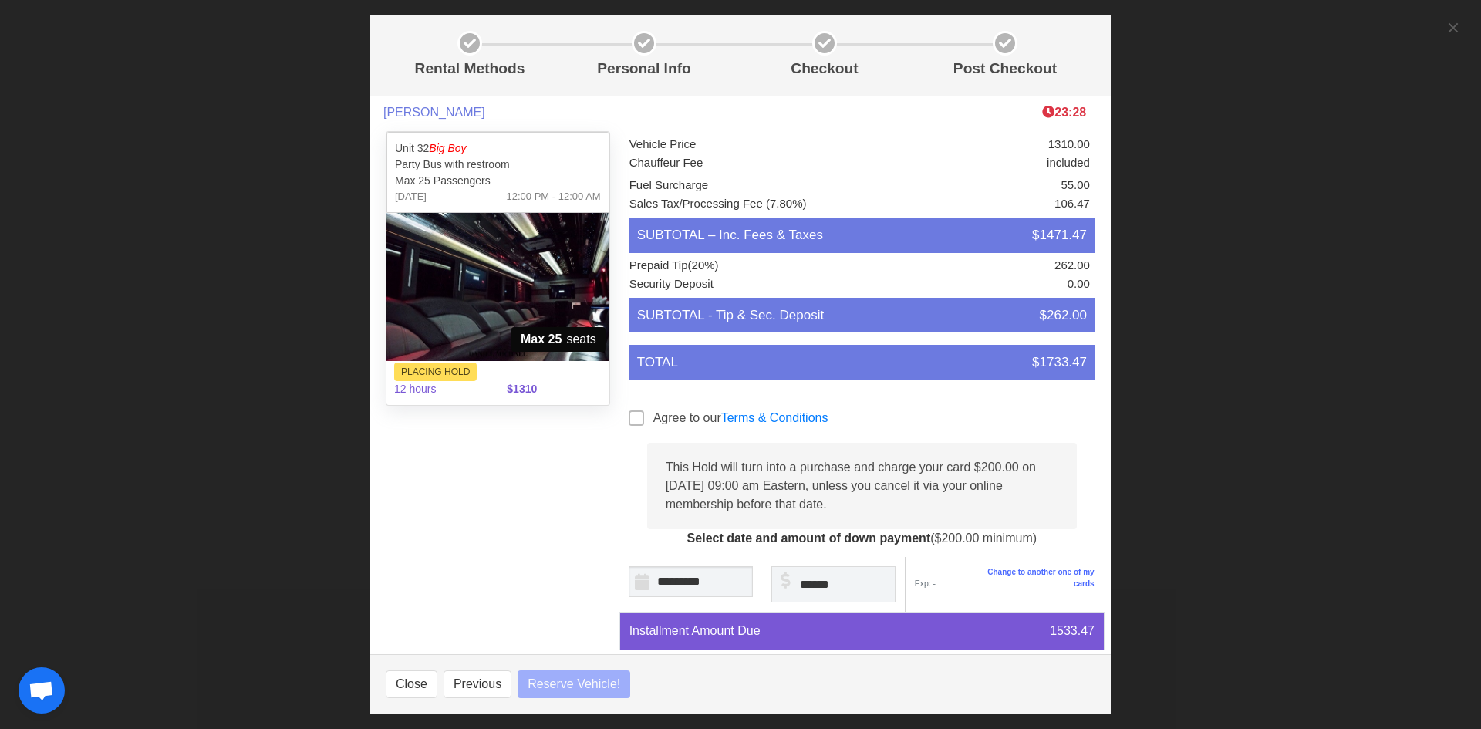
select select
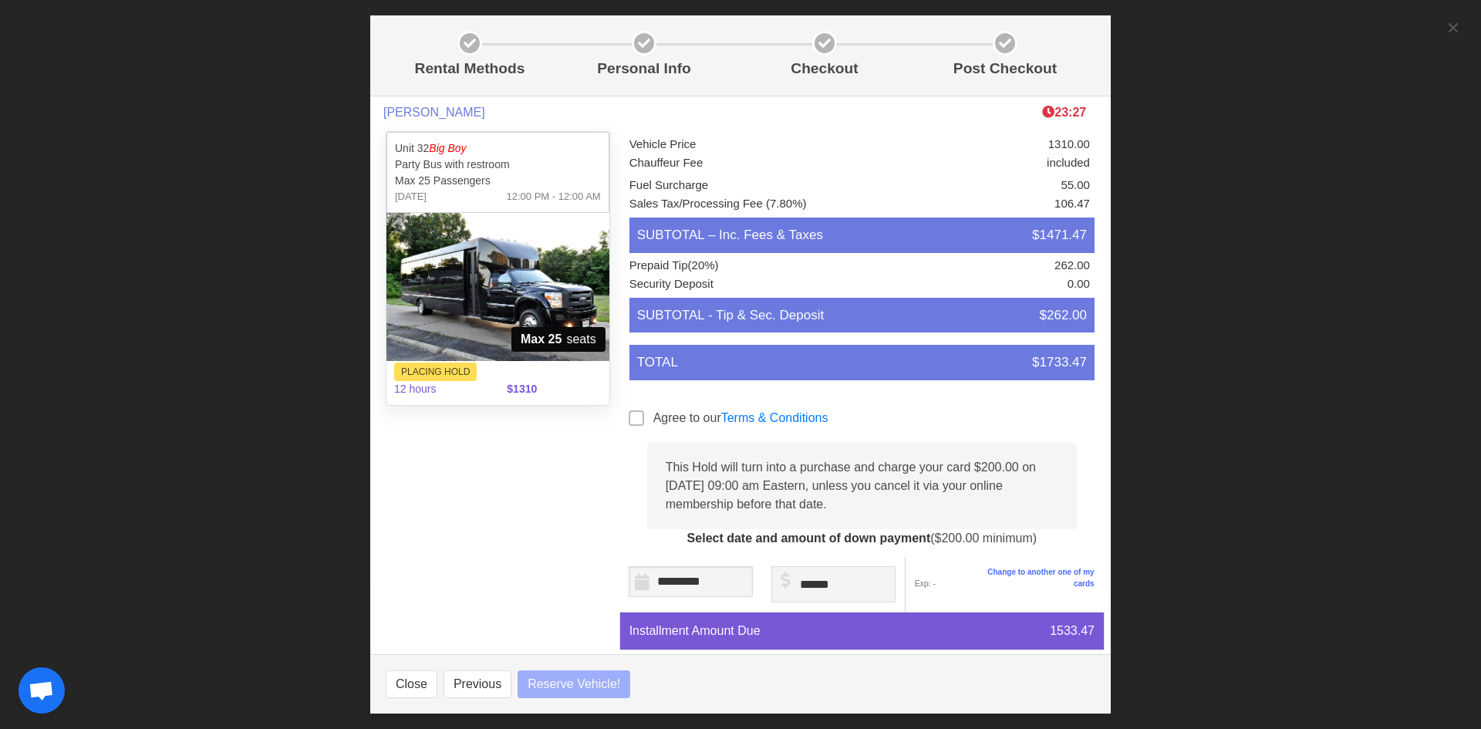
select select
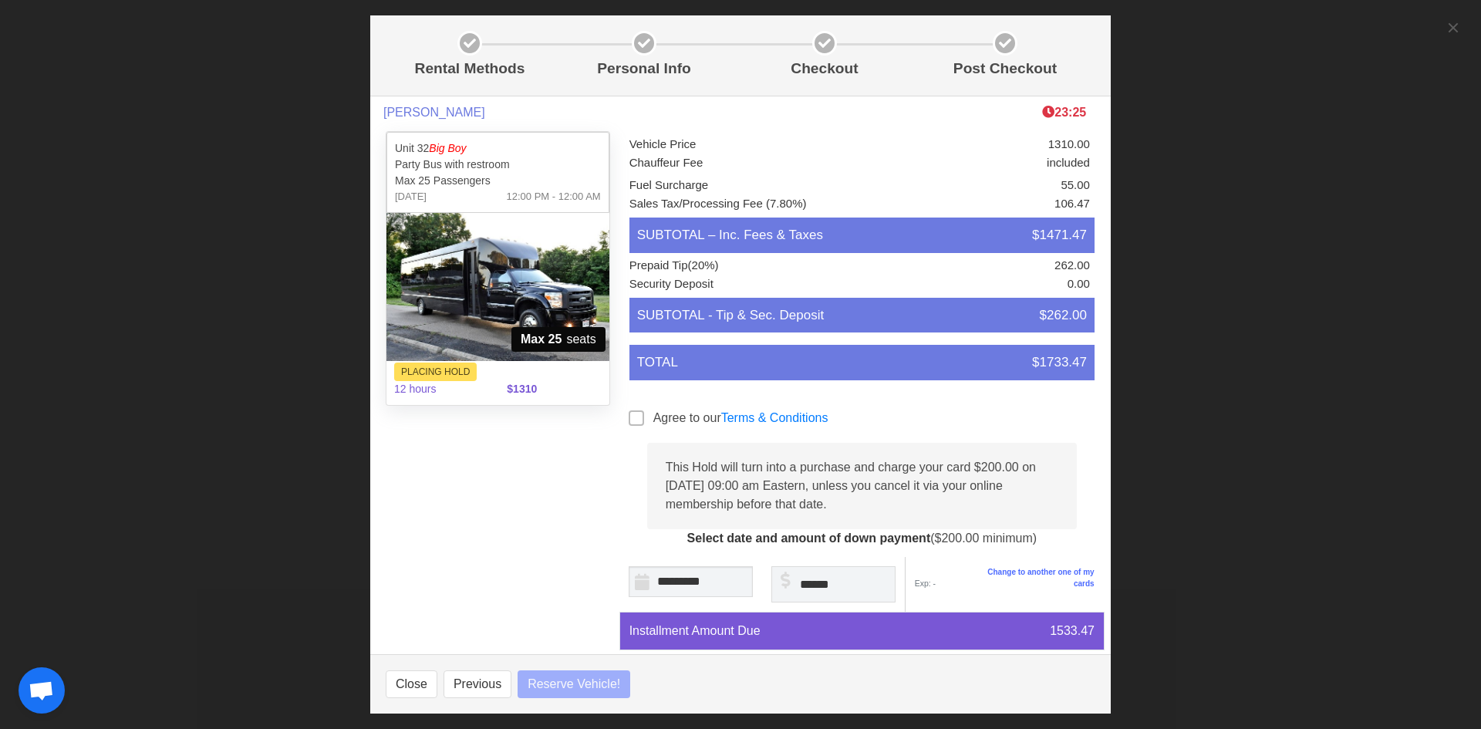
select select
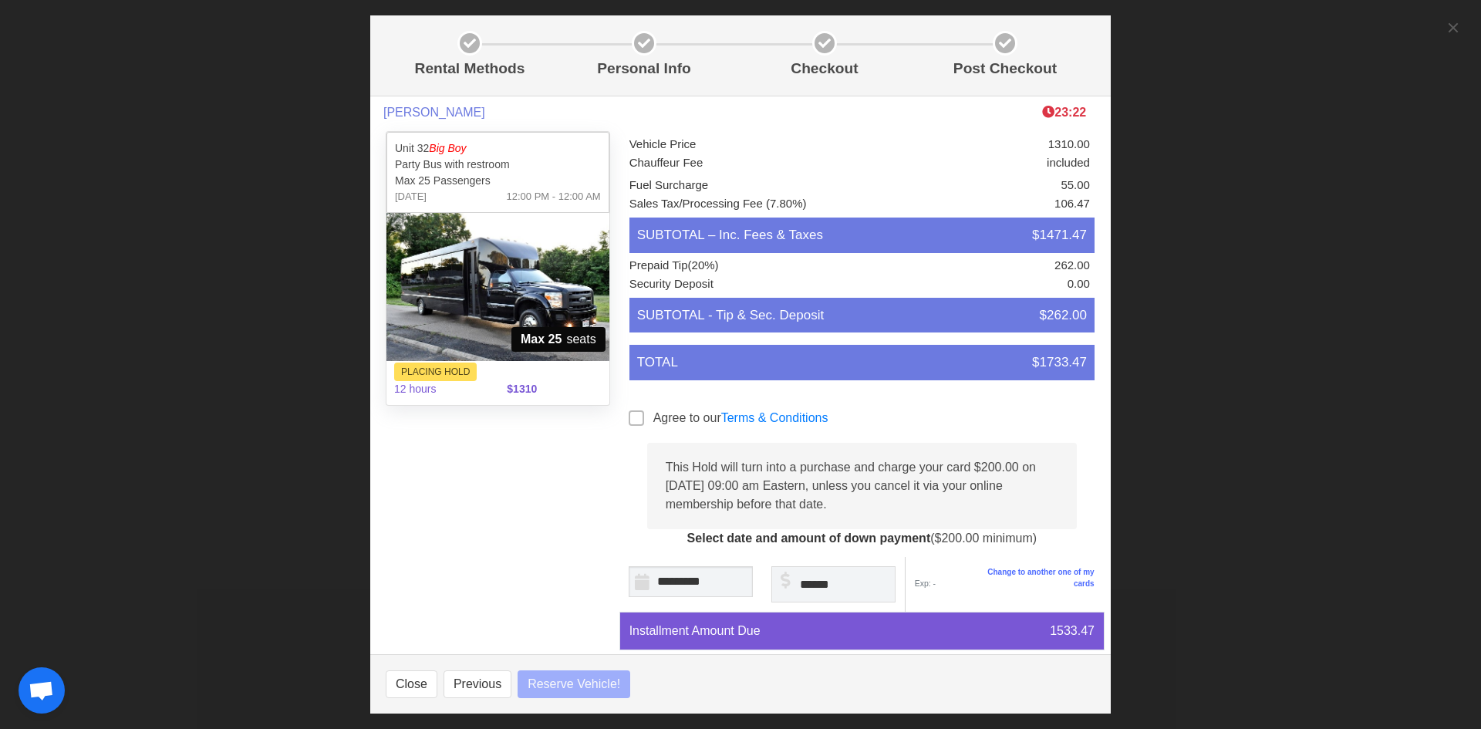
select select
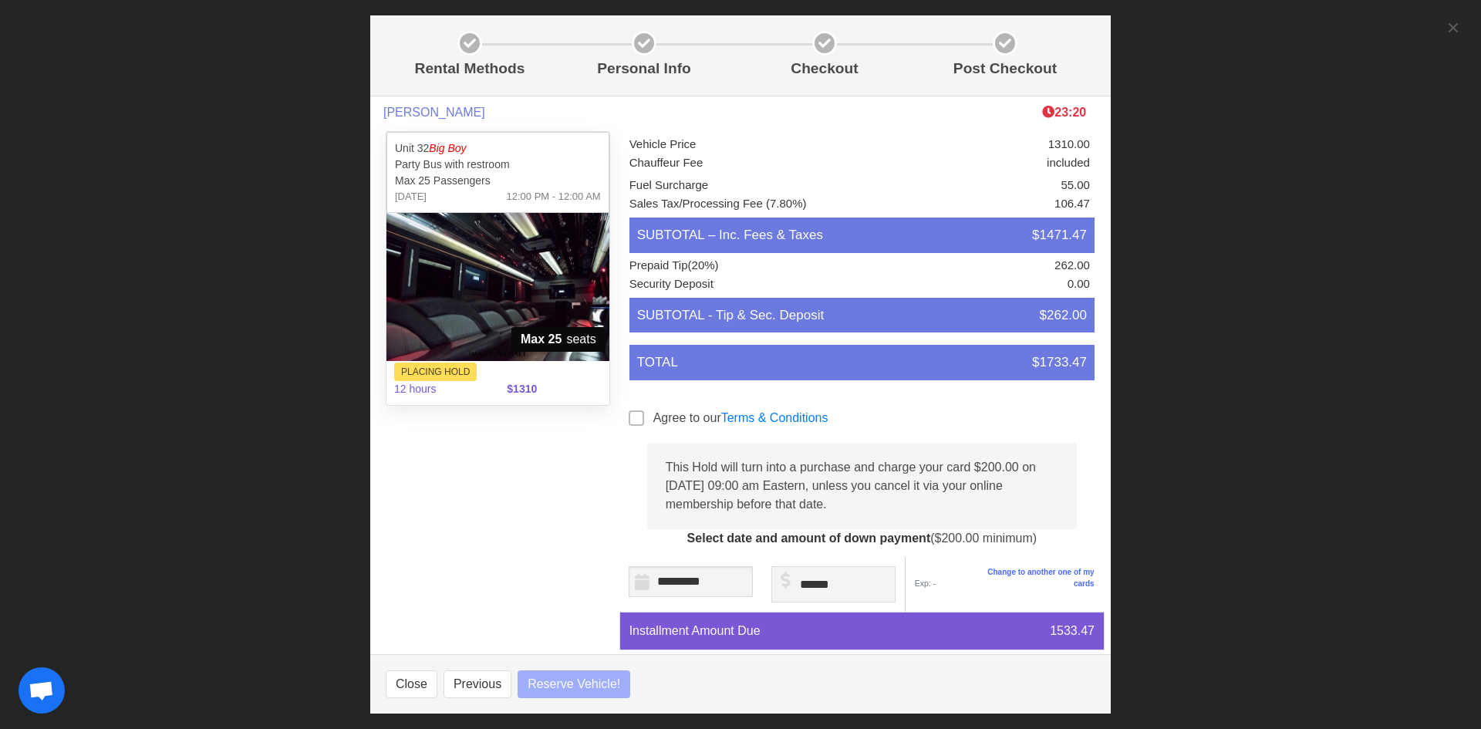
select select
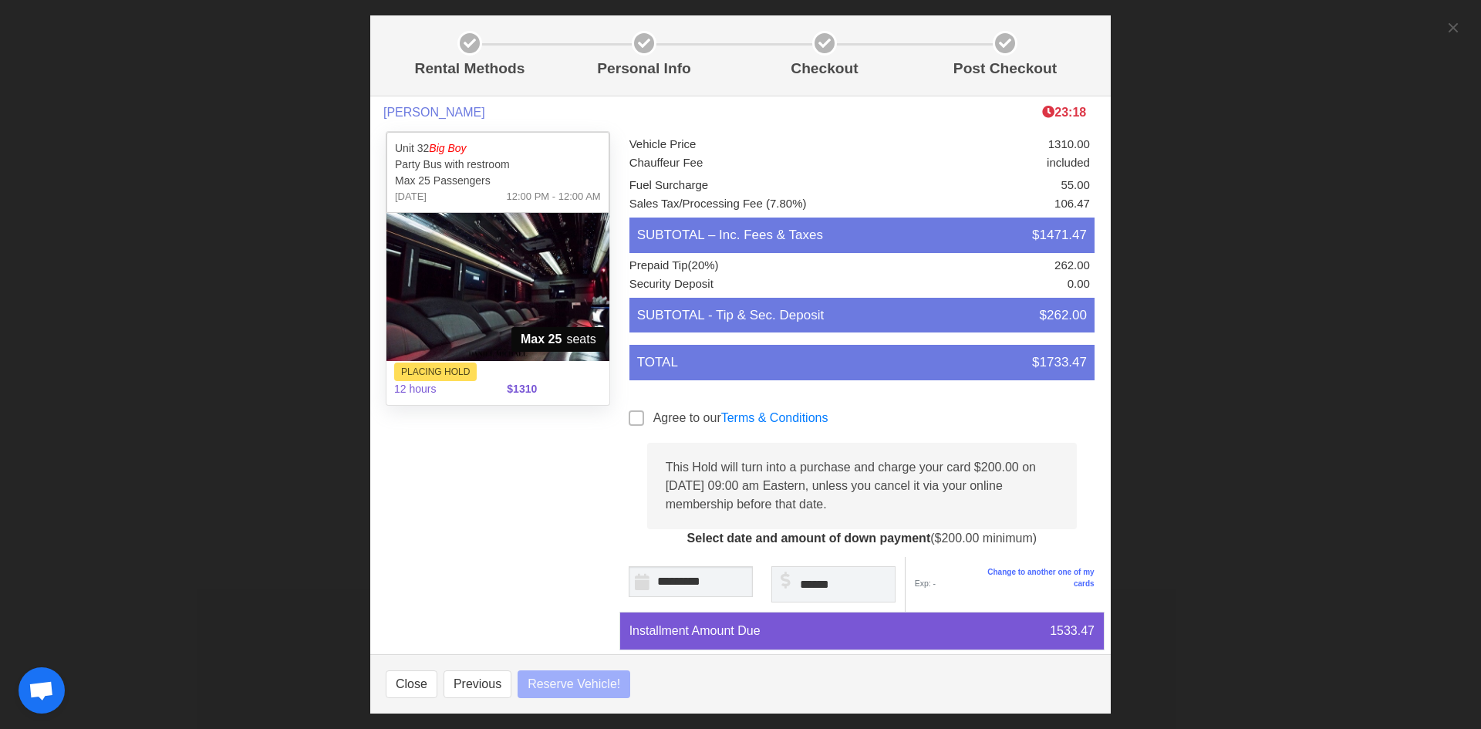
select select
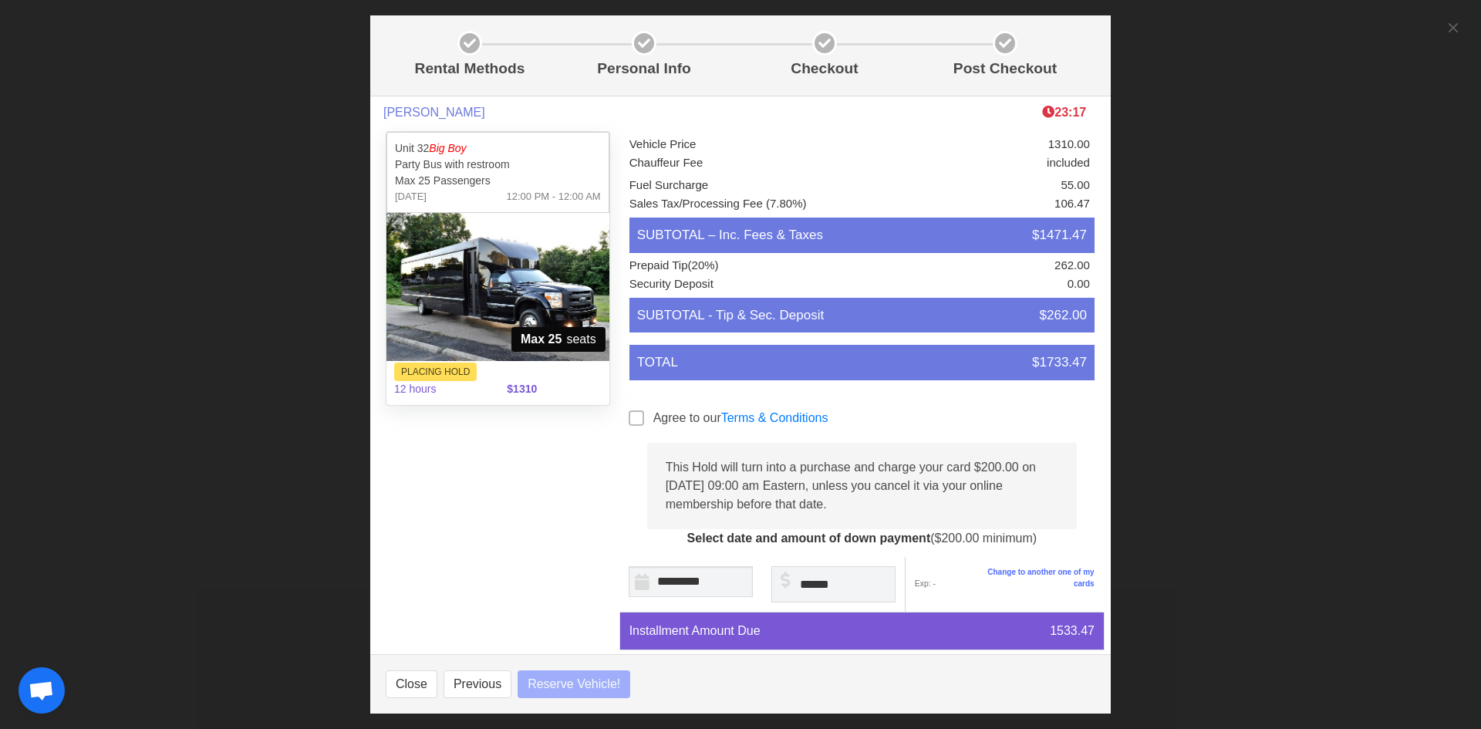
select select
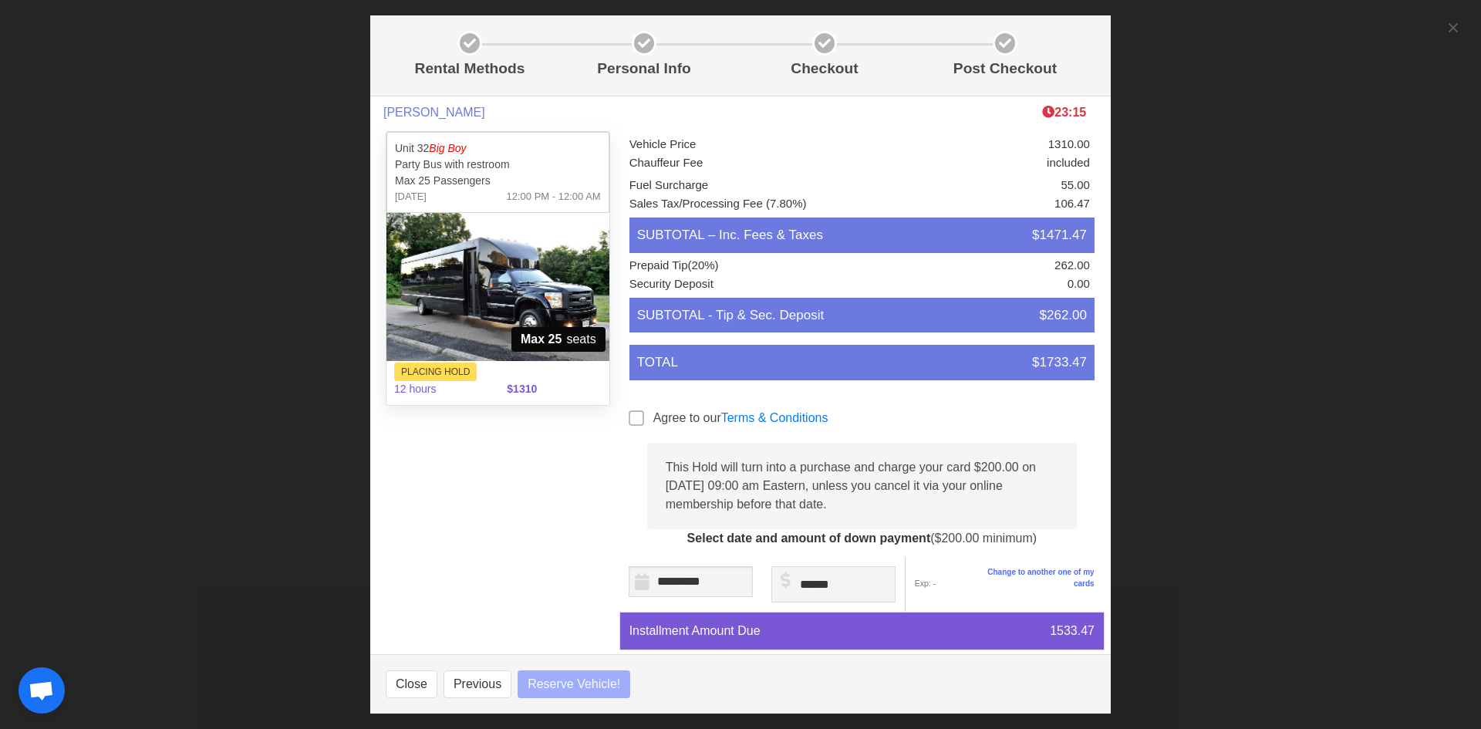
select select
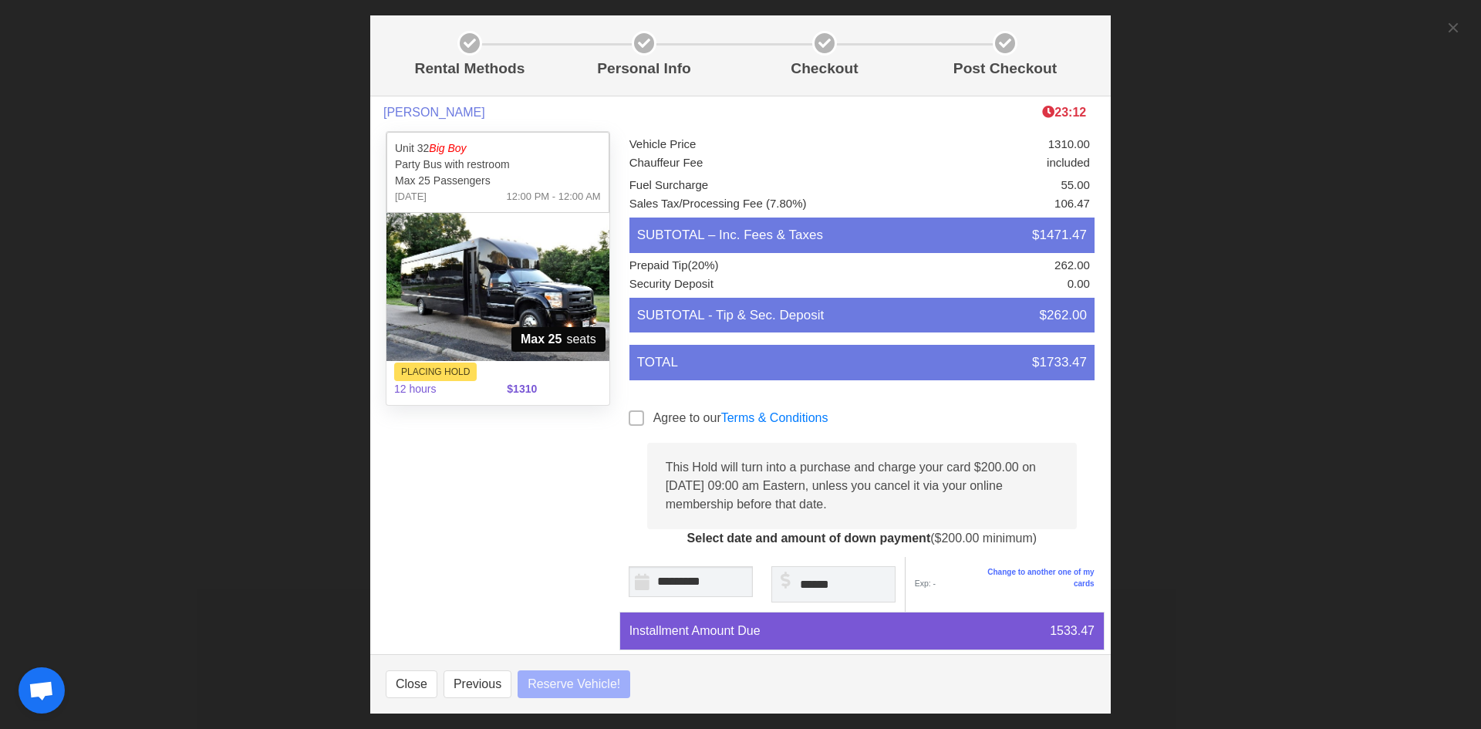
select select
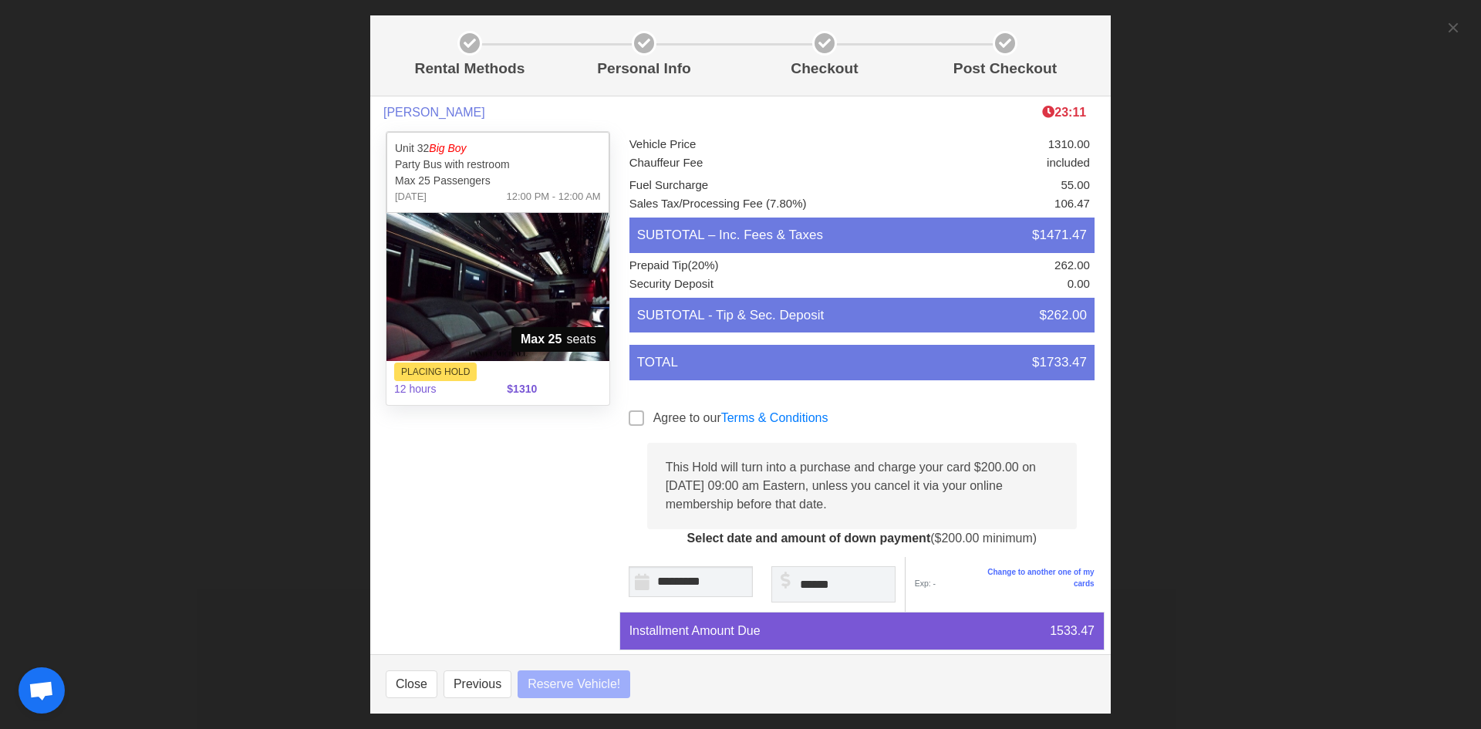
select select
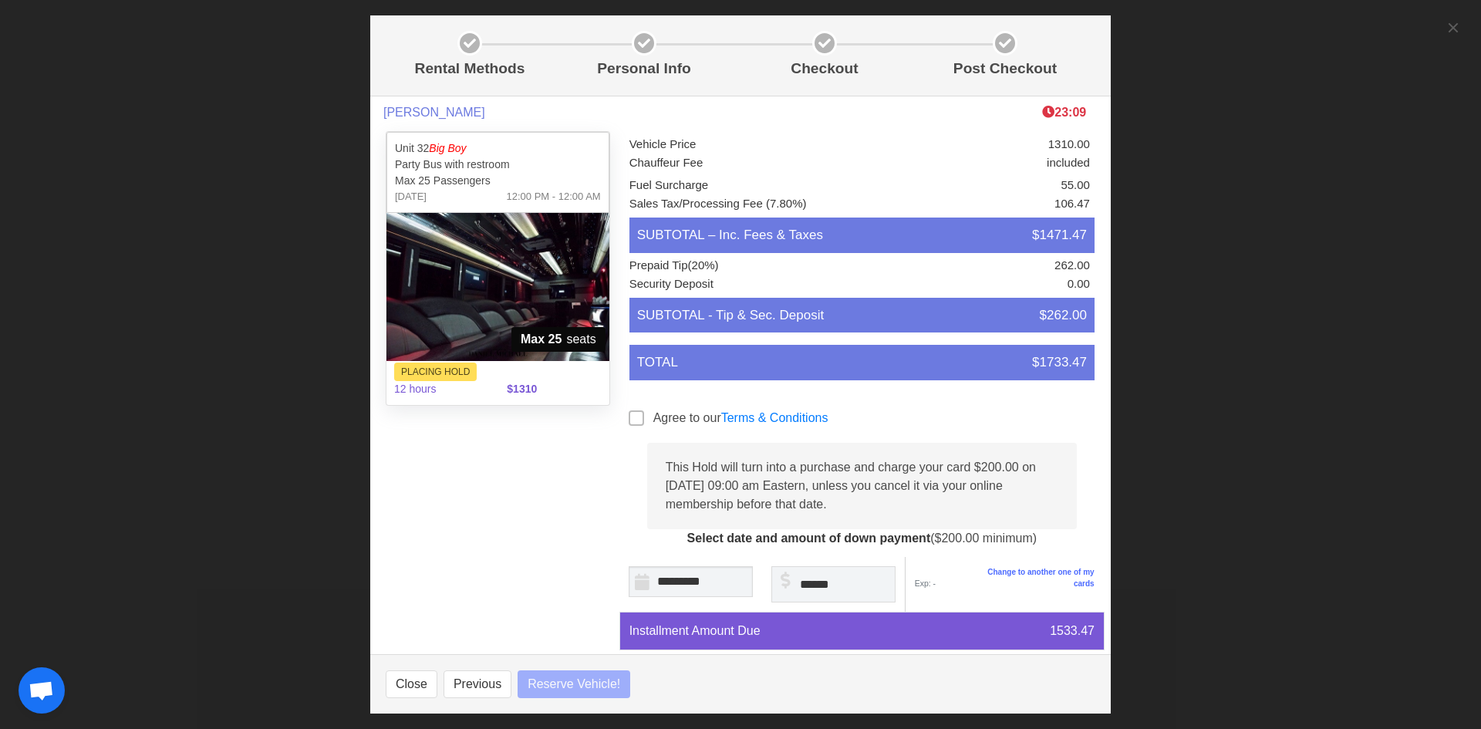
select select
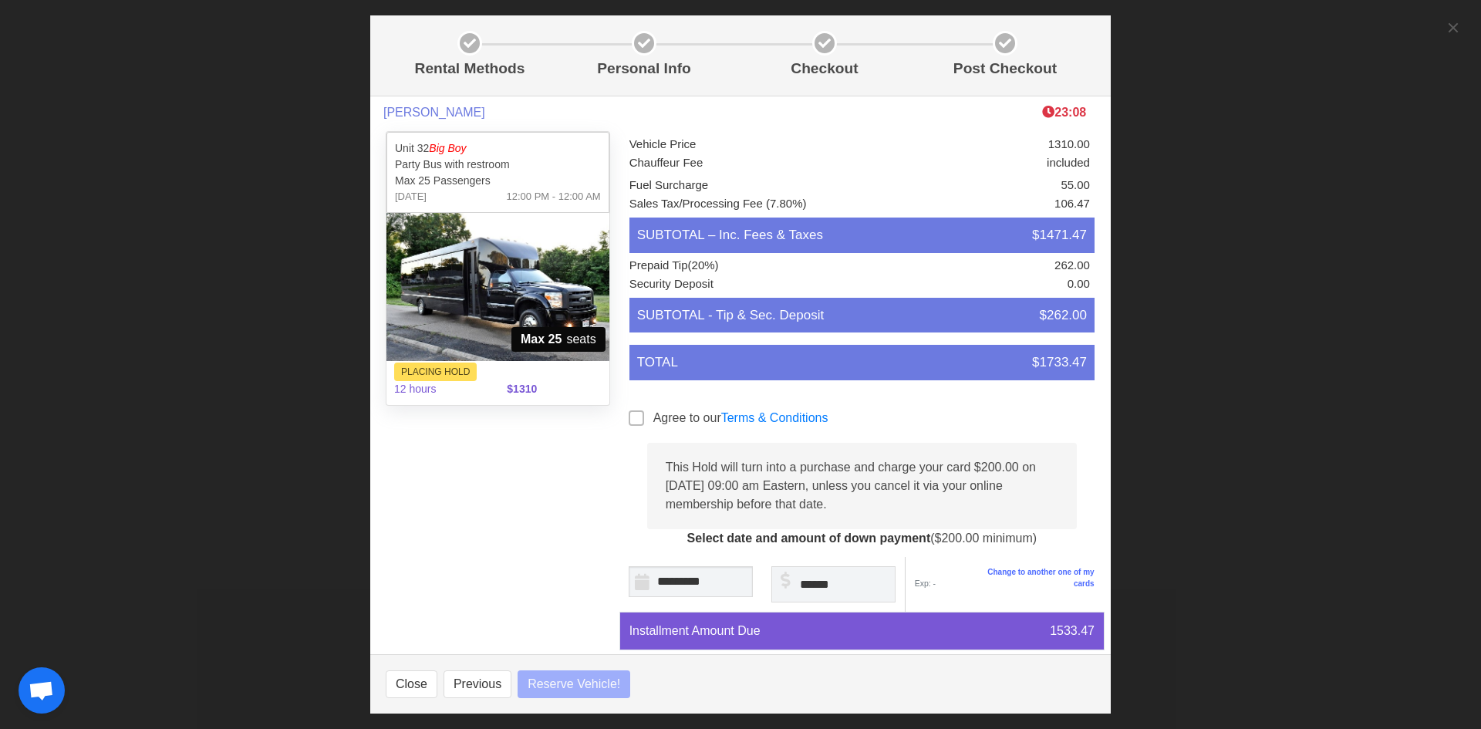
select select
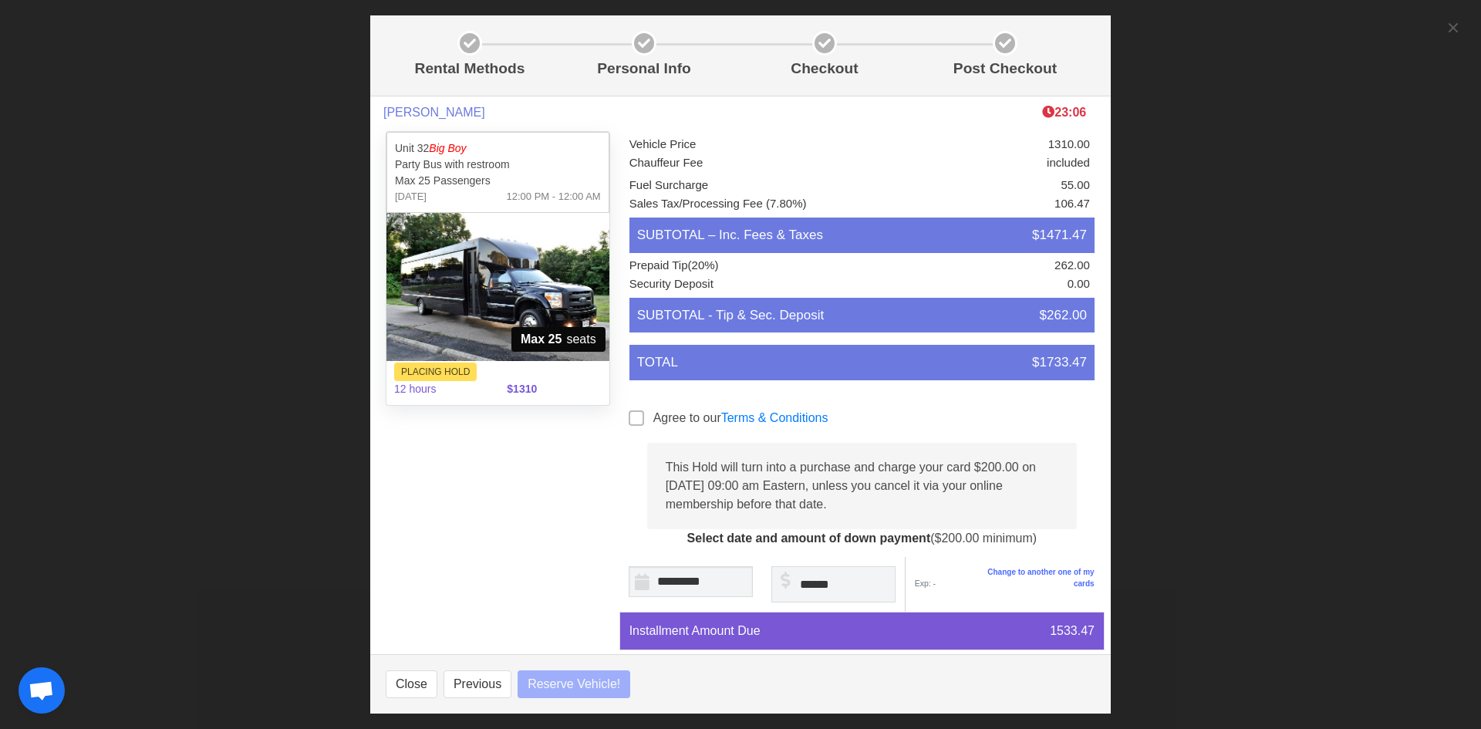
select select
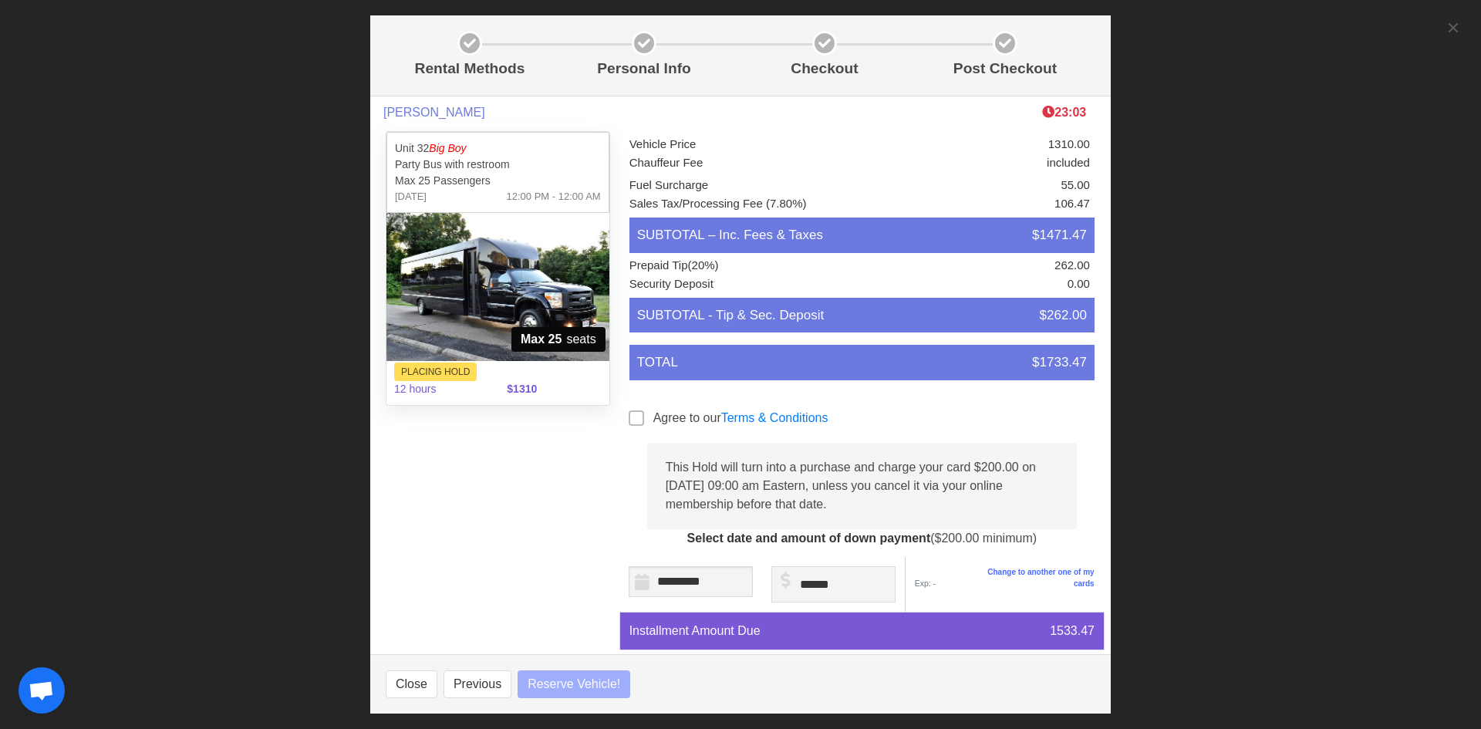
select select
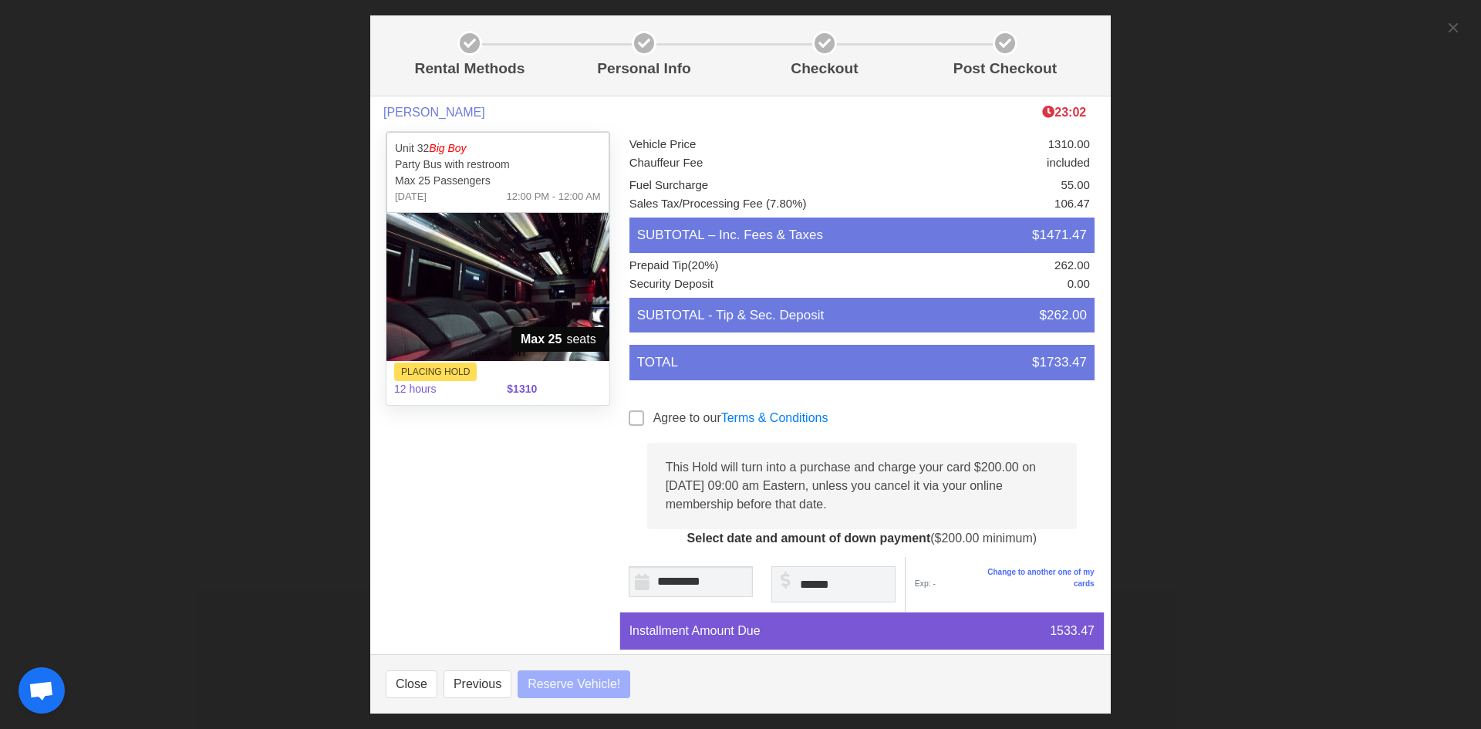
select select
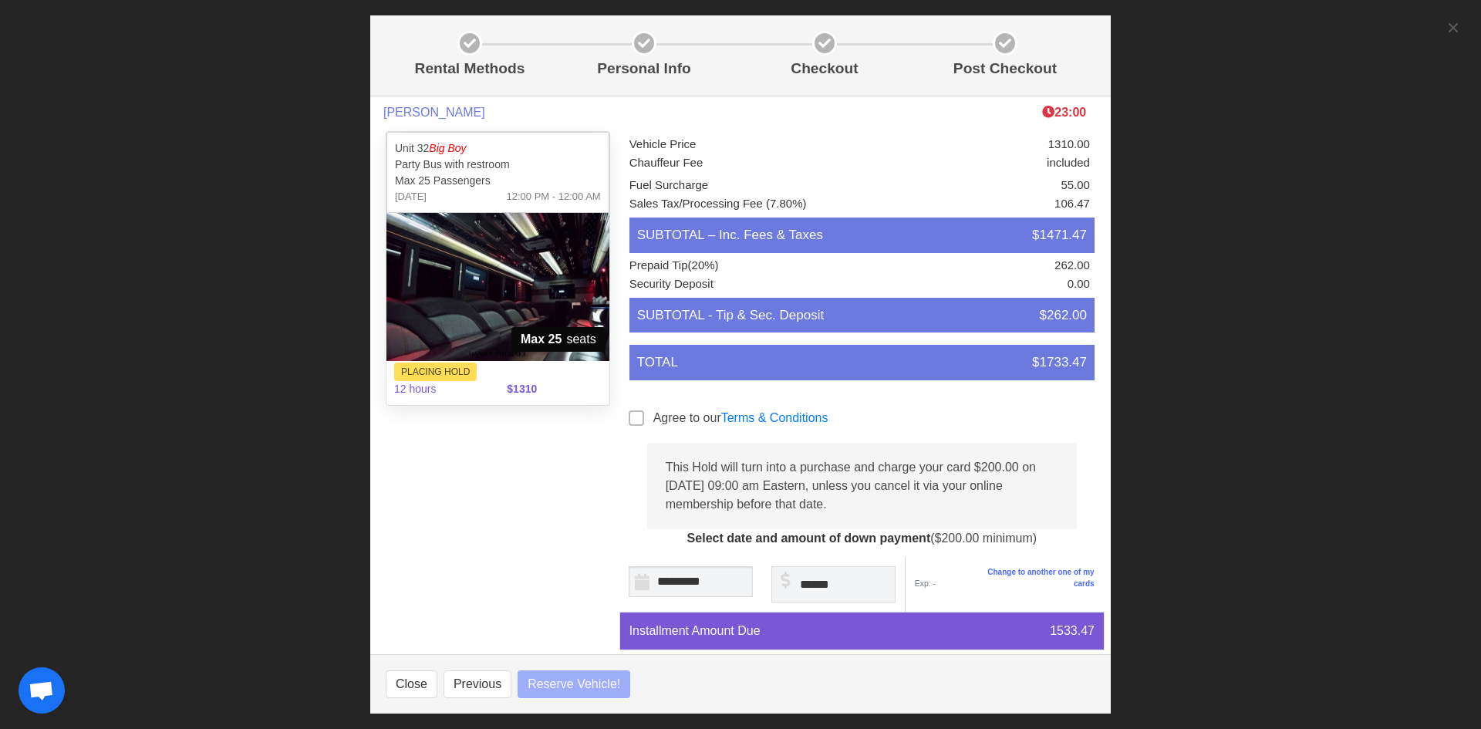
select select
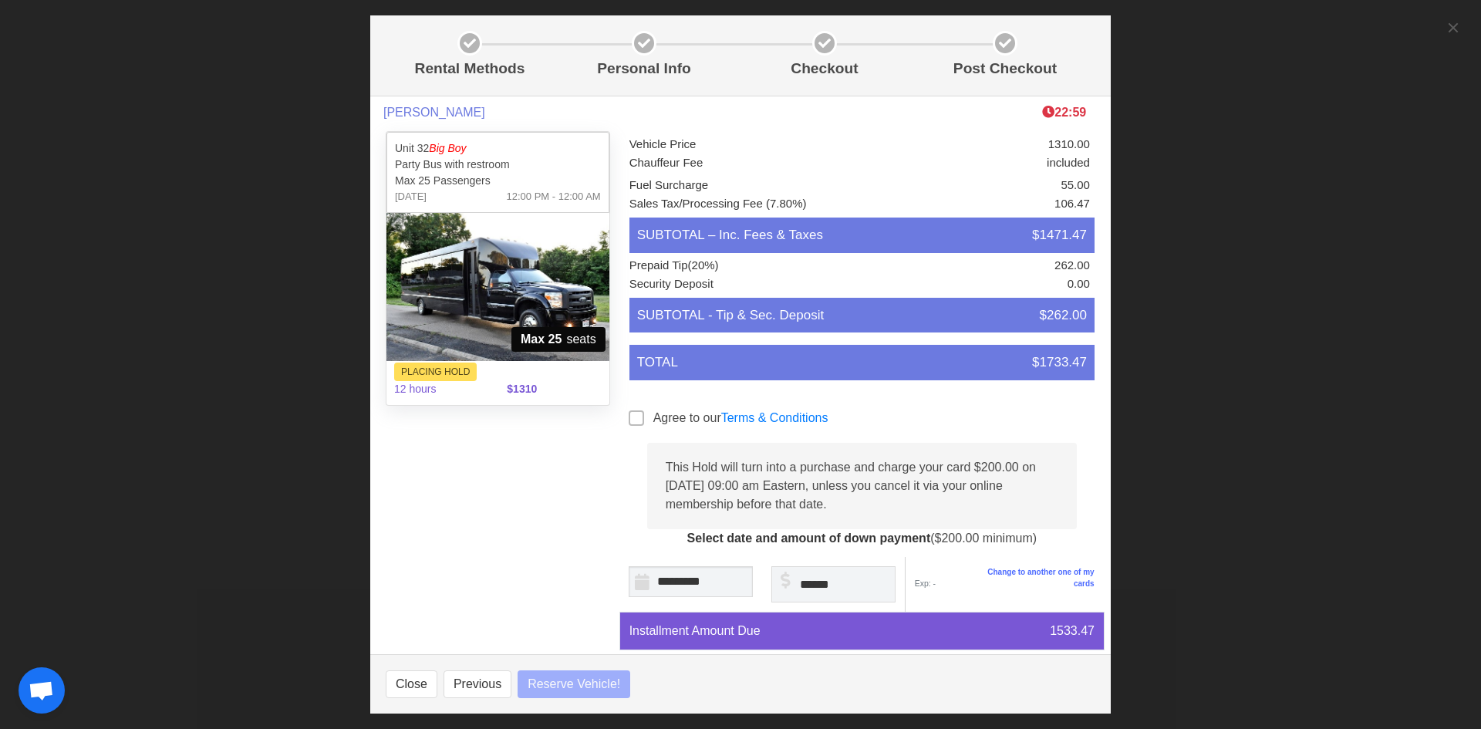
select select
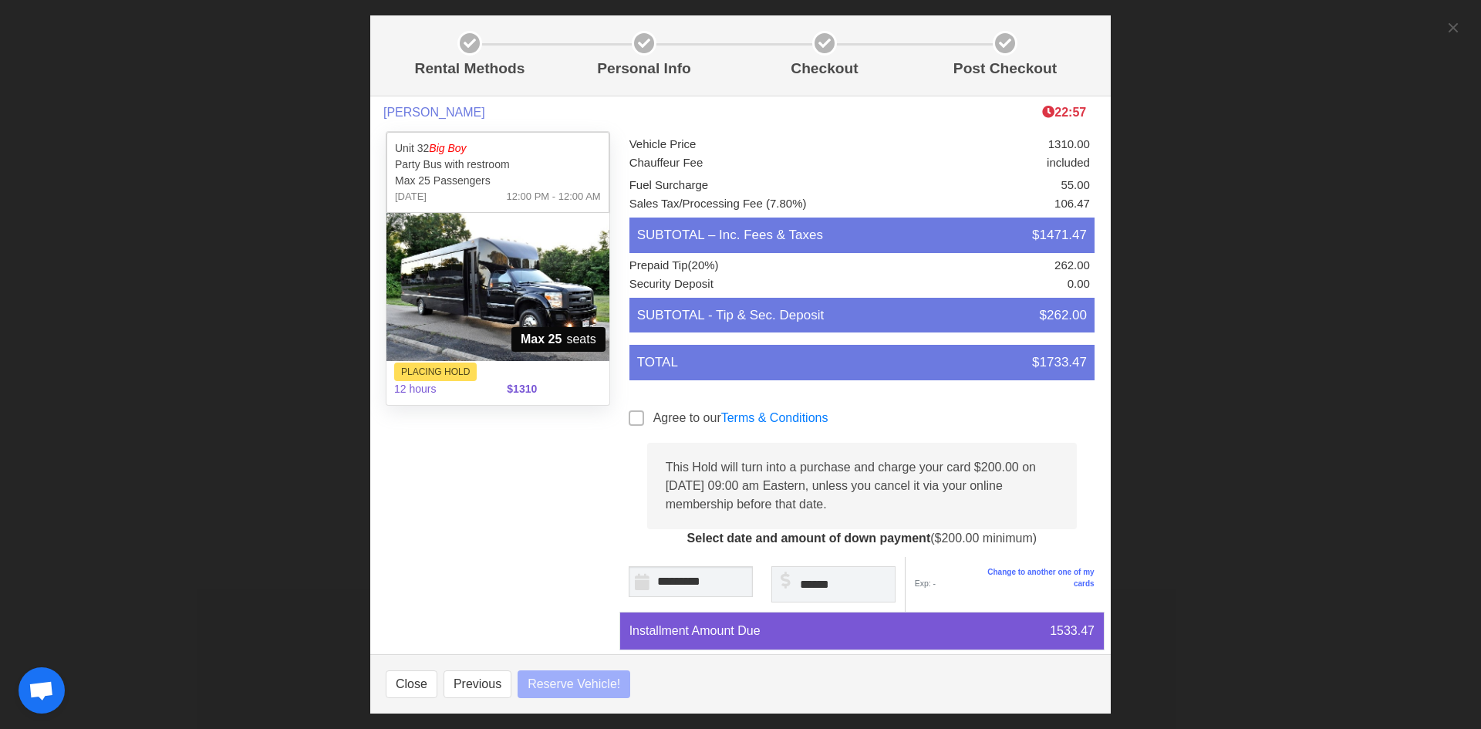
select select
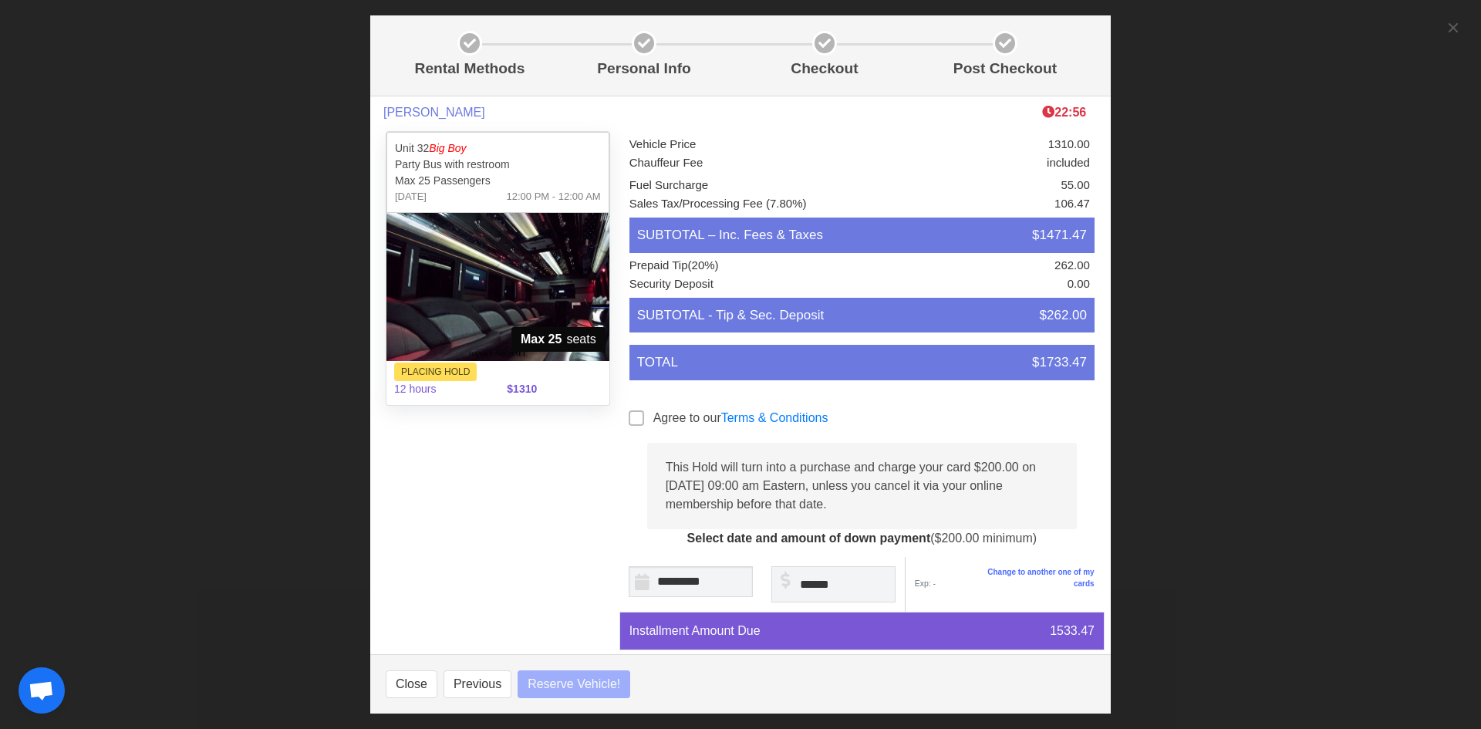
select select
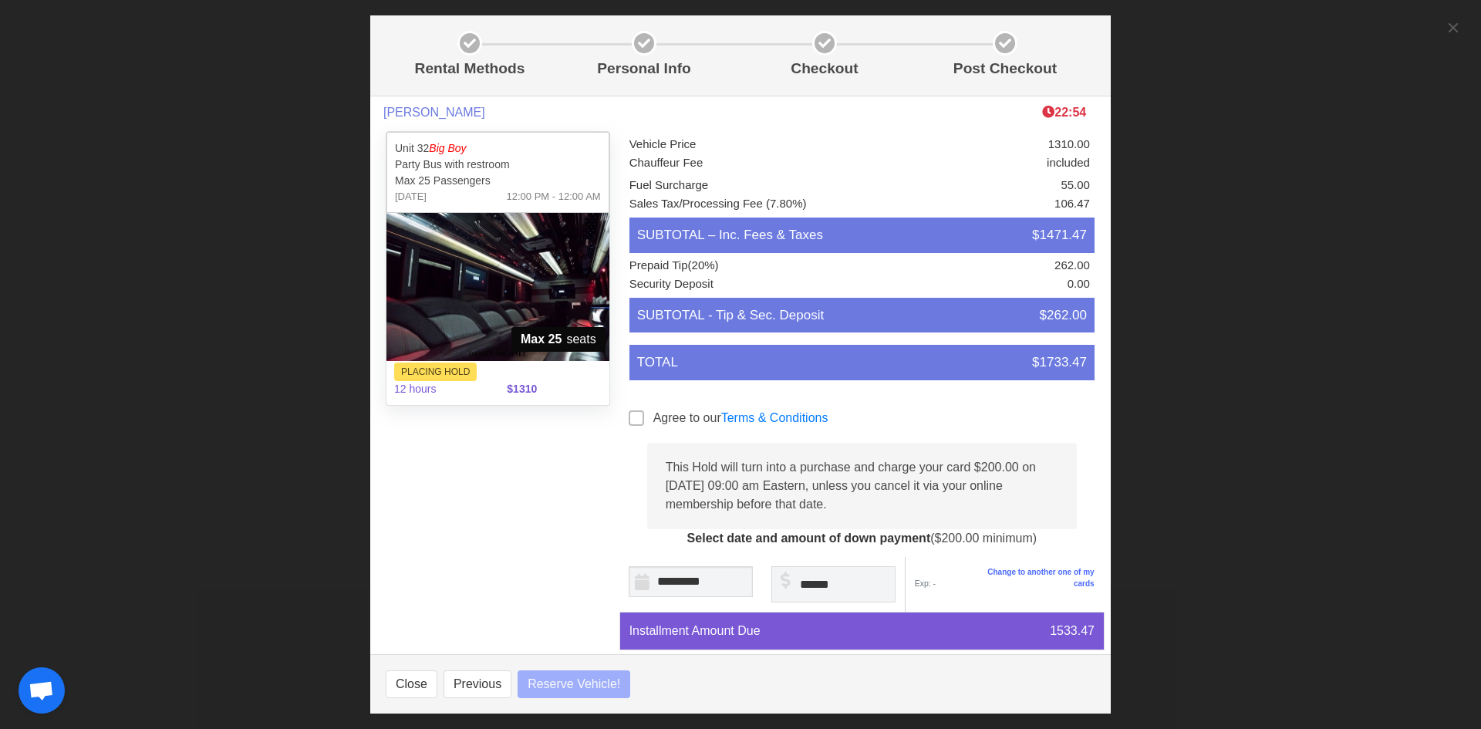
select select
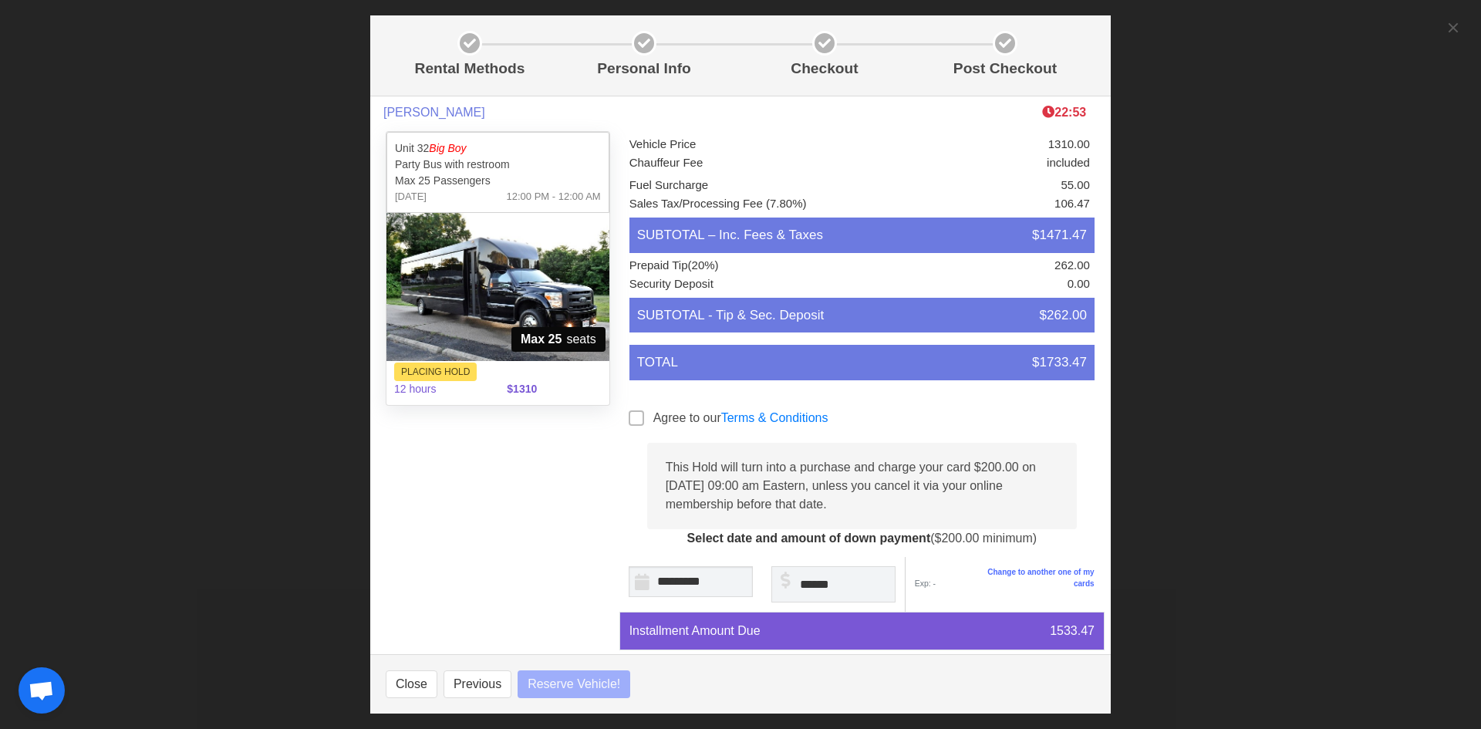
select select
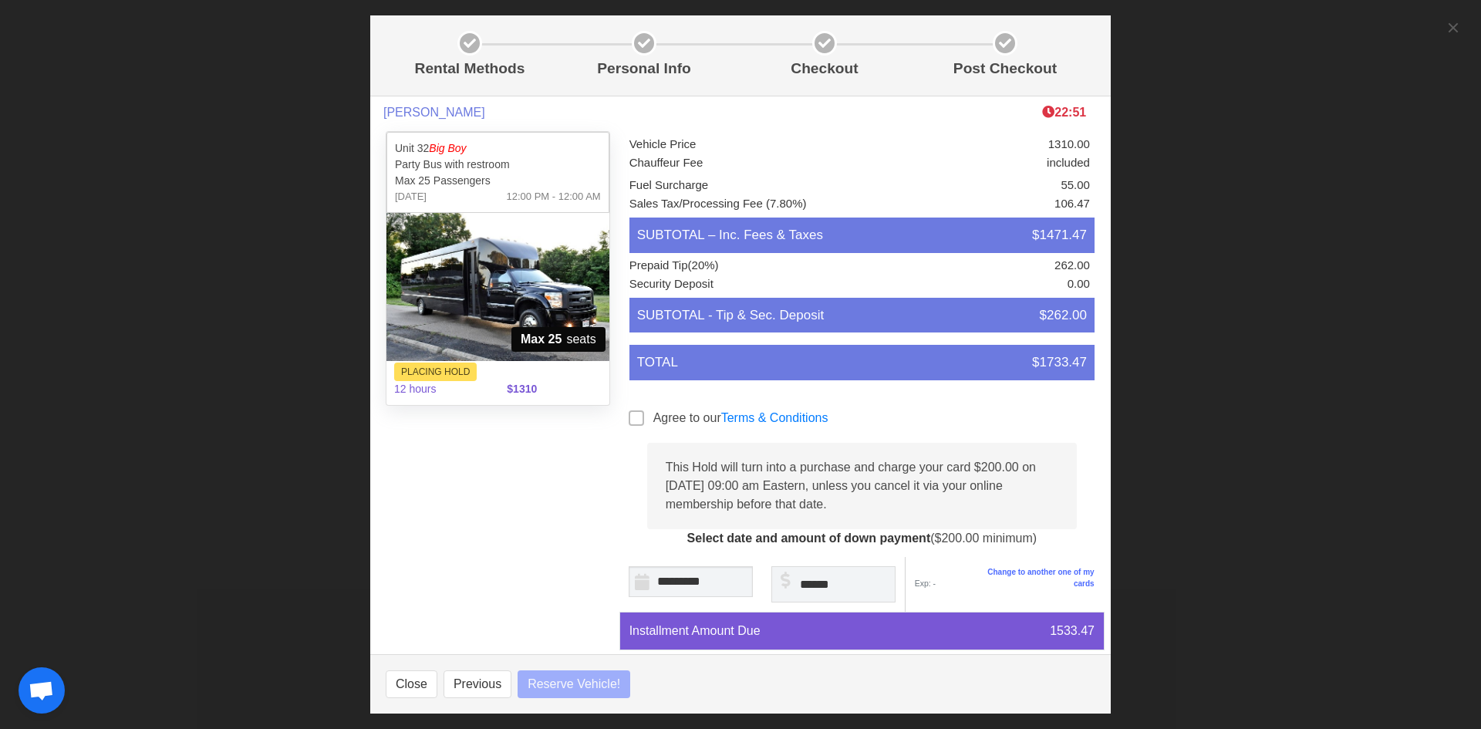
select select
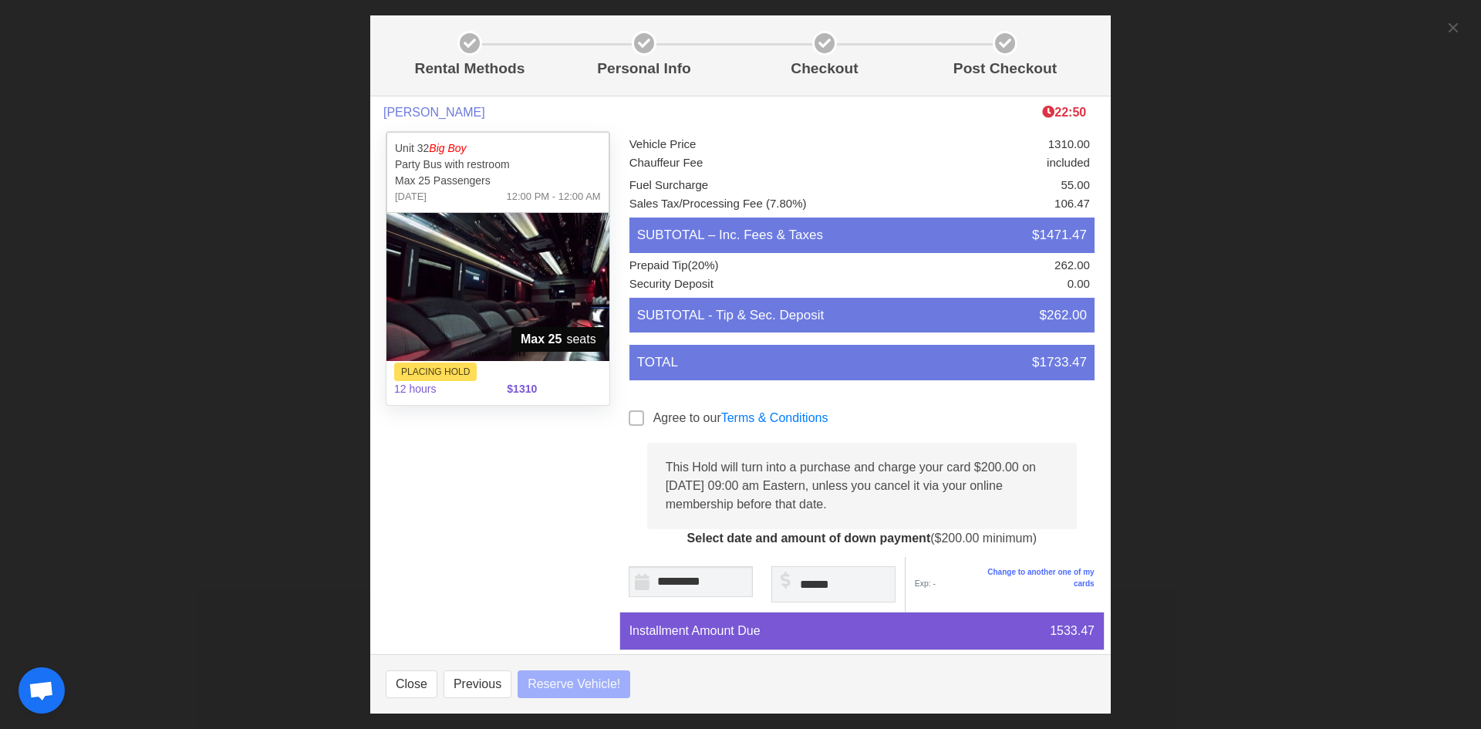
select select
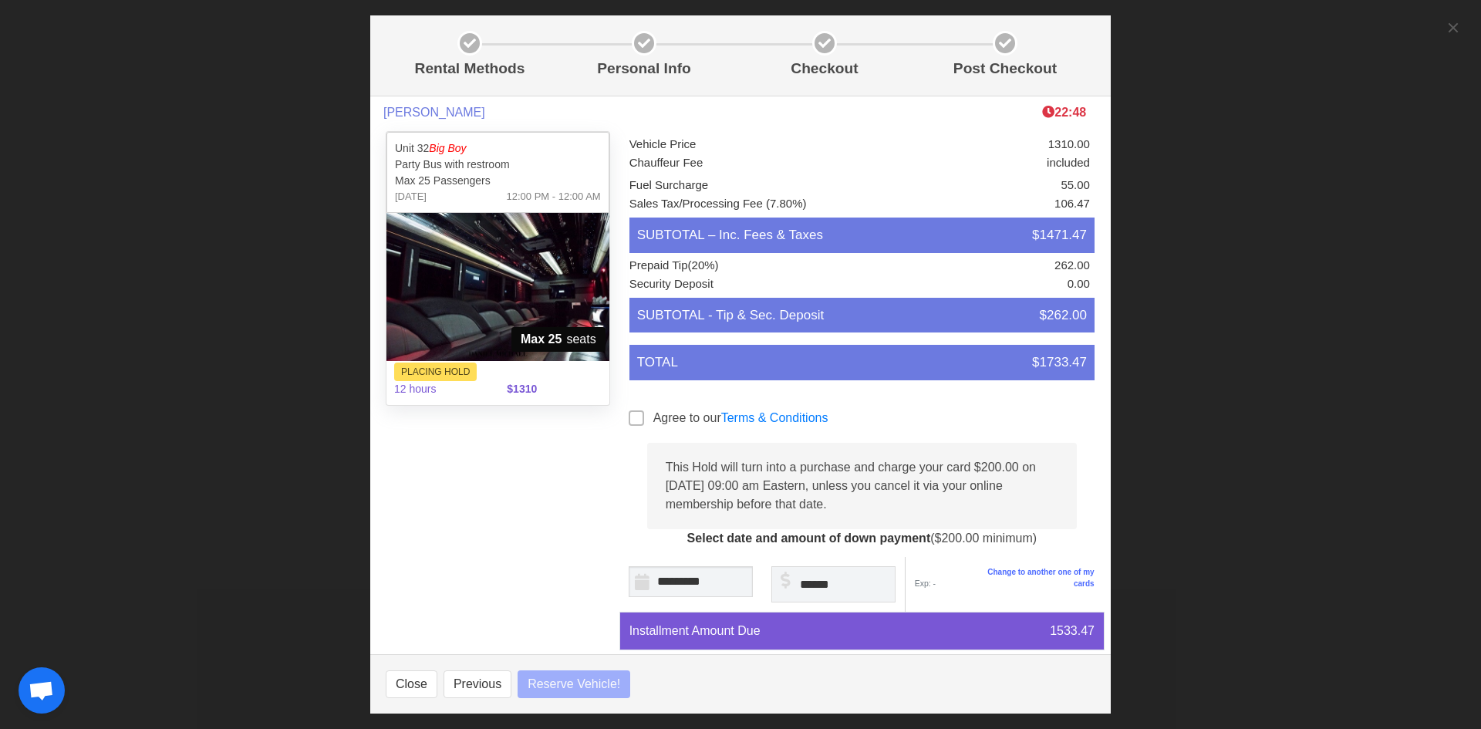
select select
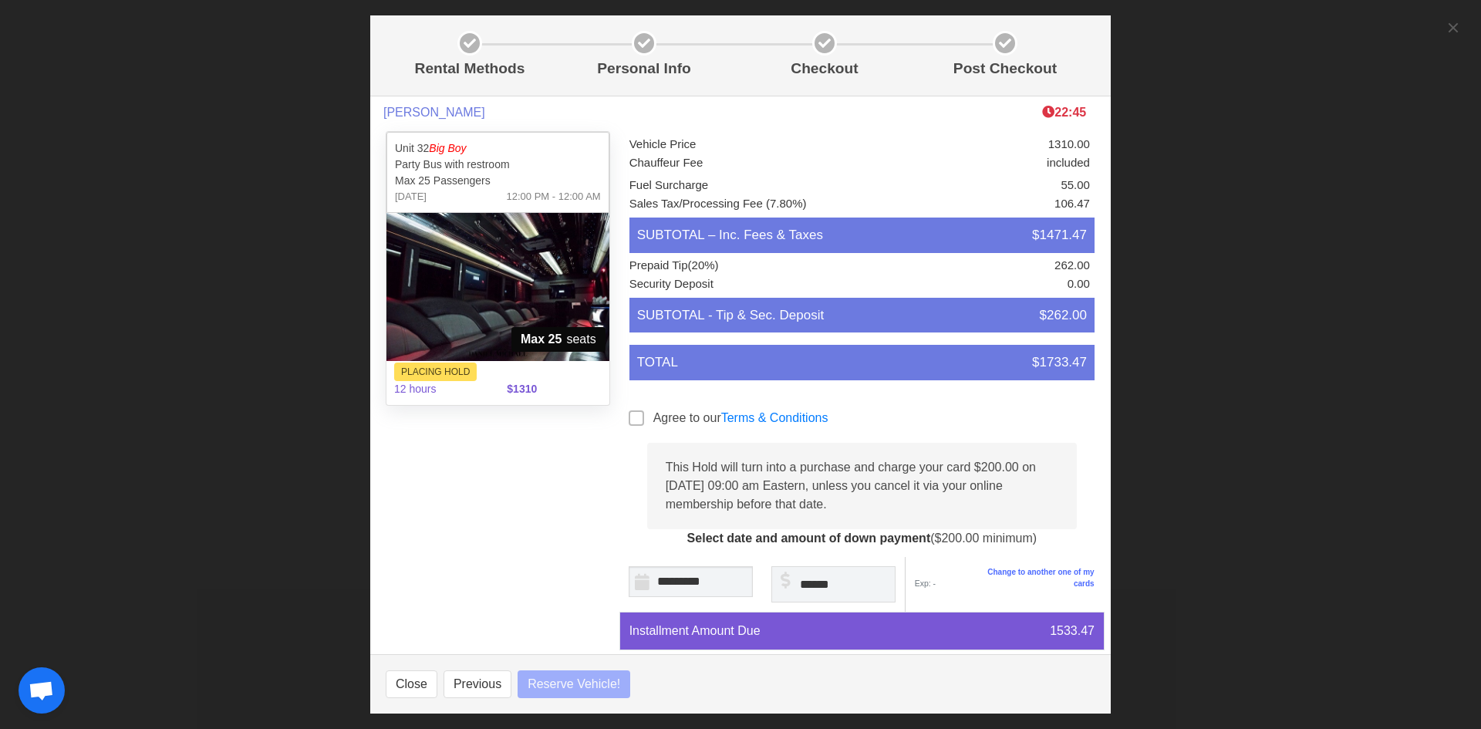
select select
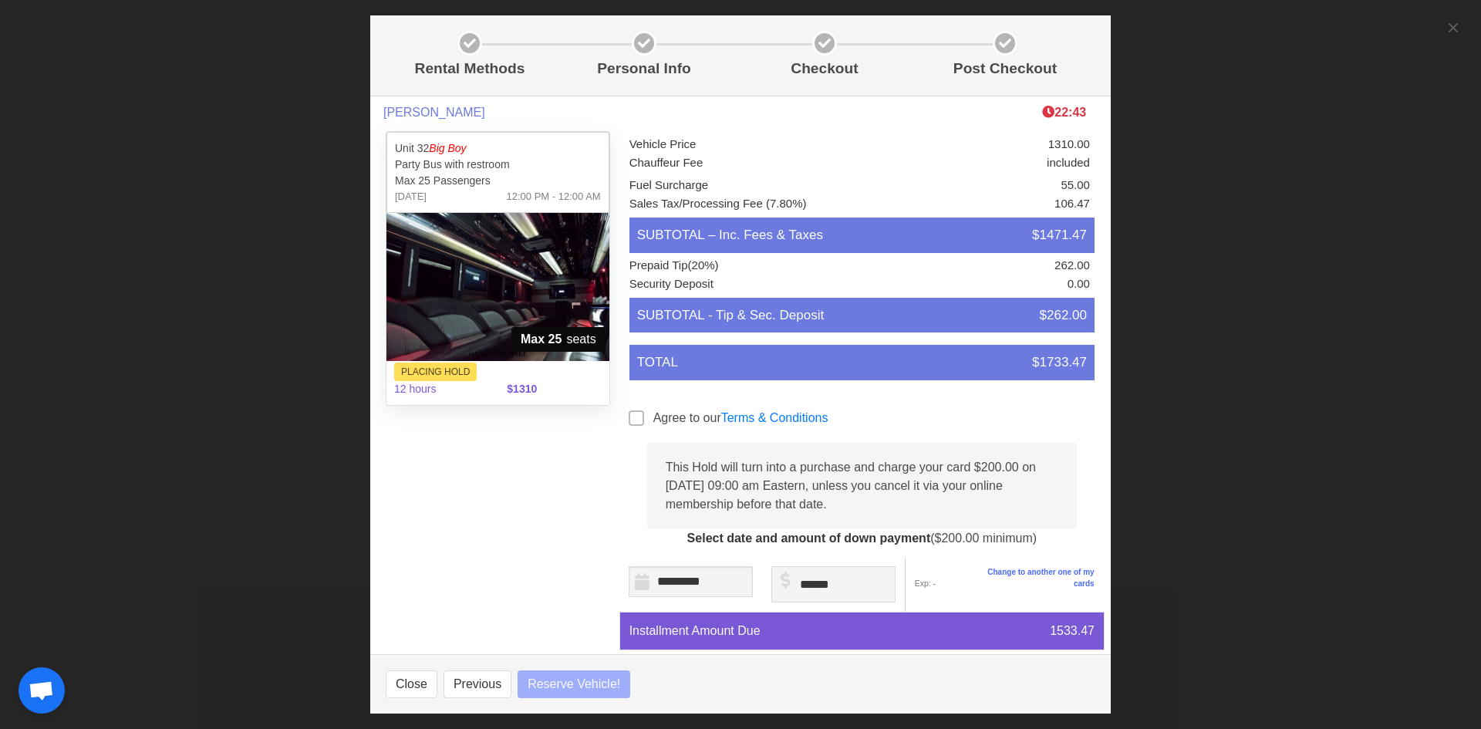
select select
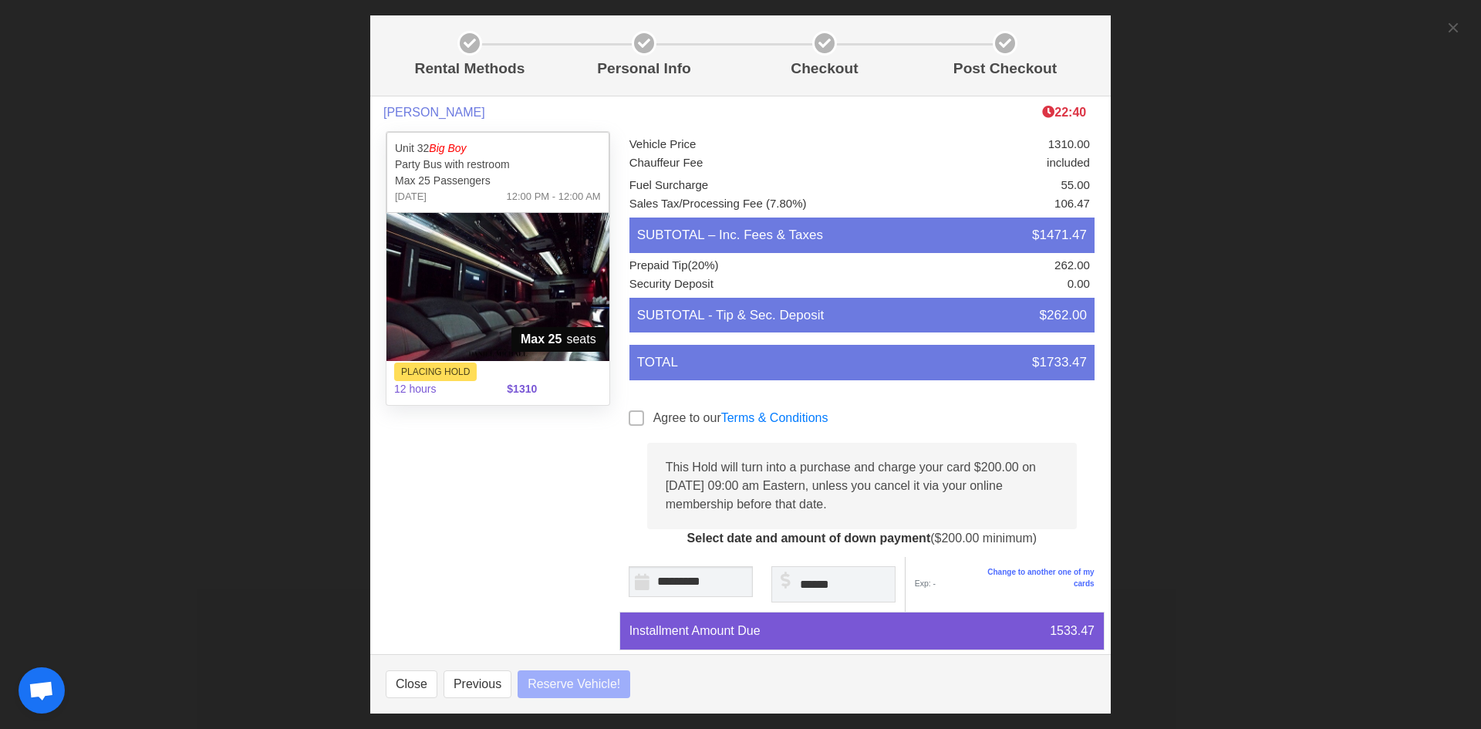
select select
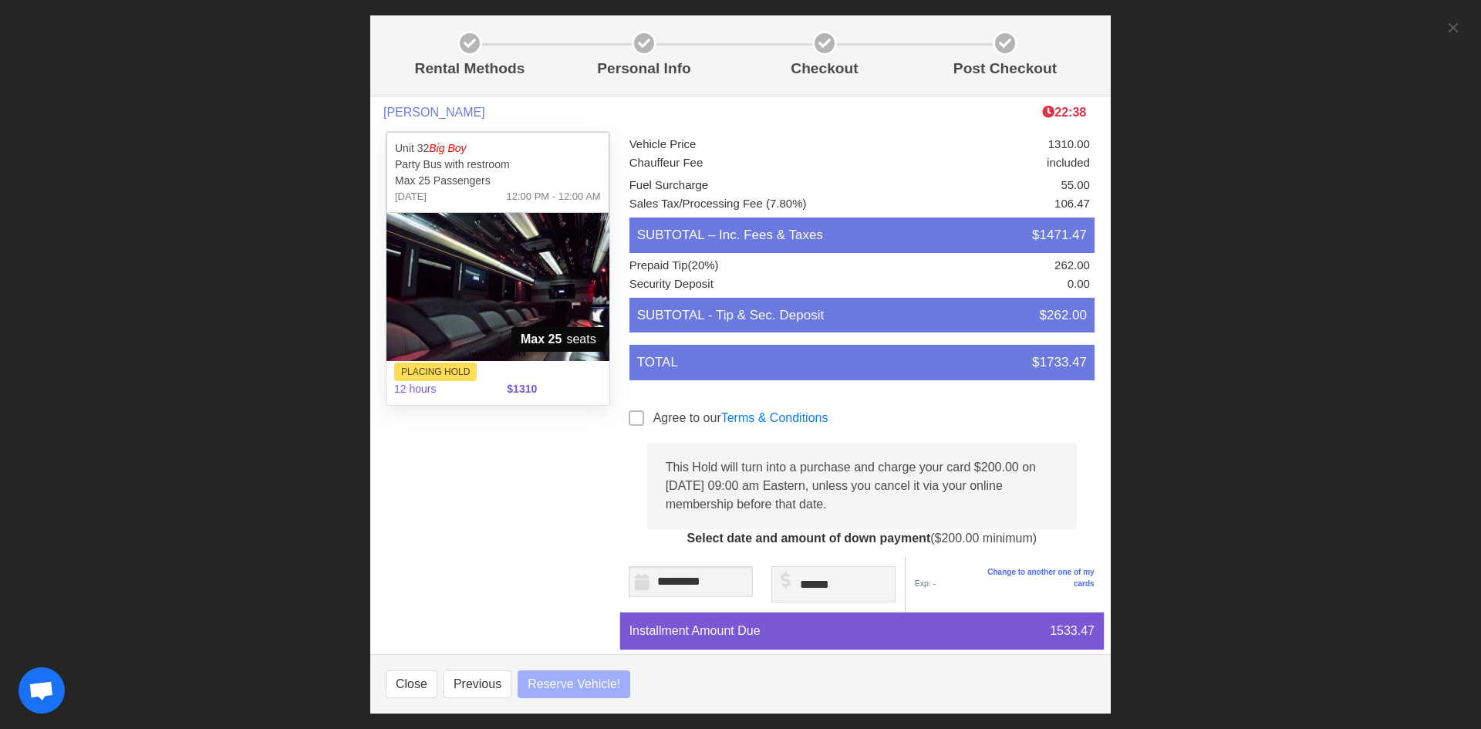
select select
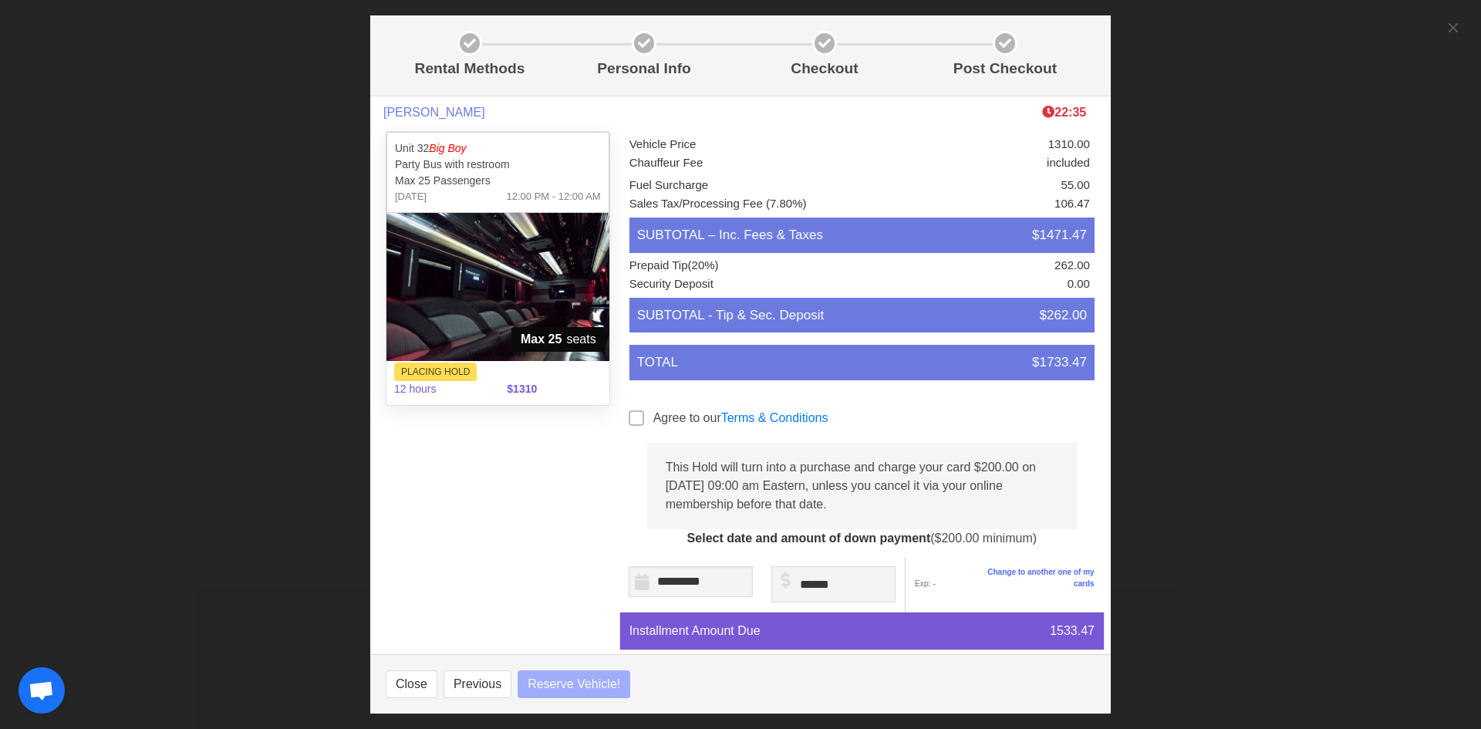
select select
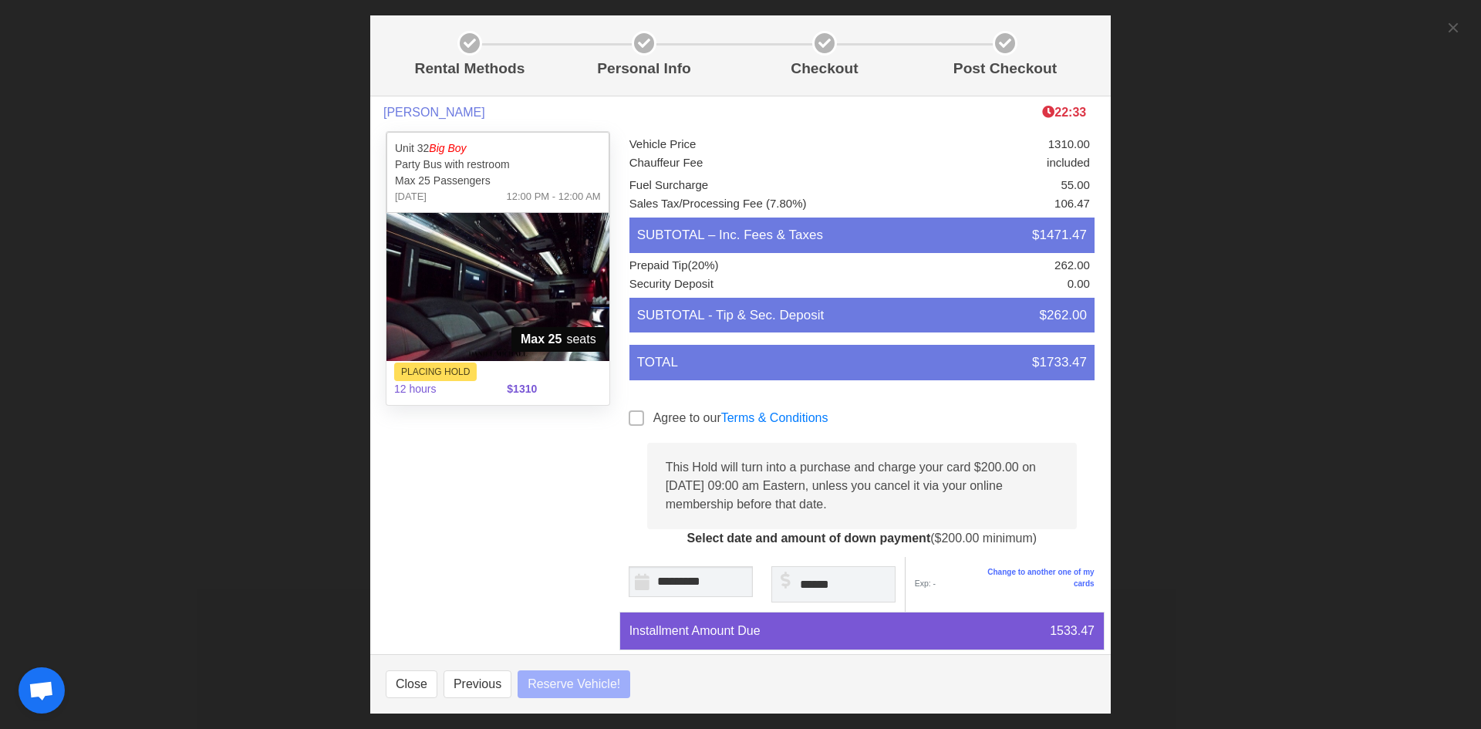
select select
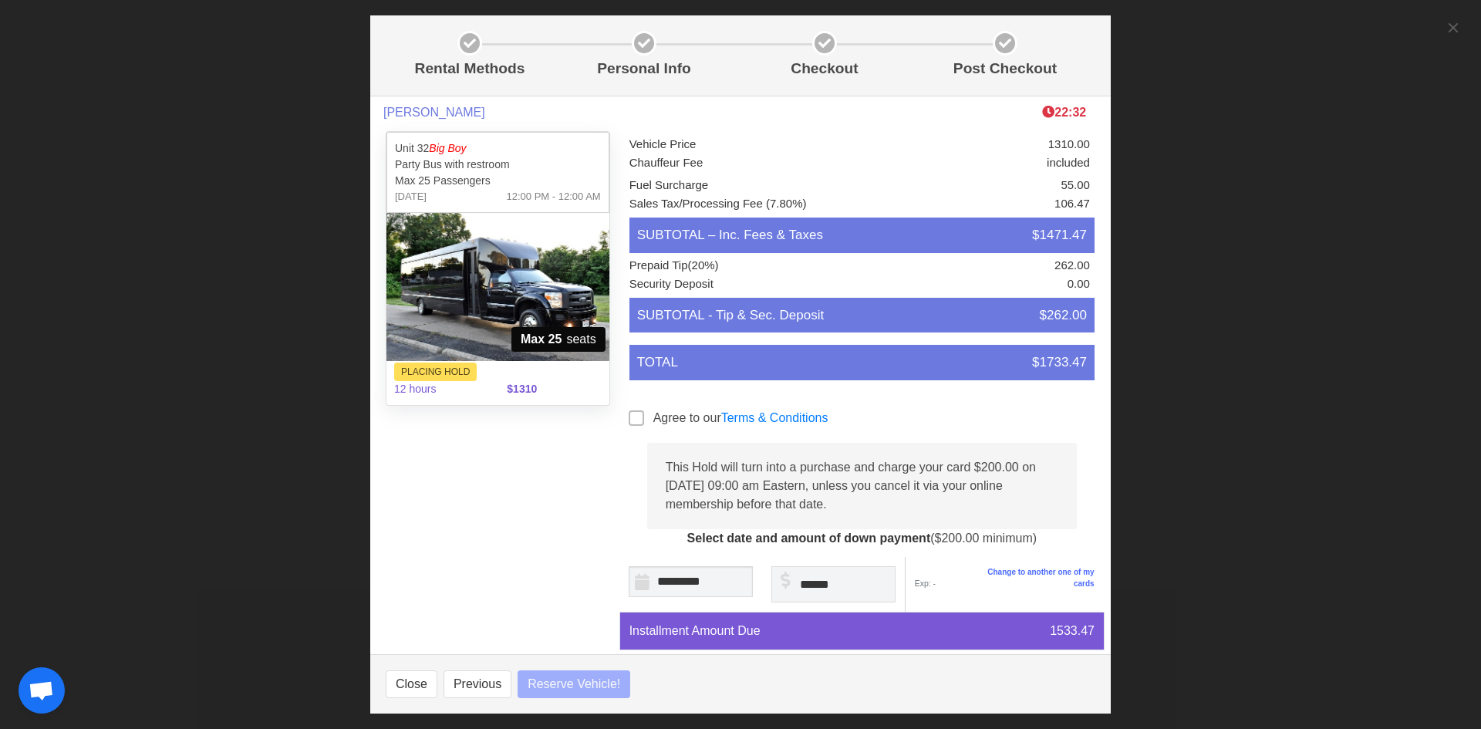
select select
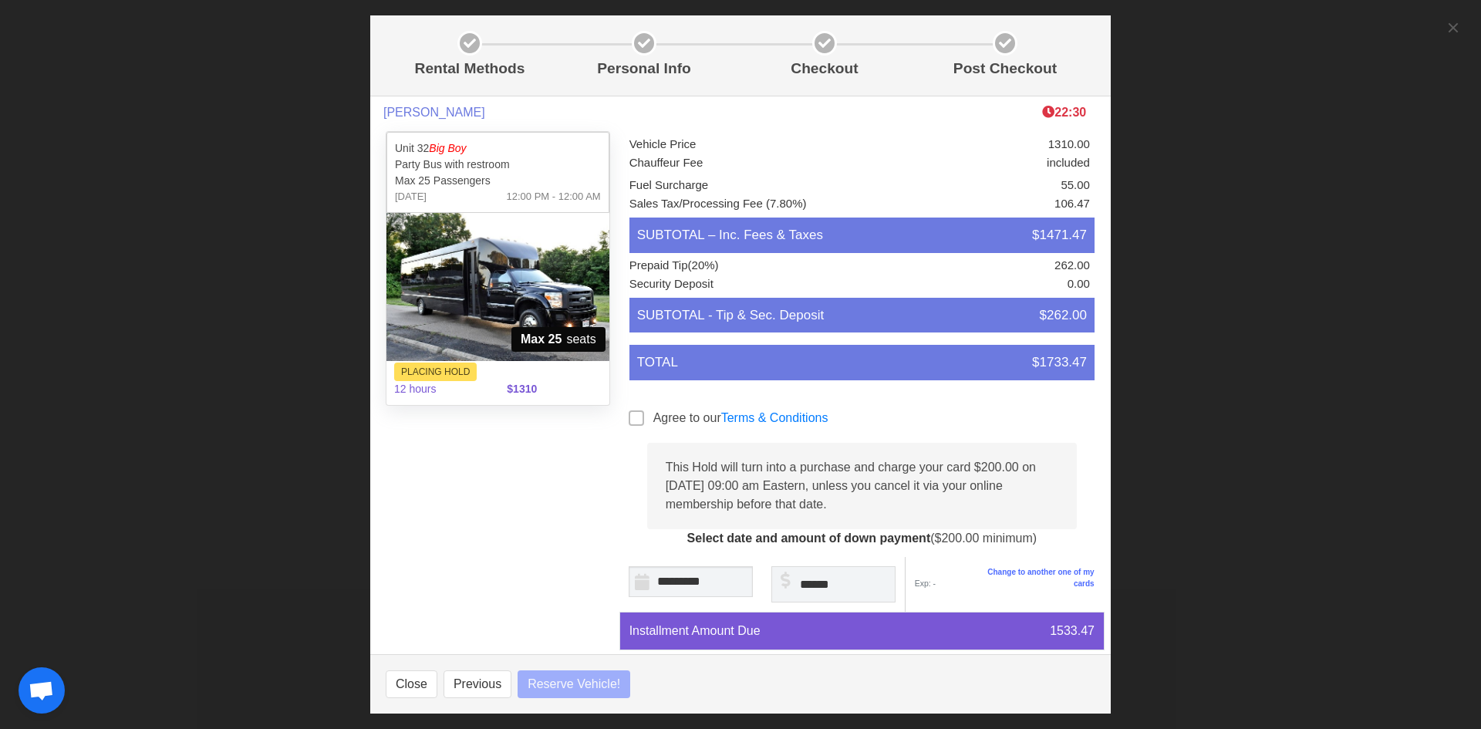
select select
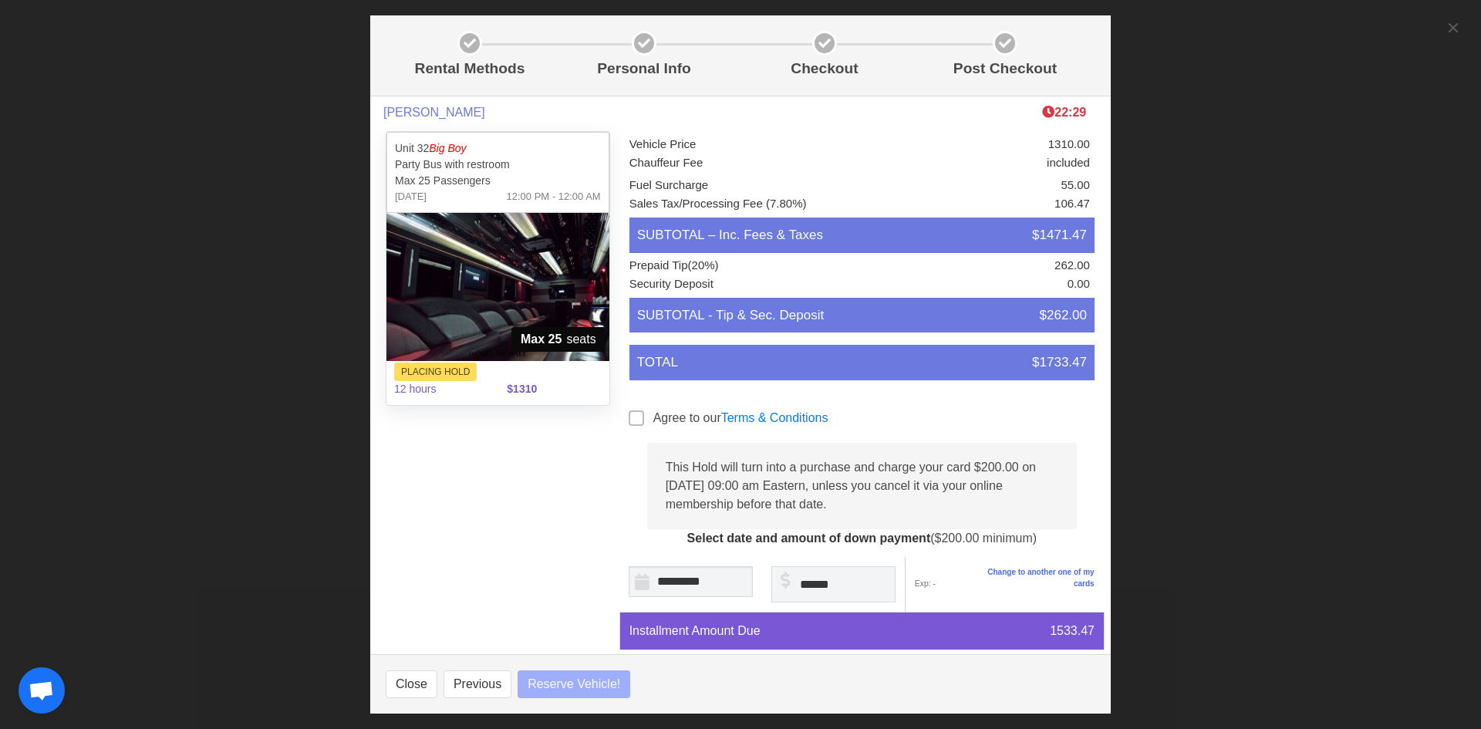
select select
